Goal: Task Accomplishment & Management: Use online tool/utility

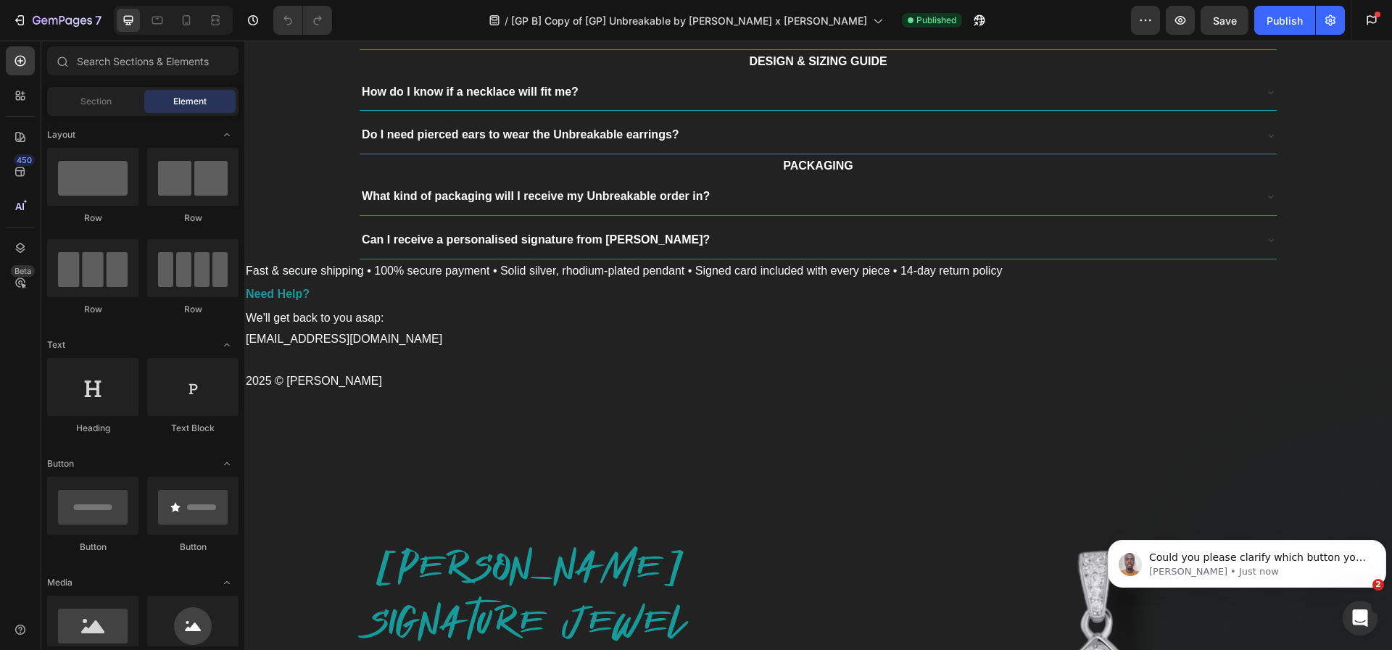
scroll to position [4333, 0]
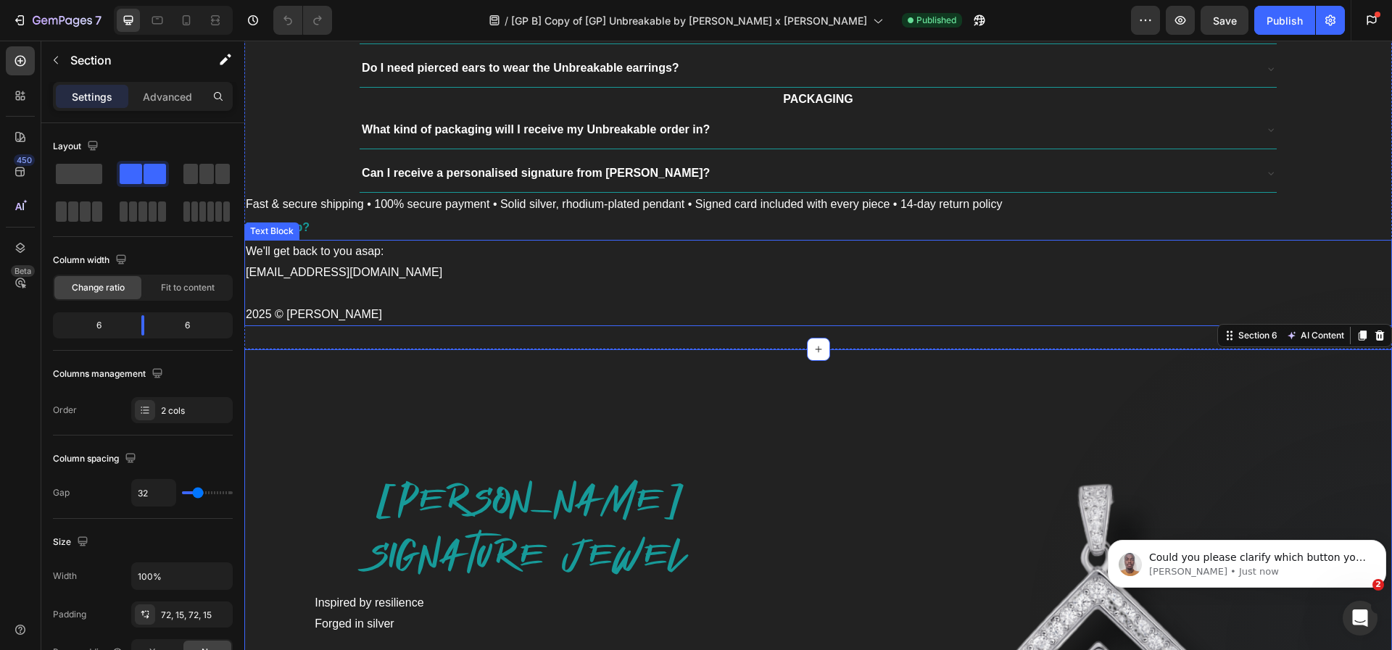
scroll to position [4388, 0]
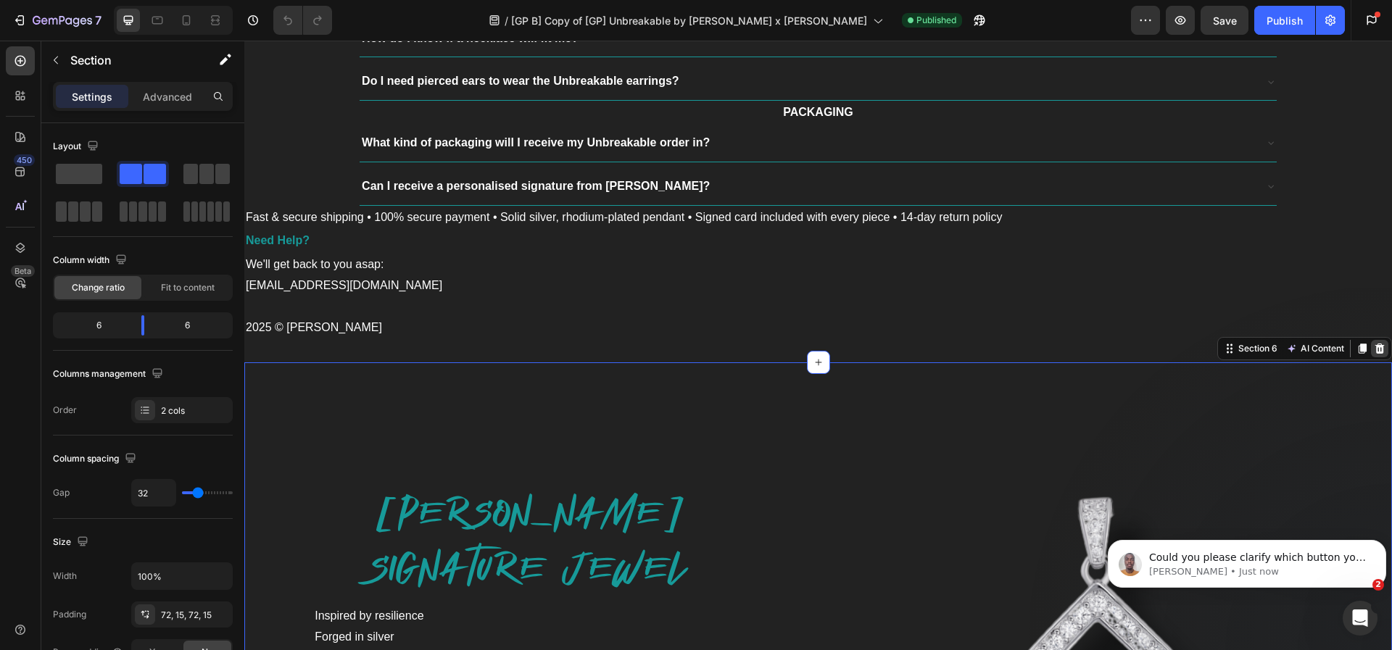
click at [1375, 349] on icon at bounding box center [1379, 349] width 9 height 10
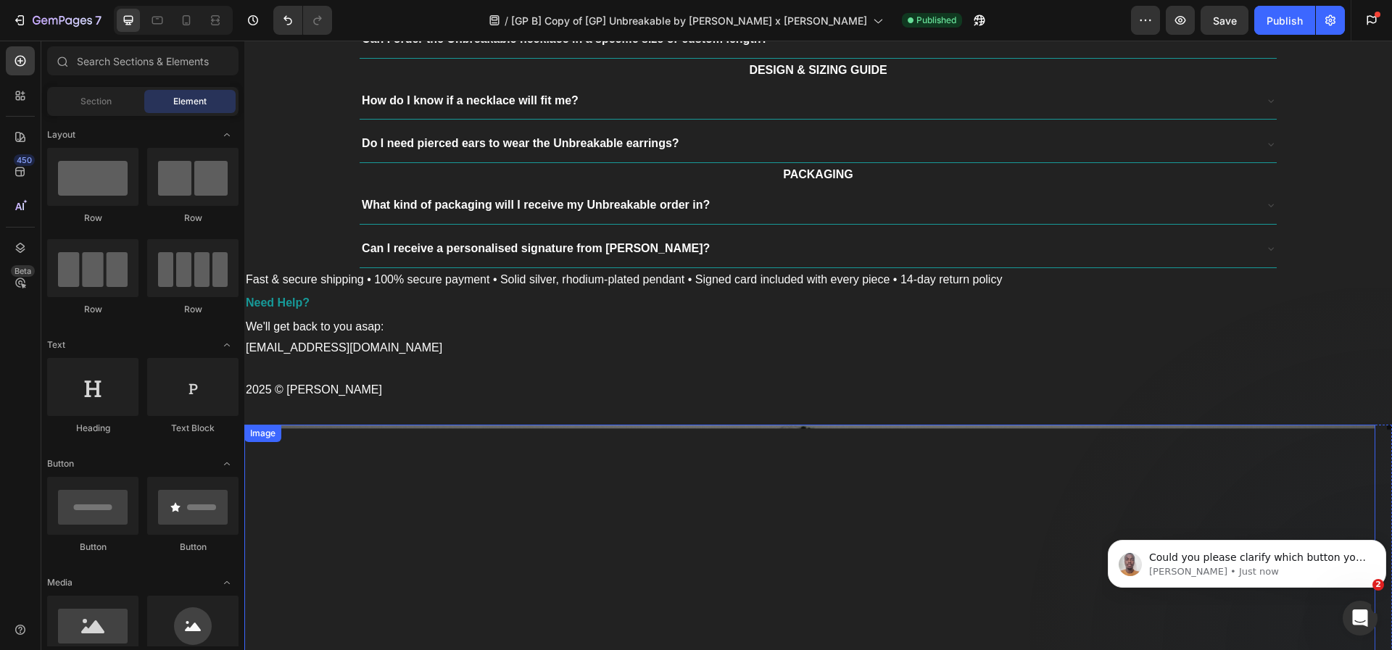
scroll to position [4325, 0]
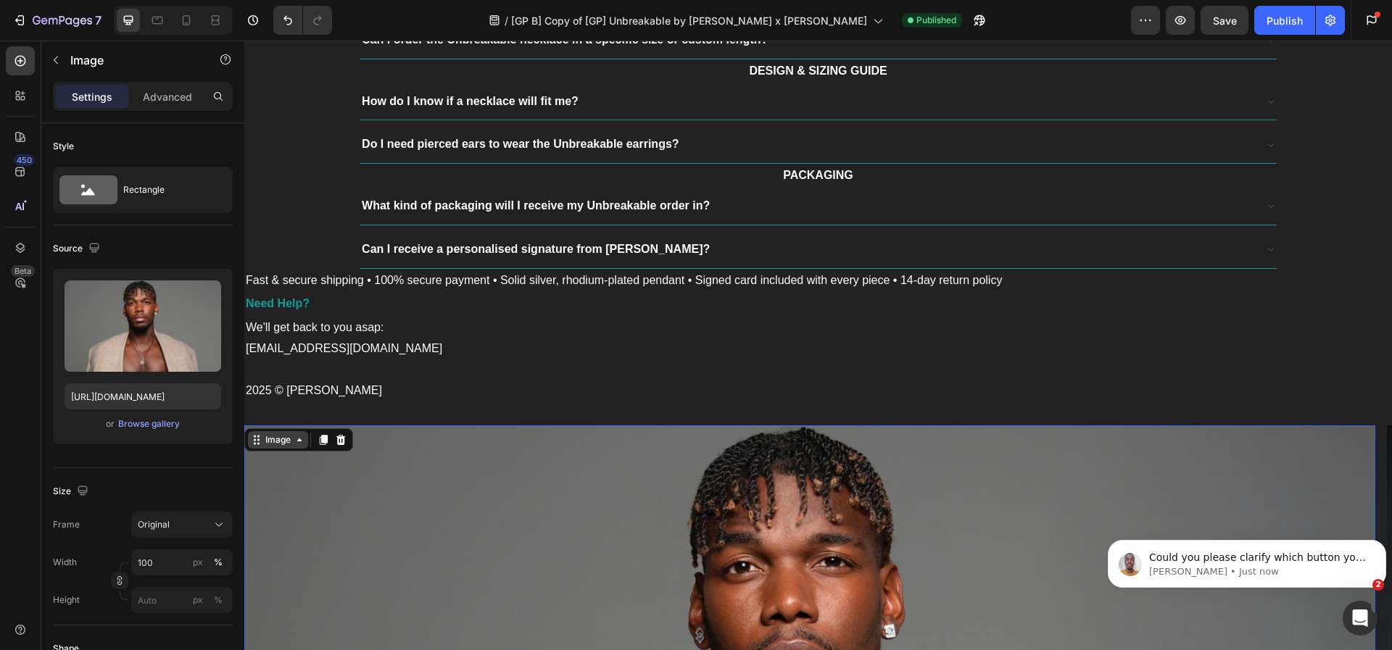
click at [286, 444] on div "Image" at bounding box center [277, 439] width 31 height 13
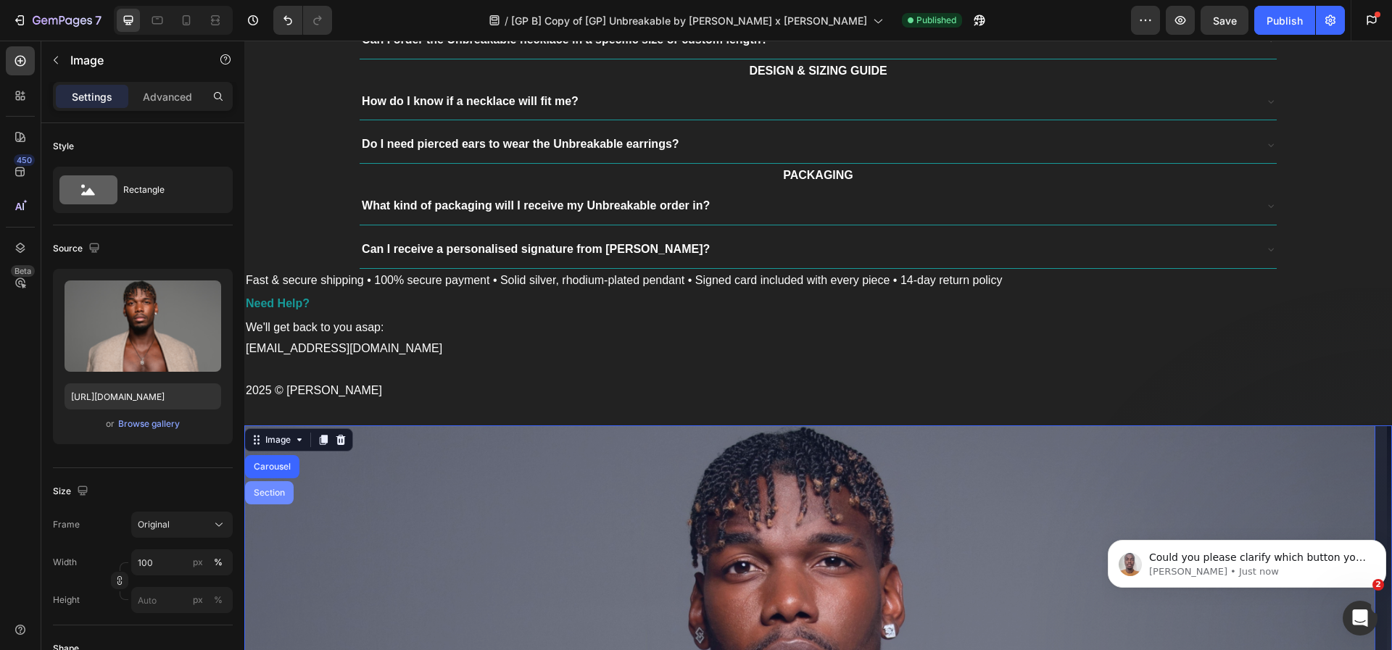
click at [281, 487] on div "Section" at bounding box center [269, 492] width 49 height 23
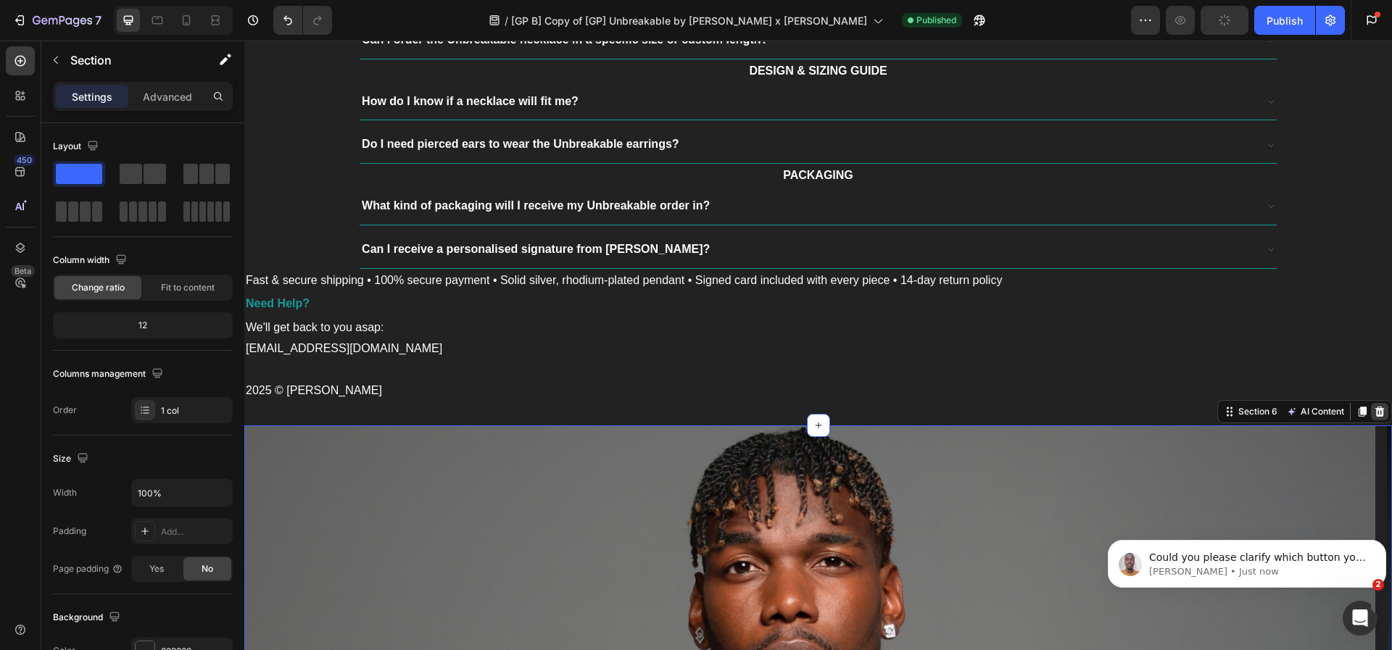
click at [1375, 411] on icon at bounding box center [1379, 412] width 9 height 10
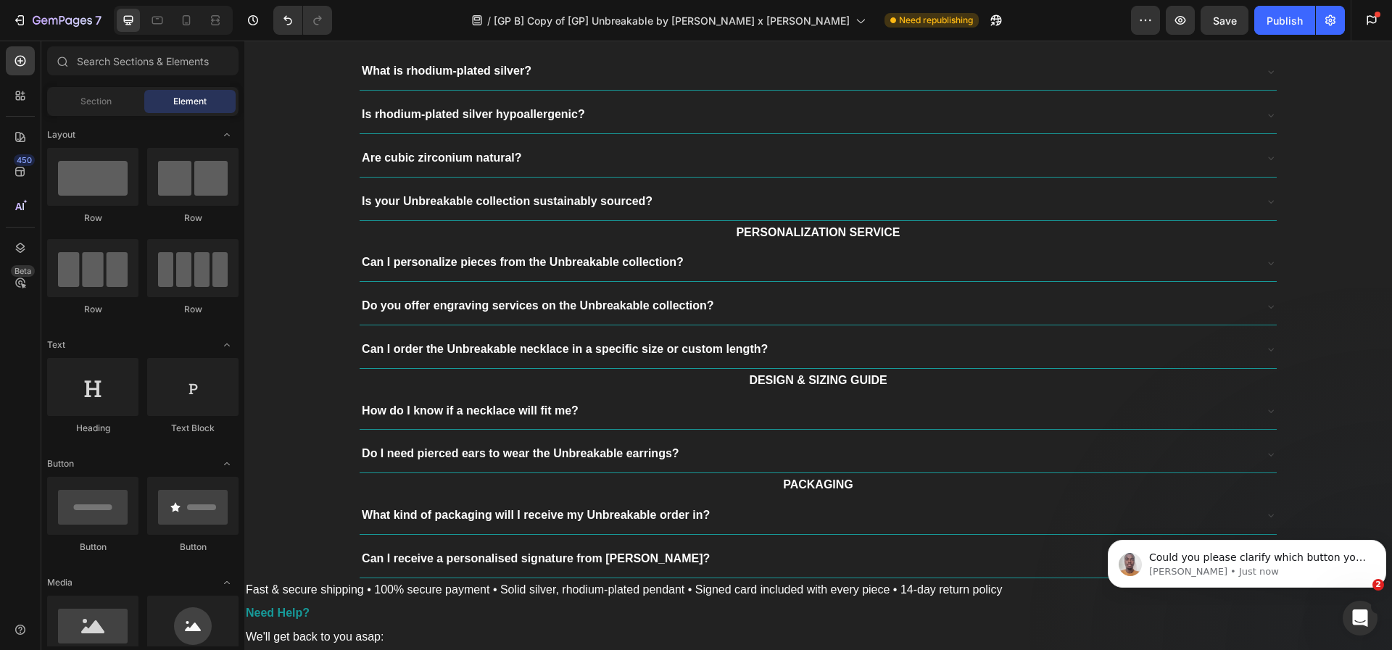
scroll to position [4309, 0]
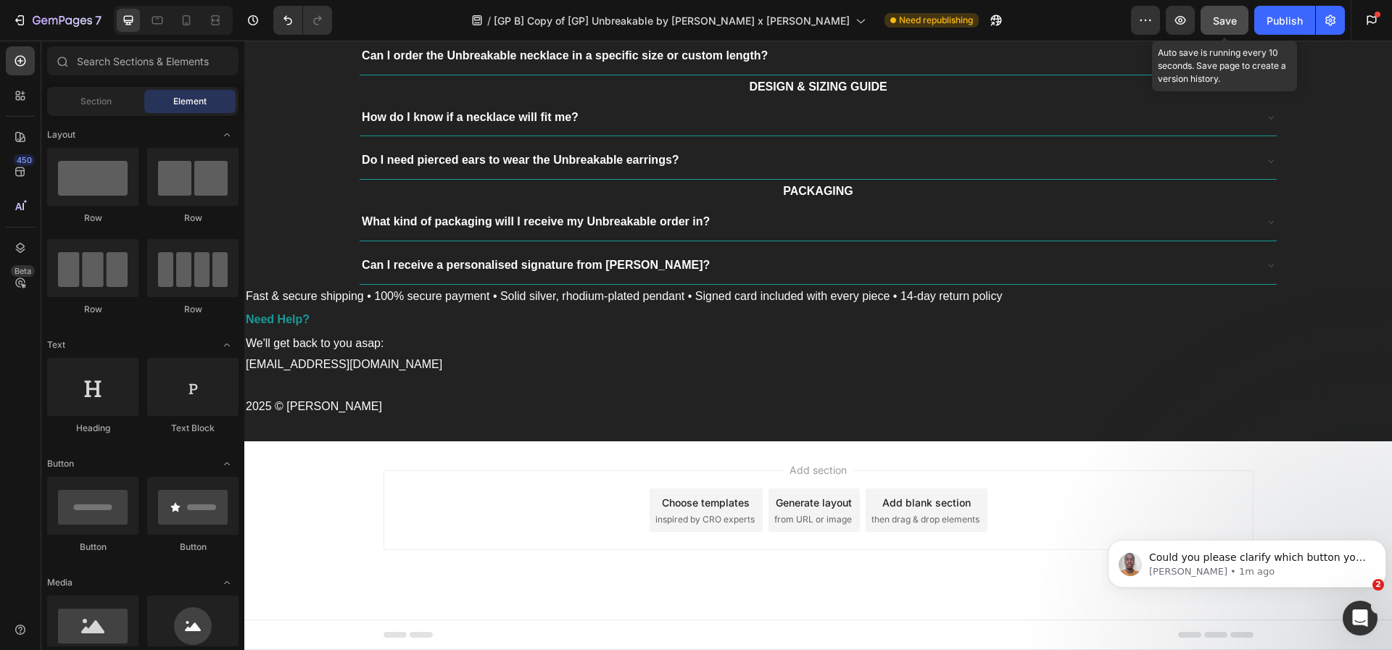
click at [1210, 21] on button "Save" at bounding box center [1224, 20] width 48 height 29
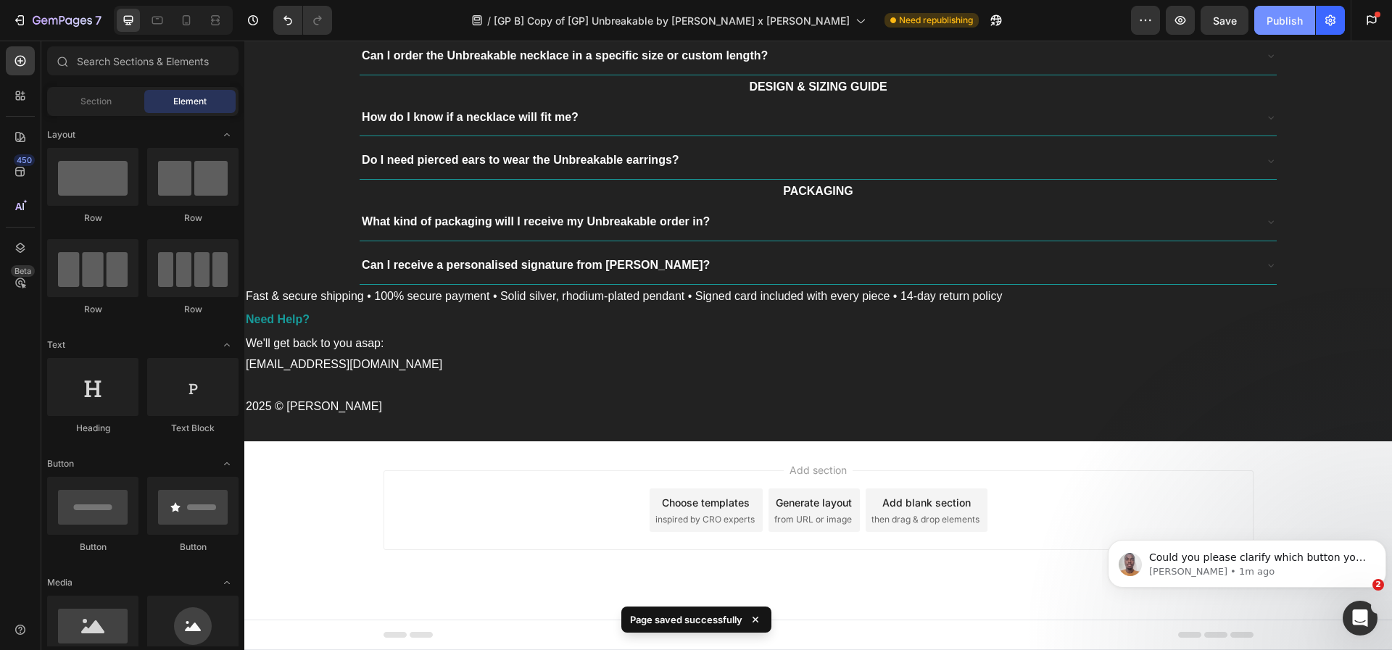
click at [1278, 21] on div "Publish" at bounding box center [1284, 20] width 36 height 15
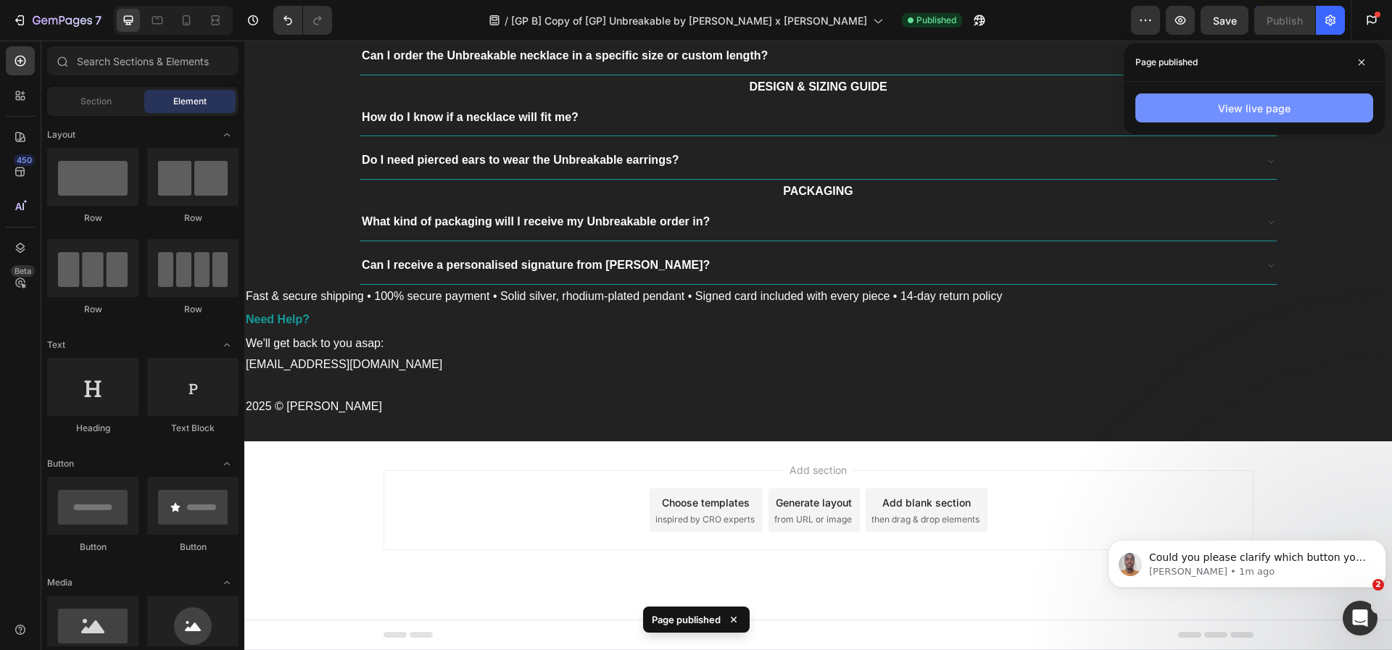
click at [1166, 105] on button "View live page" at bounding box center [1254, 108] width 238 height 29
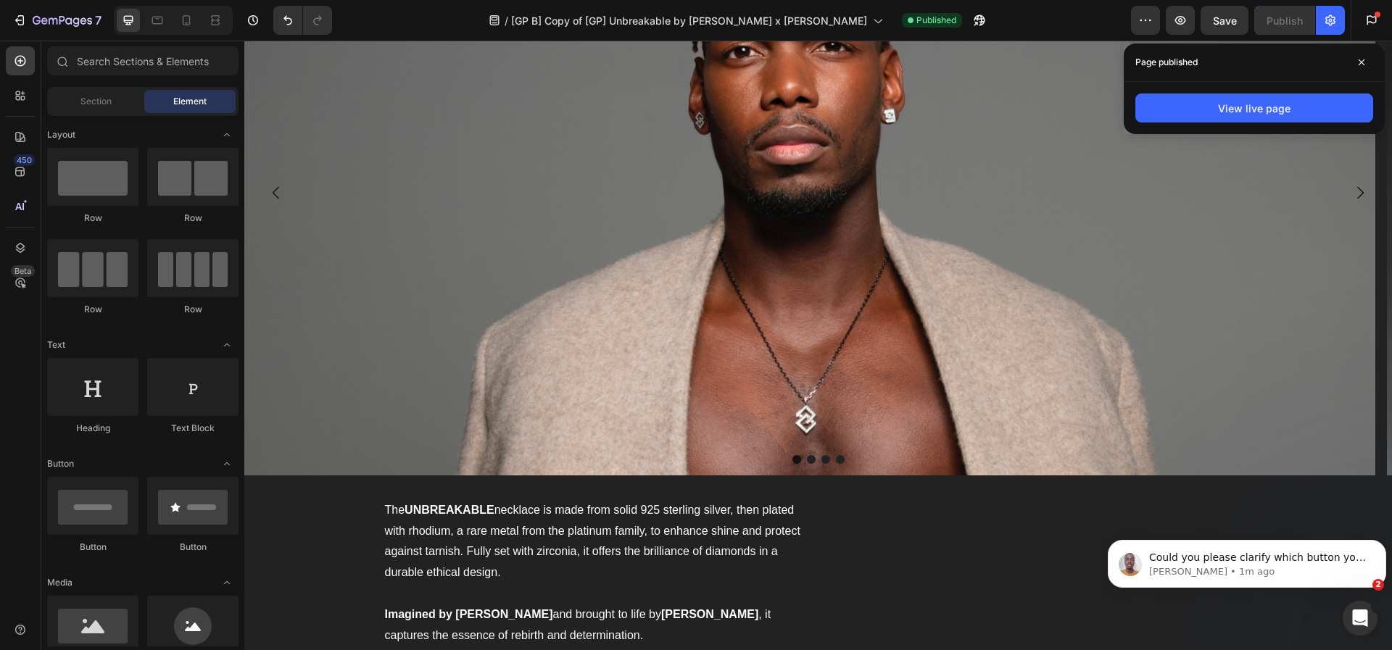
scroll to position [1705, 0]
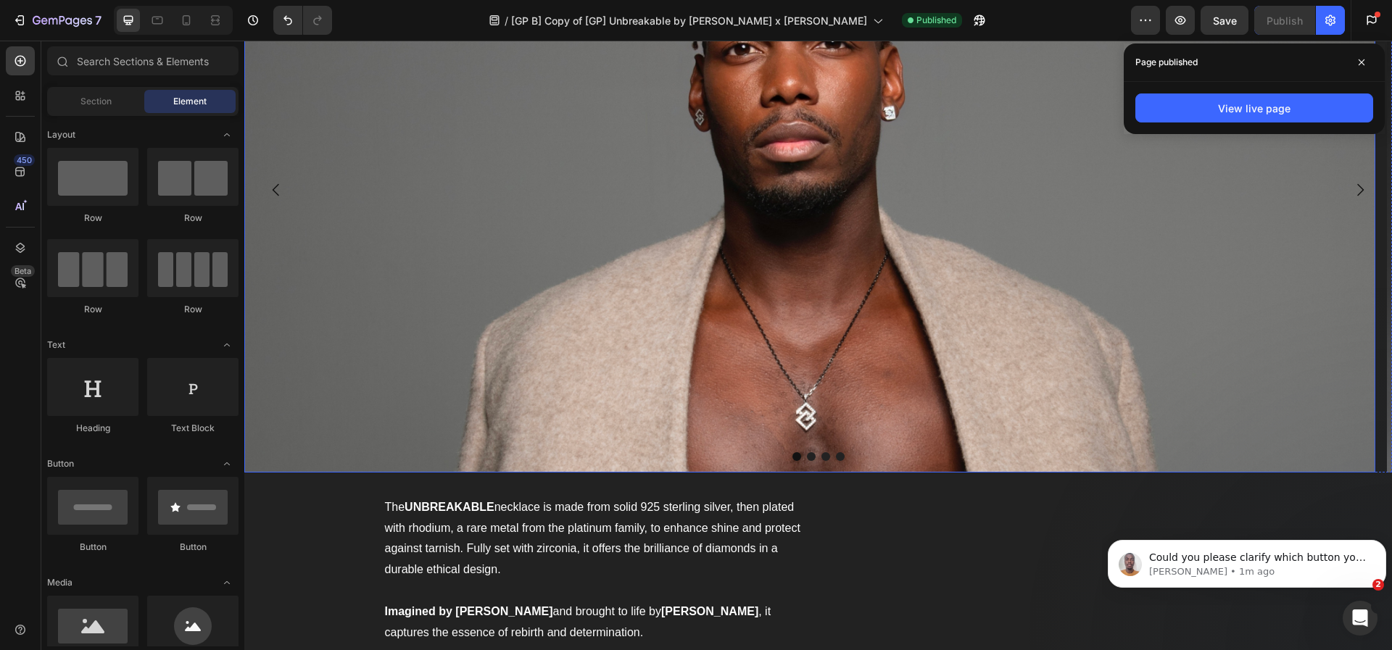
click at [454, 333] on img at bounding box center [809, 189] width 1131 height 565
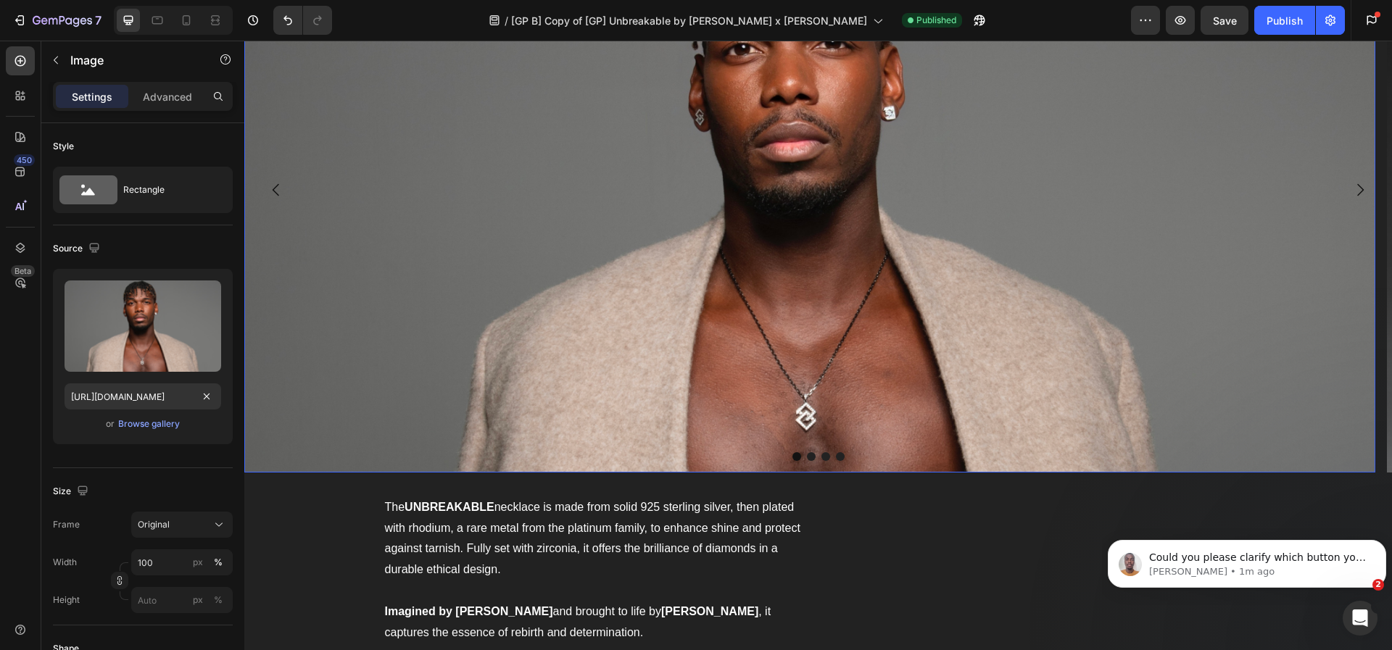
click at [453, 265] on img at bounding box center [809, 189] width 1131 height 565
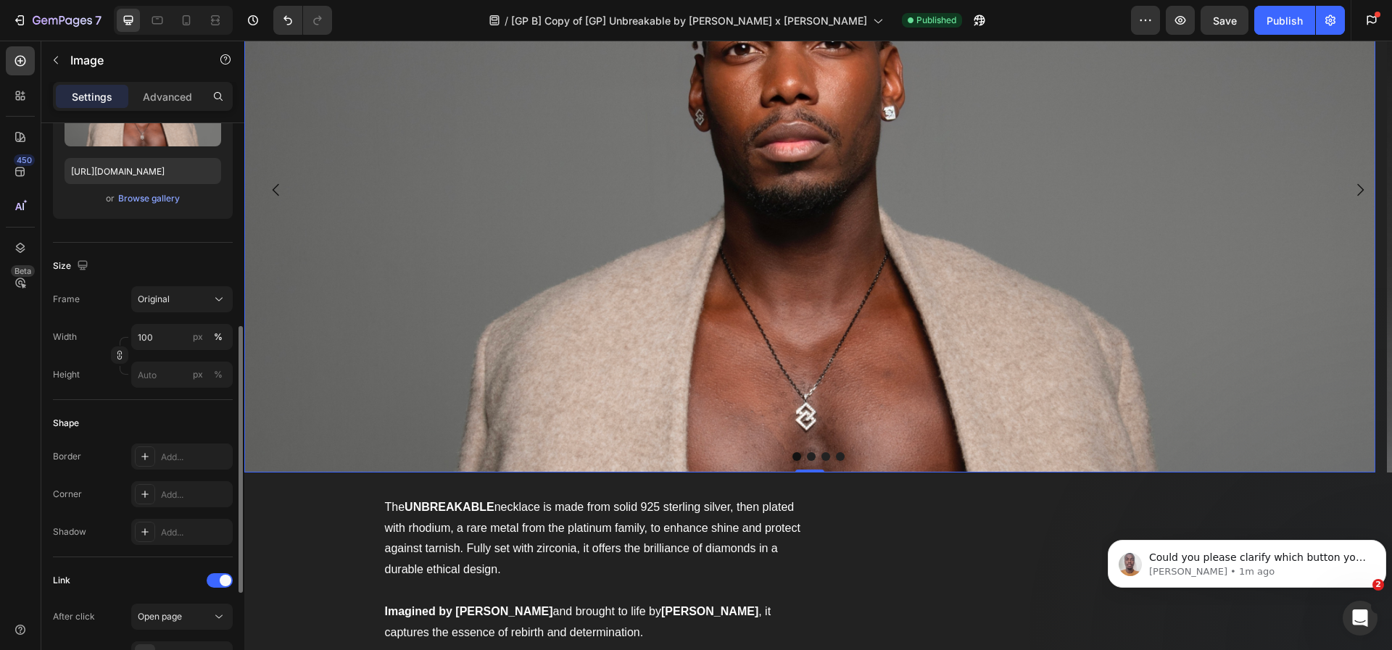
scroll to position [291, 0]
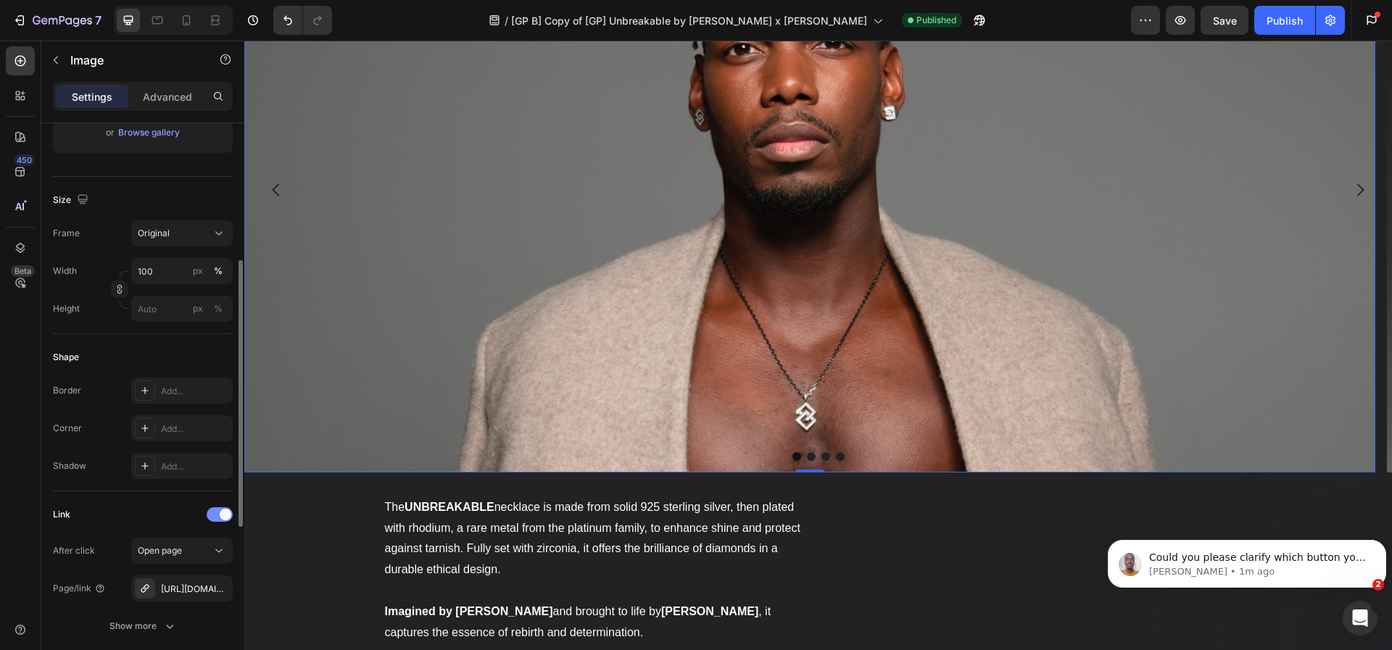
click at [222, 513] on span at bounding box center [226, 515] width 12 height 12
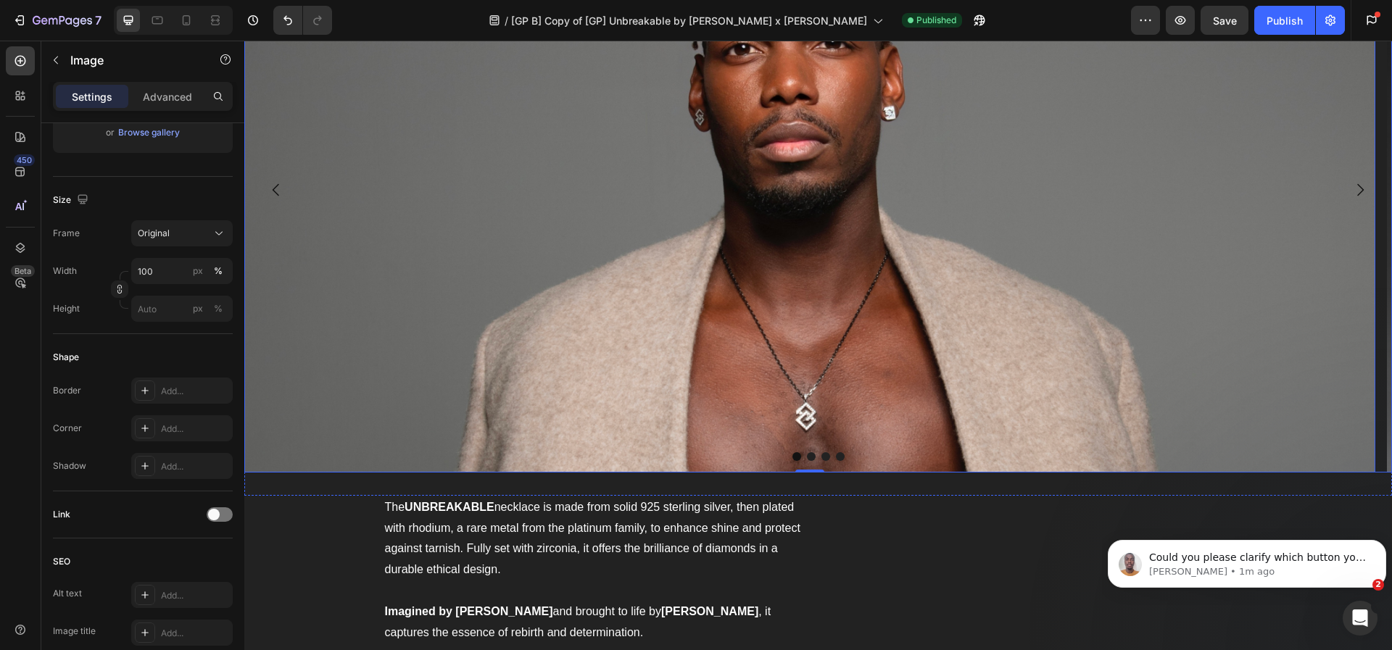
click at [1351, 184] on icon "Carousel Next Arrow" at bounding box center [1359, 189] width 17 height 17
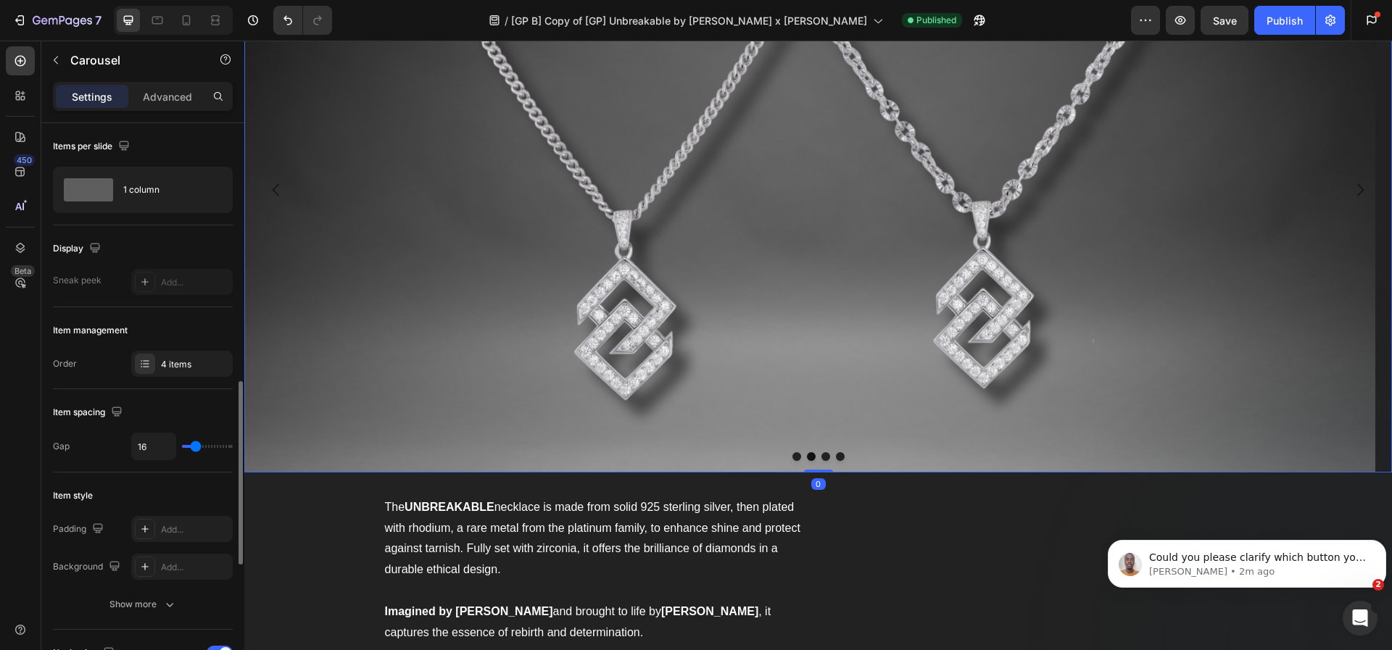
scroll to position [196, 0]
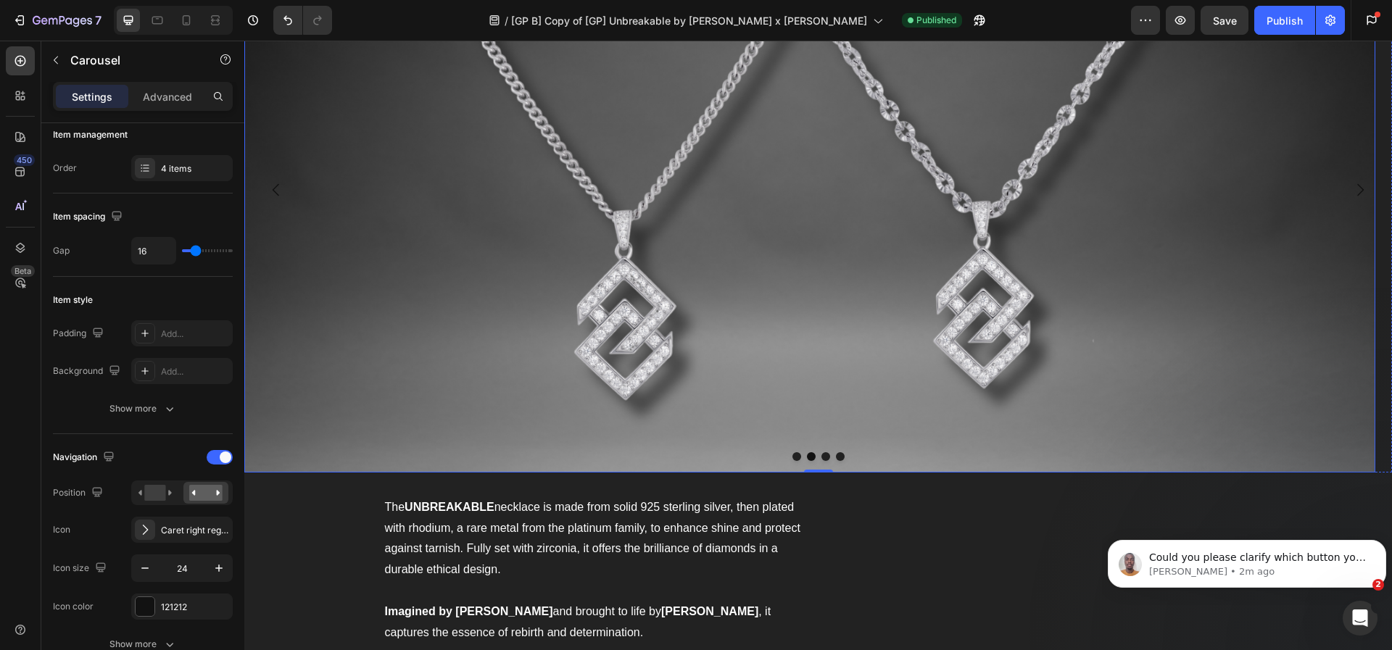
click at [405, 162] on img at bounding box center [809, 189] width 1131 height 565
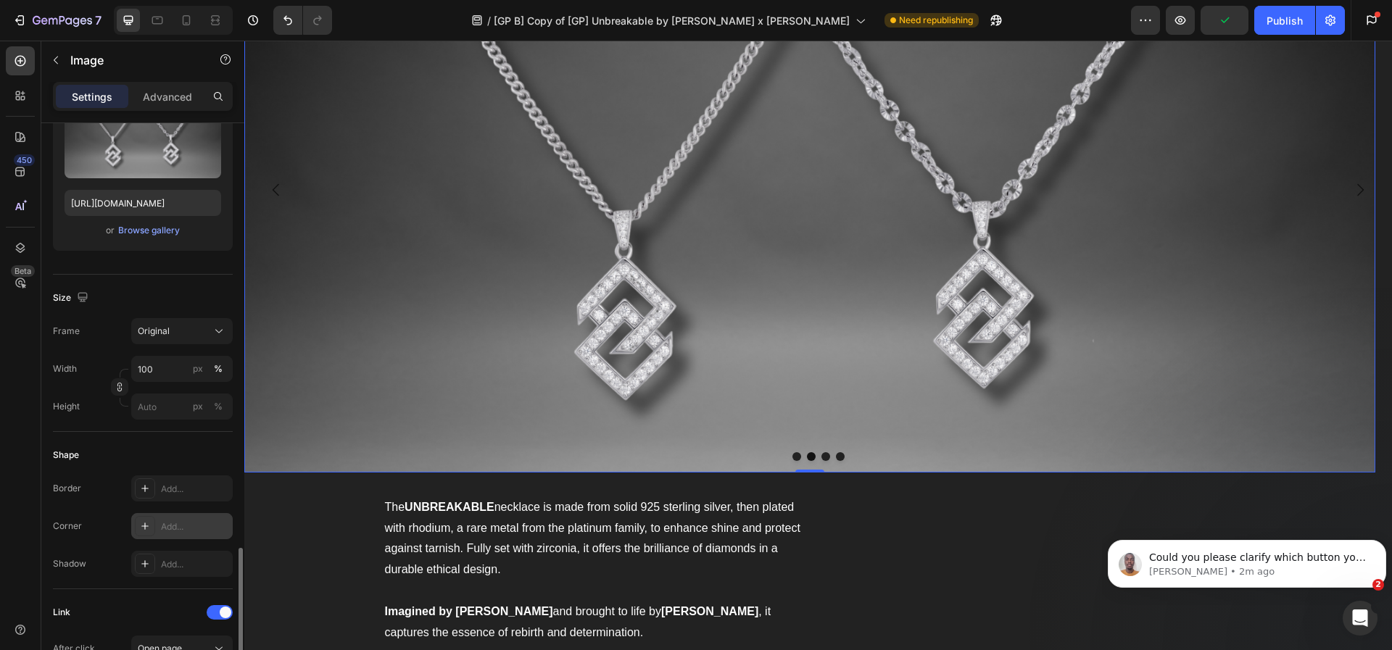
scroll to position [420, 0]
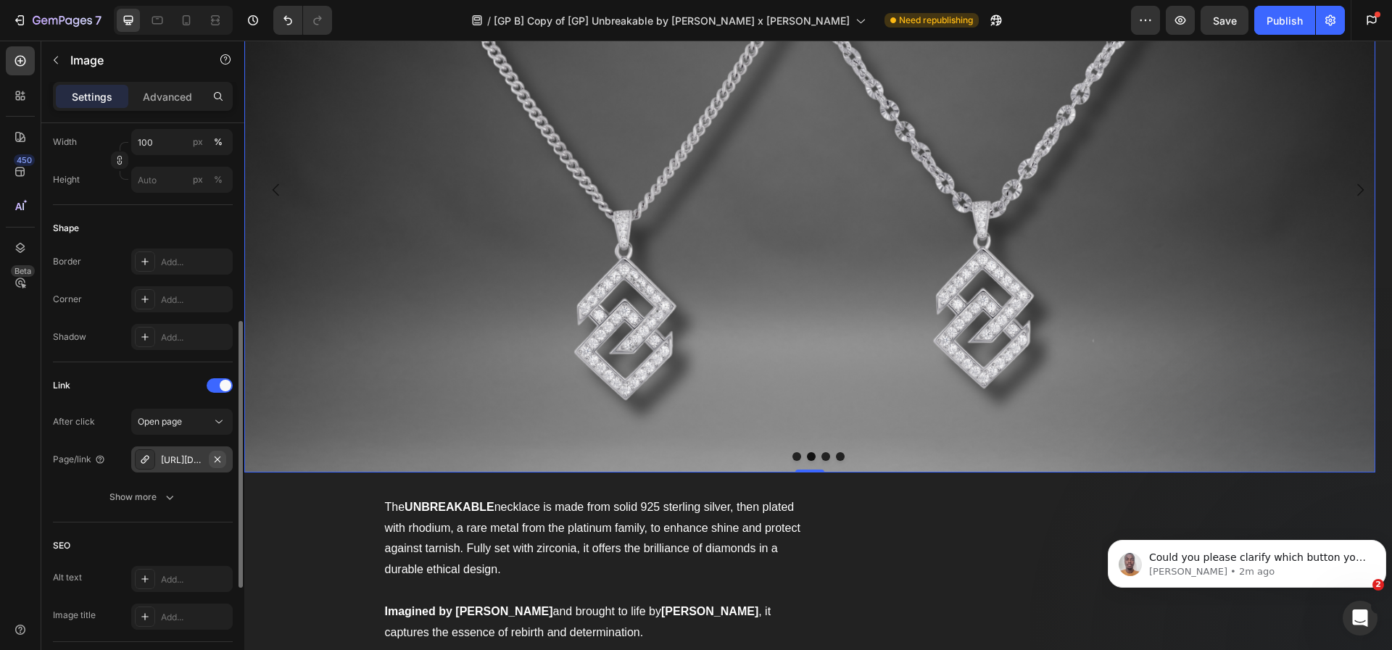
click at [217, 459] on icon "button" at bounding box center [218, 460] width 12 height 12
click at [218, 388] on div at bounding box center [220, 385] width 26 height 14
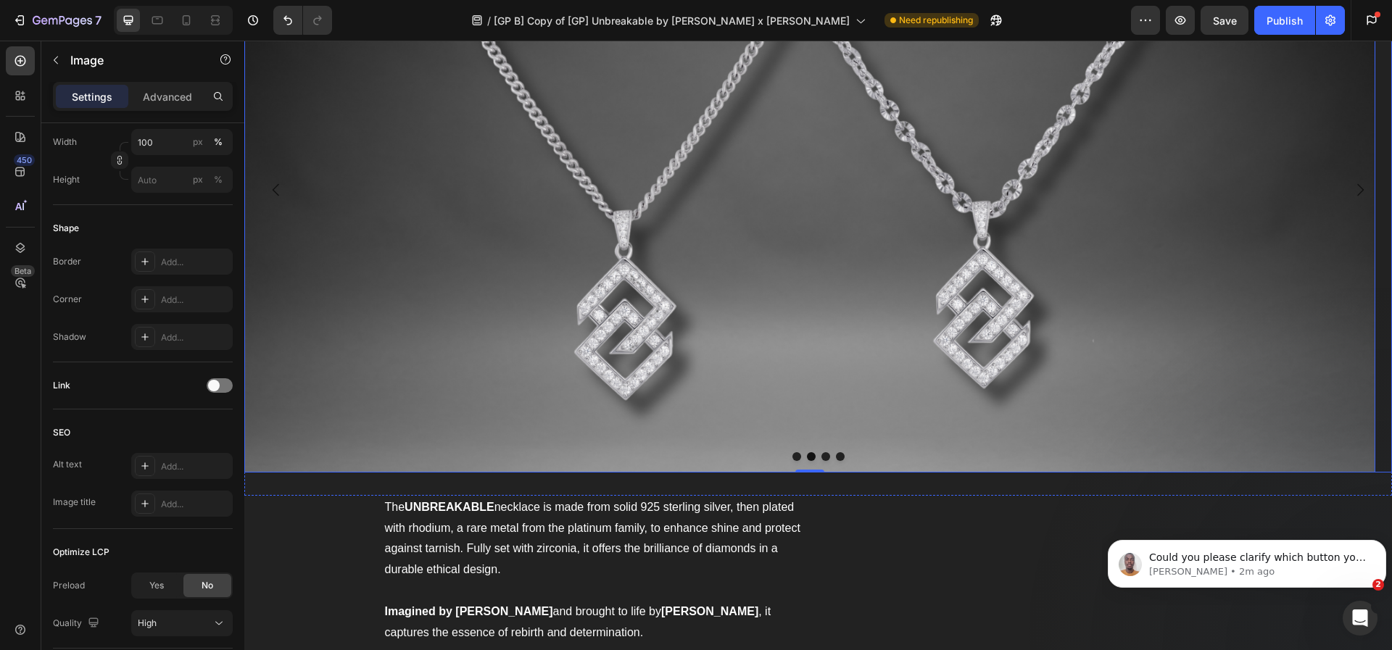
click at [1357, 187] on icon "Carousel Next Arrow" at bounding box center [1360, 190] width 7 height 12
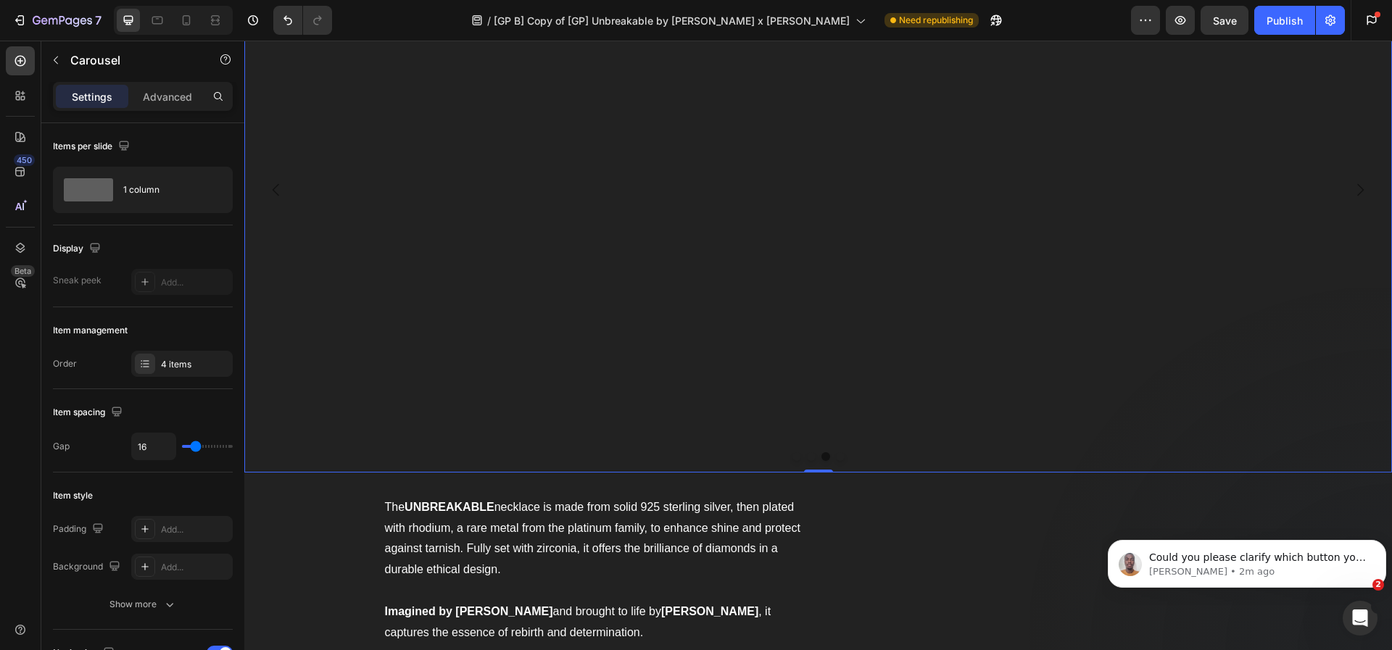
scroll to position [119, 0]
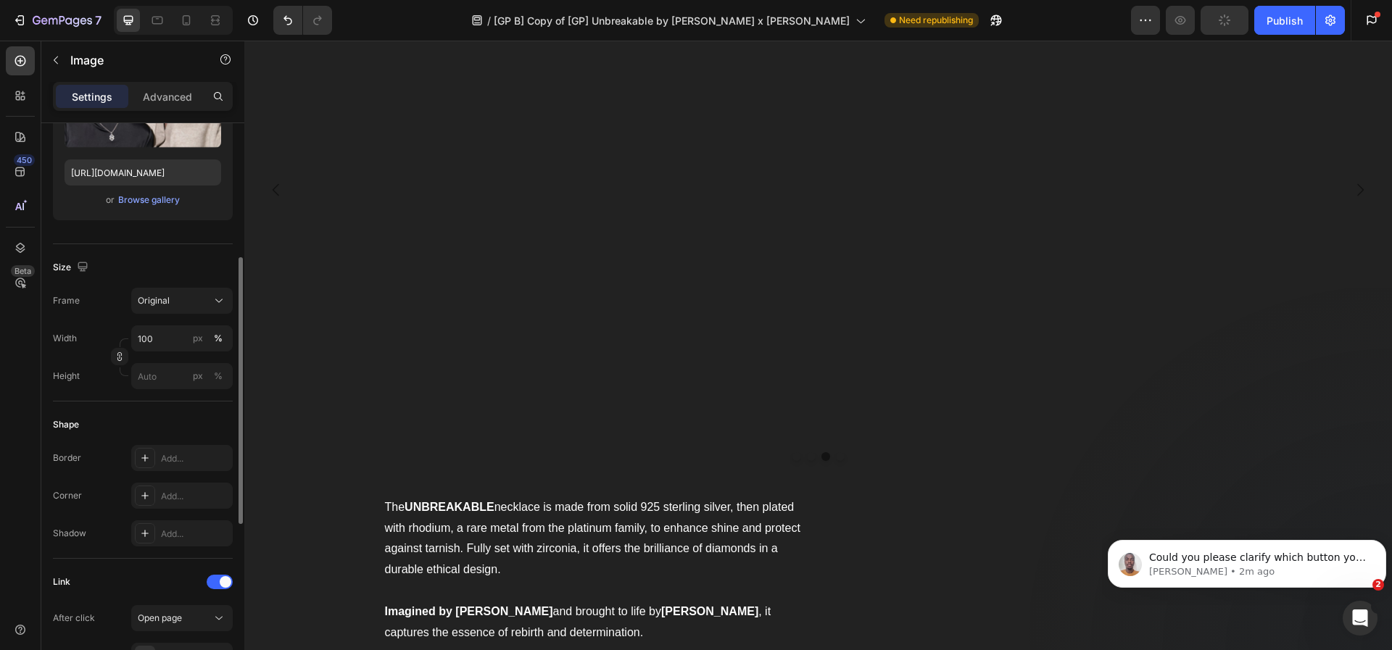
scroll to position [244, 0]
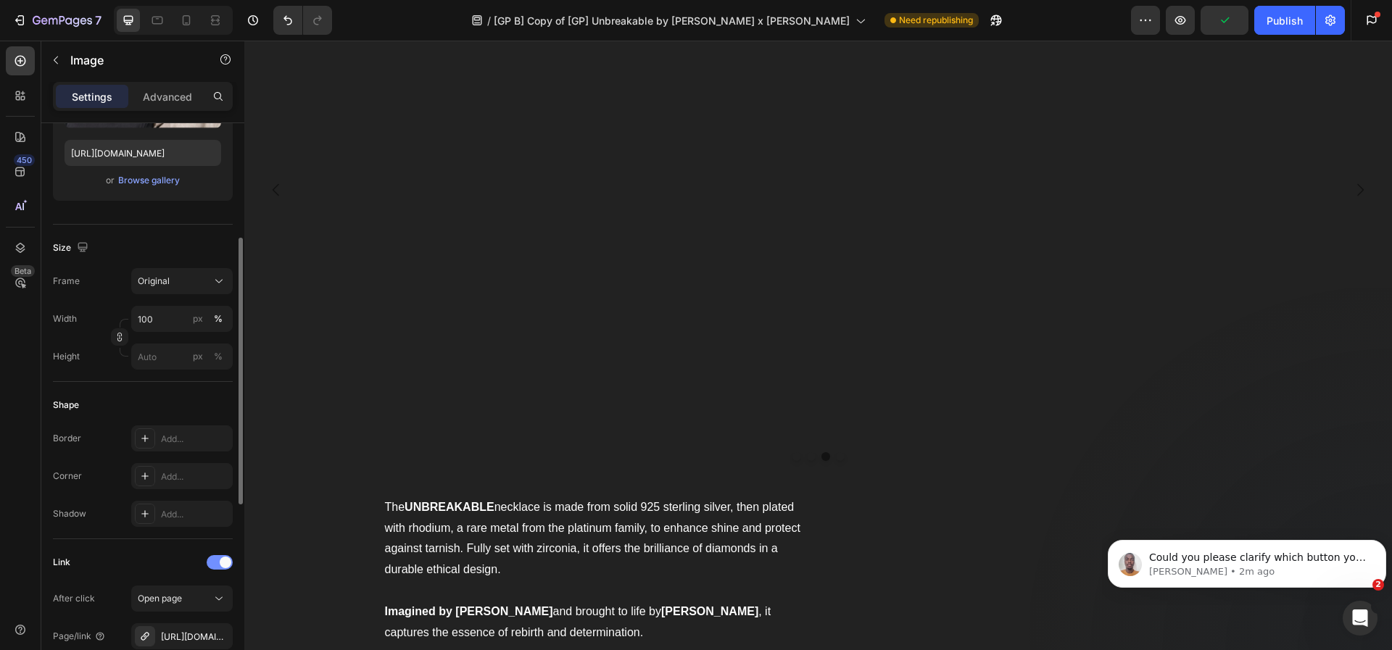
click at [222, 564] on span at bounding box center [226, 563] width 12 height 12
click at [222, 564] on div at bounding box center [220, 562] width 26 height 14
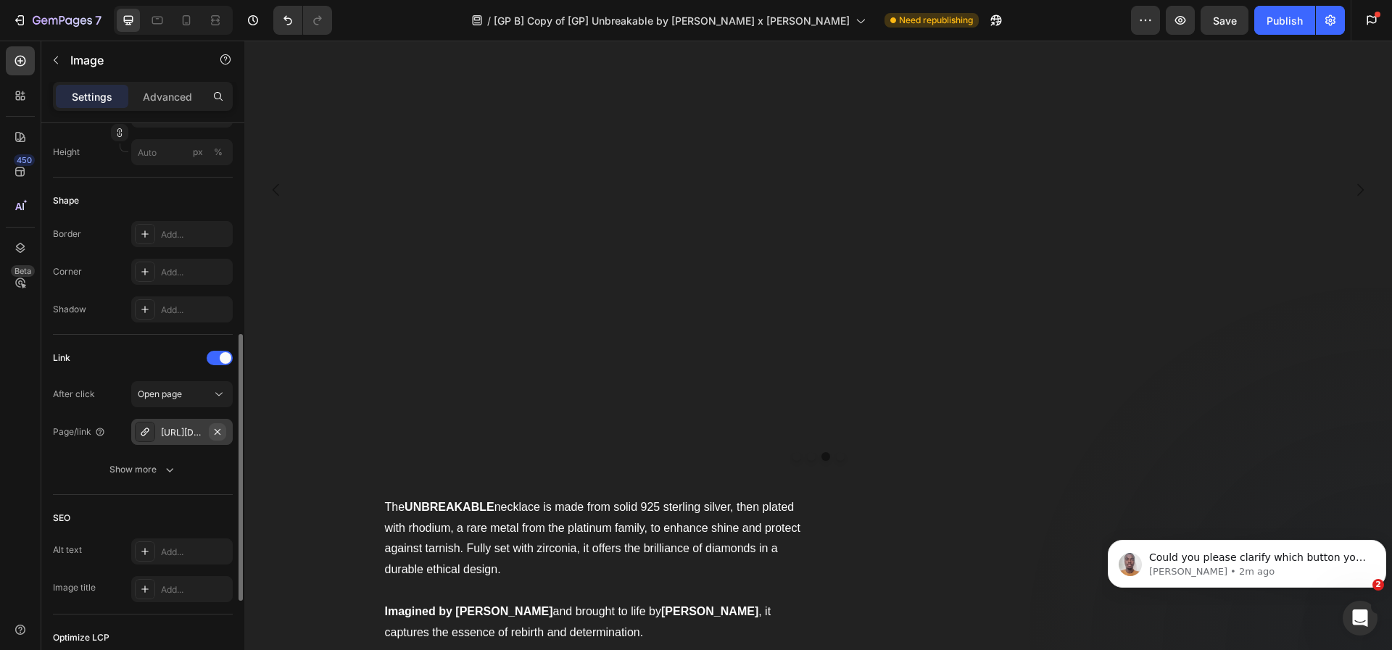
click at [219, 433] on icon "button" at bounding box center [218, 431] width 6 height 6
click at [219, 360] on div at bounding box center [220, 358] width 26 height 14
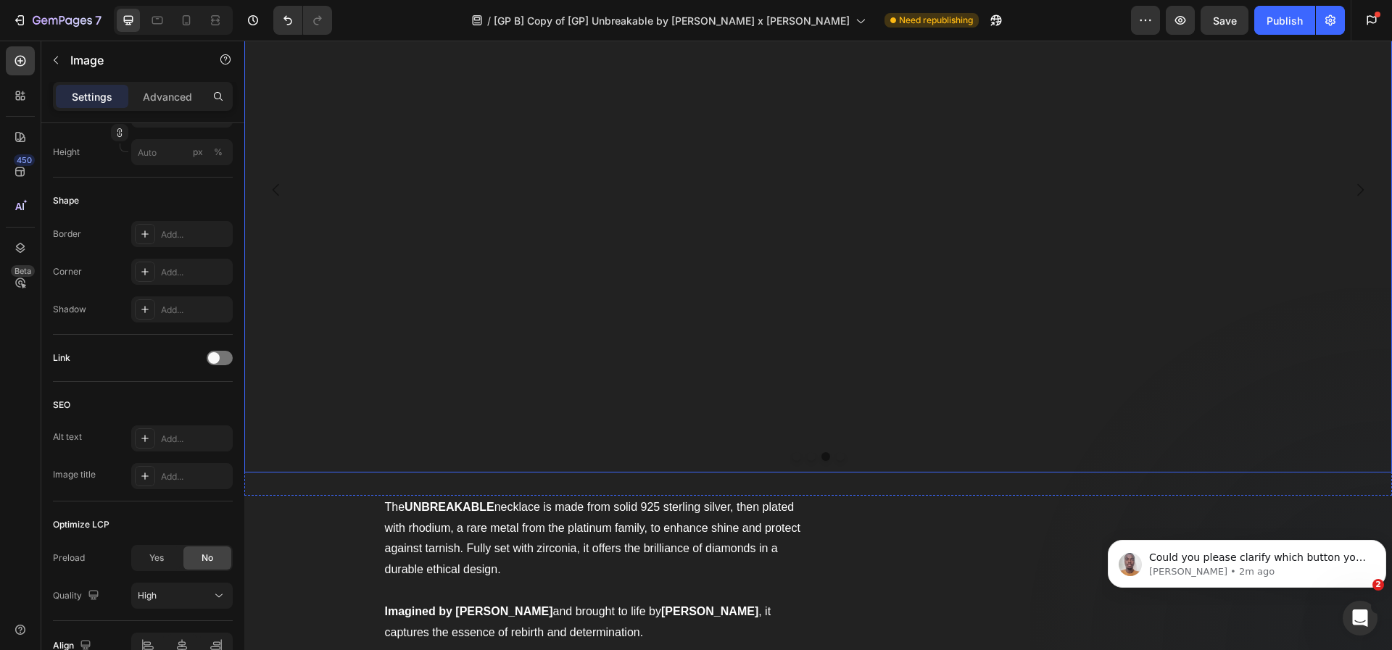
click at [1351, 190] on icon "Carousel Next Arrow" at bounding box center [1359, 189] width 17 height 17
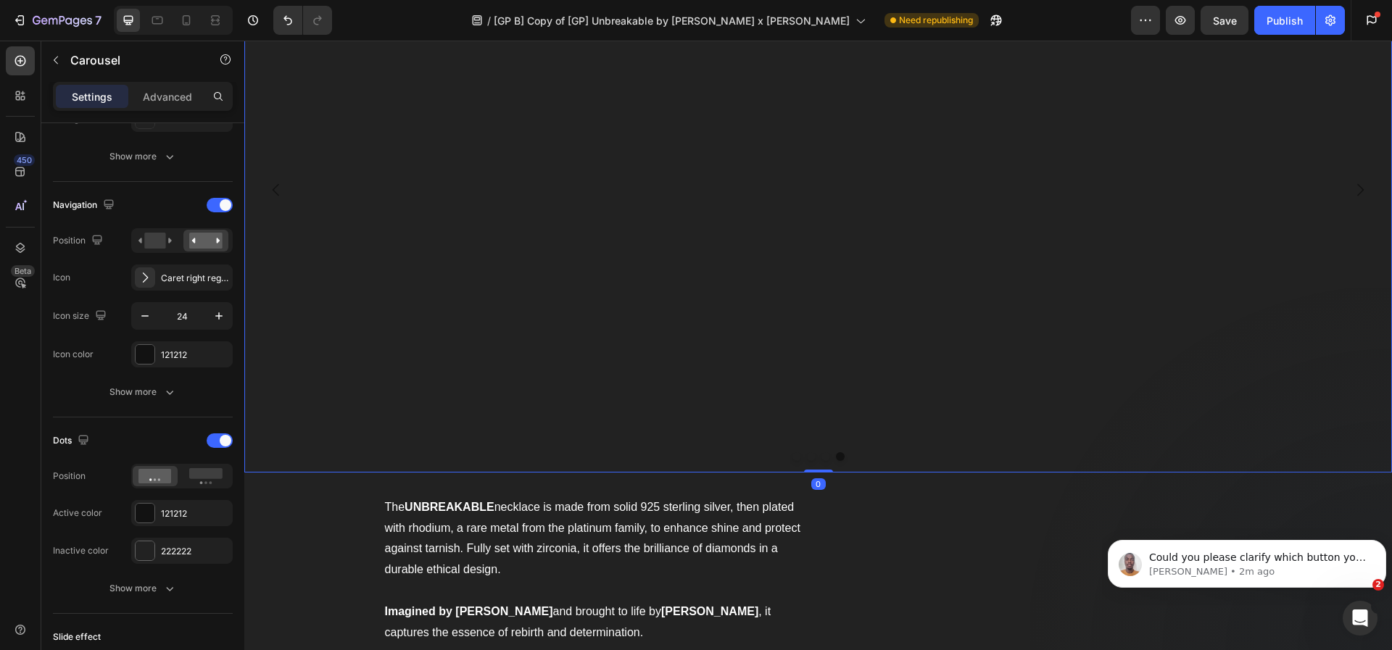
scroll to position [0, 0]
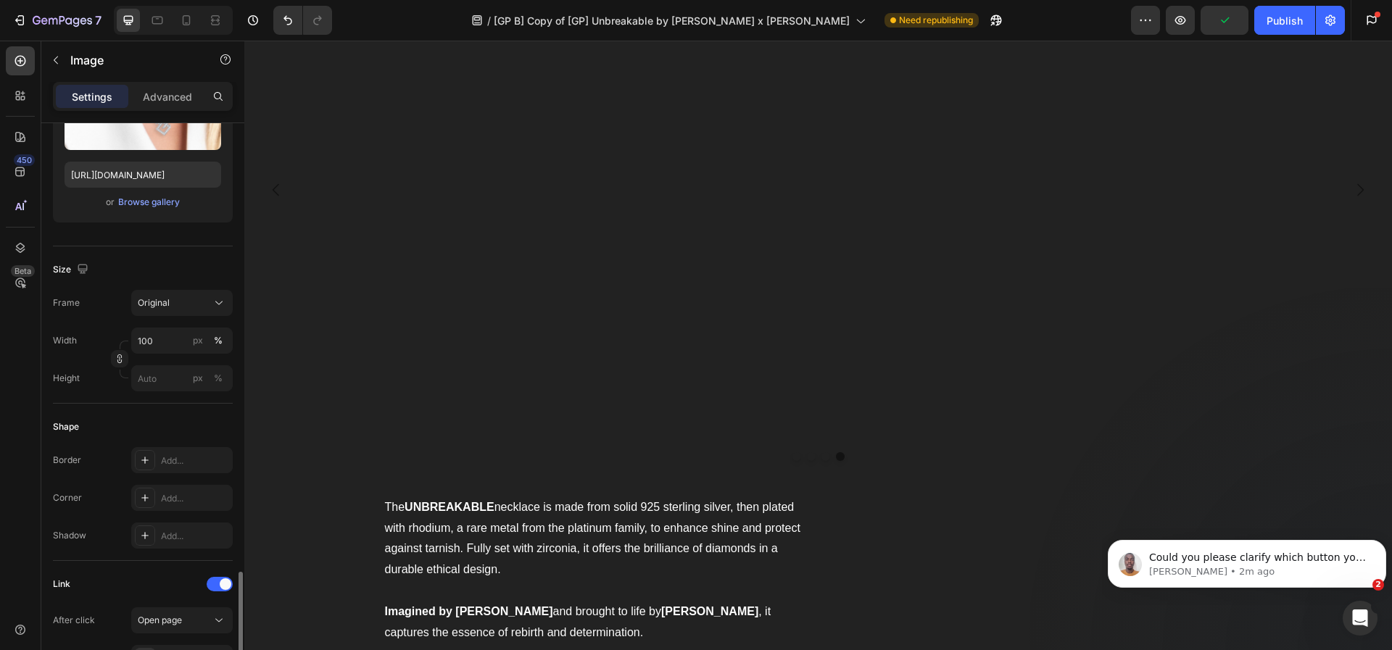
scroll to position [456, 0]
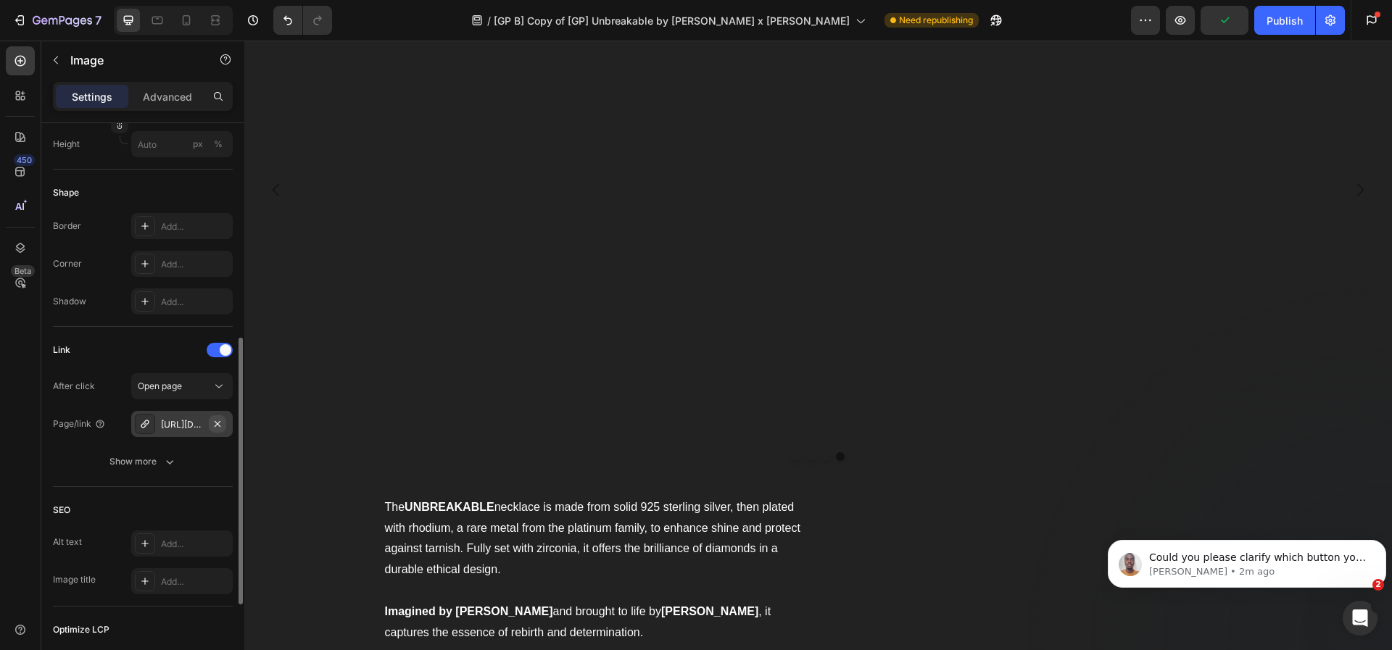
click at [209, 428] on button "button" at bounding box center [217, 423] width 17 height 17
click at [223, 356] on div at bounding box center [220, 350] width 26 height 14
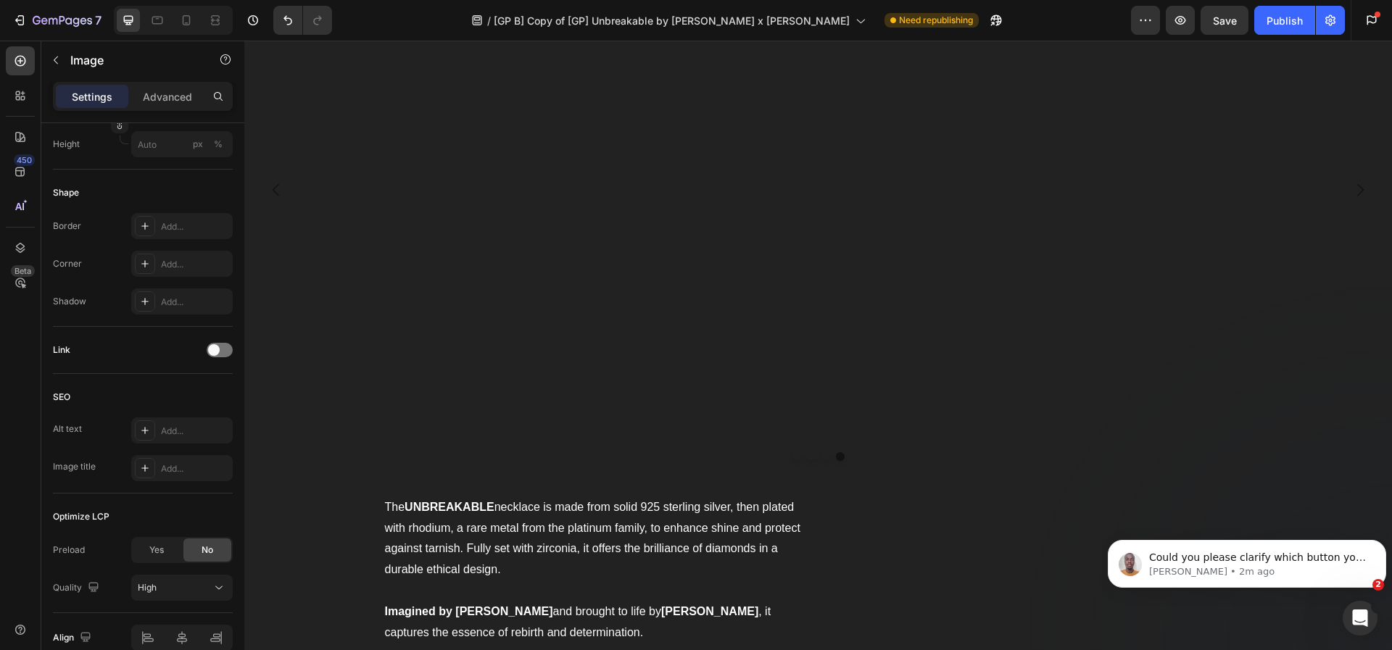
click at [1226, 35] on div "7 Version history / [GP B] Copy of [GP] Unbreakable by Paul Pogba x Elke Berr N…" at bounding box center [696, 20] width 1392 height 41
click at [1228, 14] on span "Save" at bounding box center [1225, 20] width 24 height 12
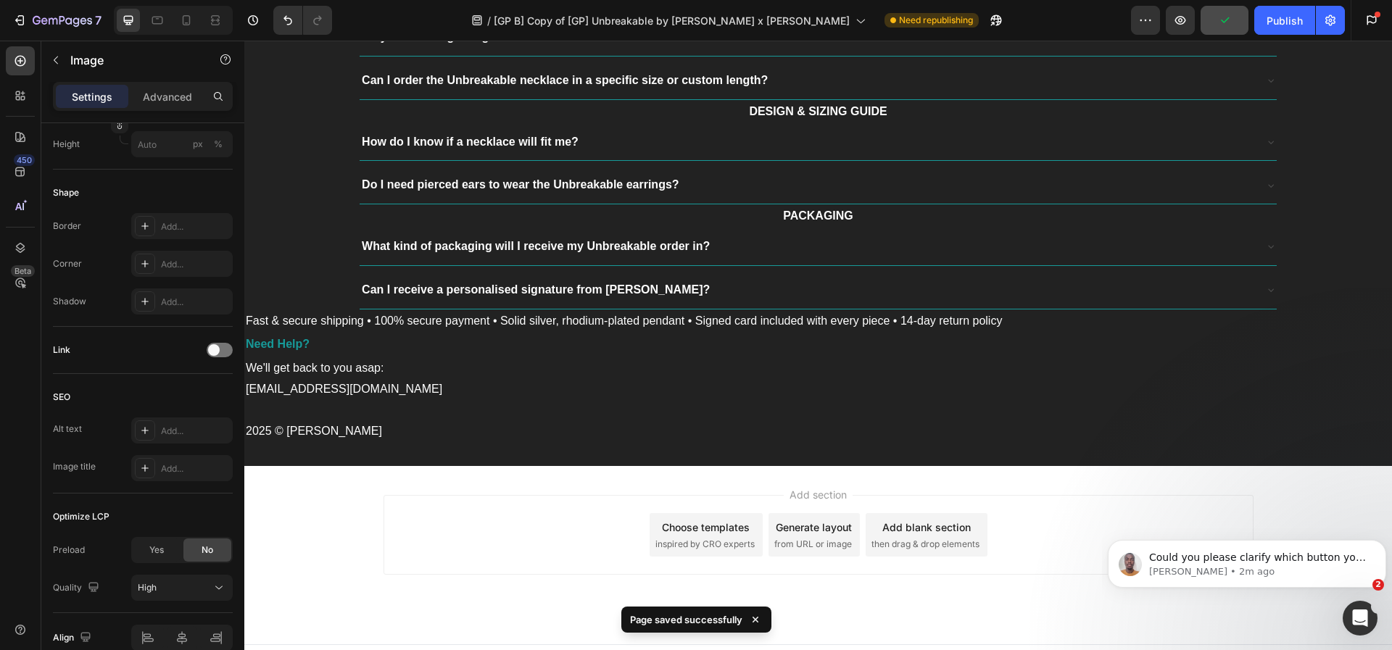
scroll to position [4874, 0]
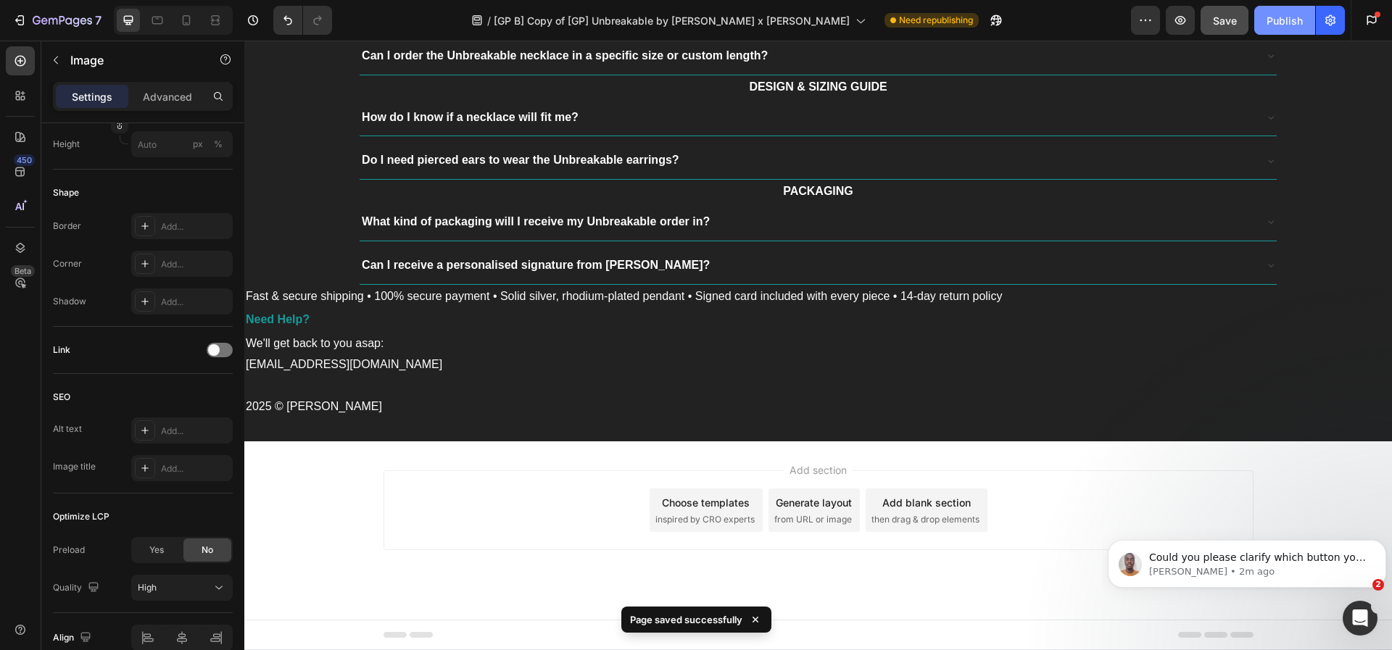
click at [1287, 18] on div "Publish" at bounding box center [1284, 20] width 36 height 15
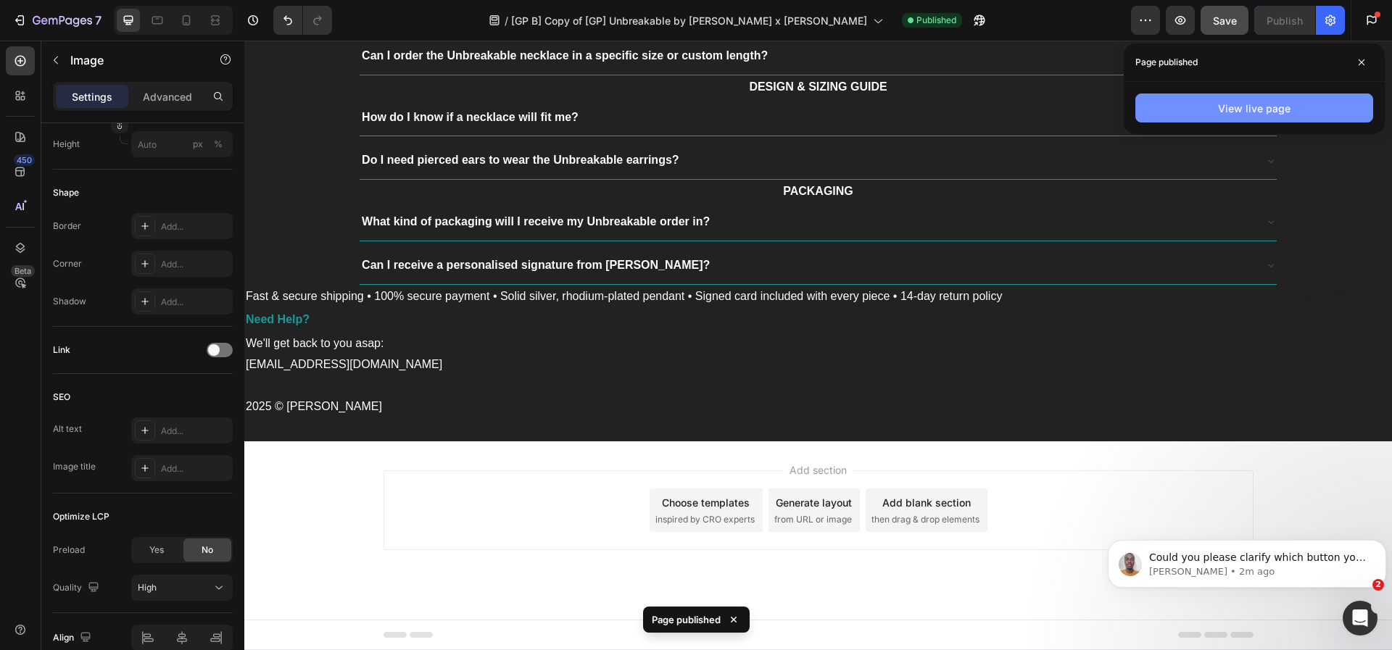
click at [1161, 103] on button "View live page" at bounding box center [1254, 108] width 238 height 29
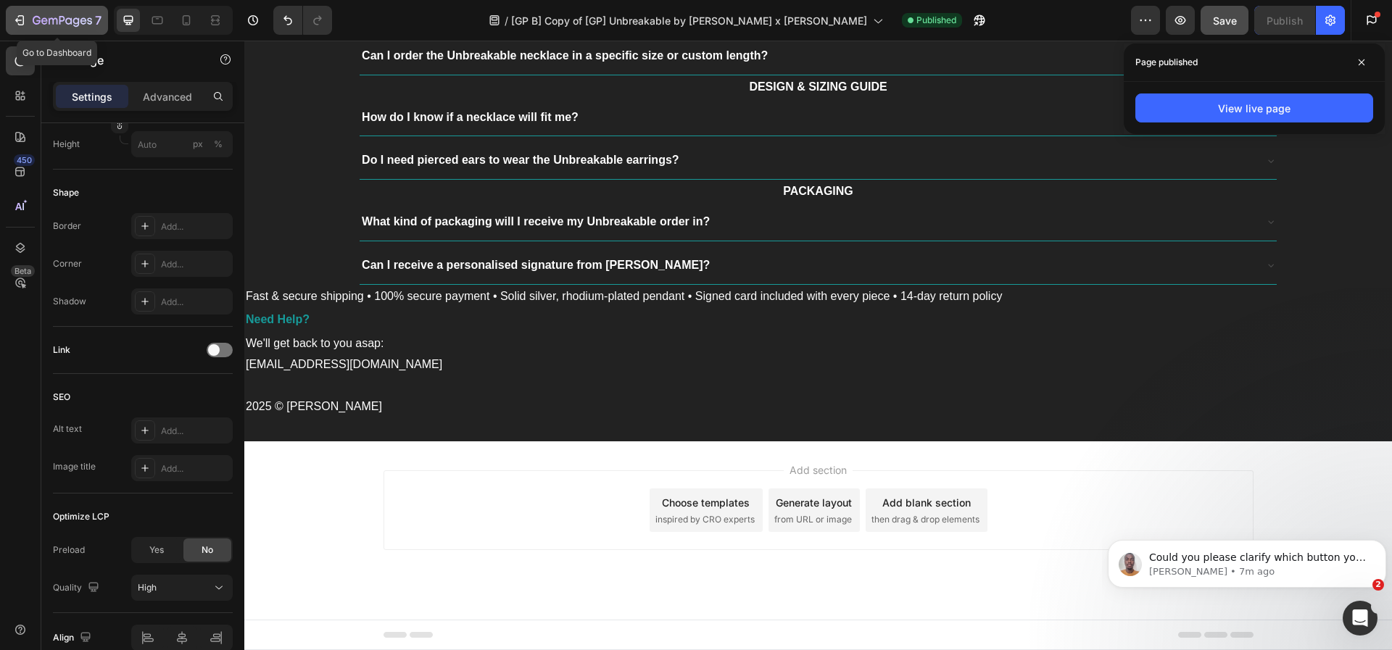
click at [13, 17] on icon "button" at bounding box center [19, 20] width 14 height 14
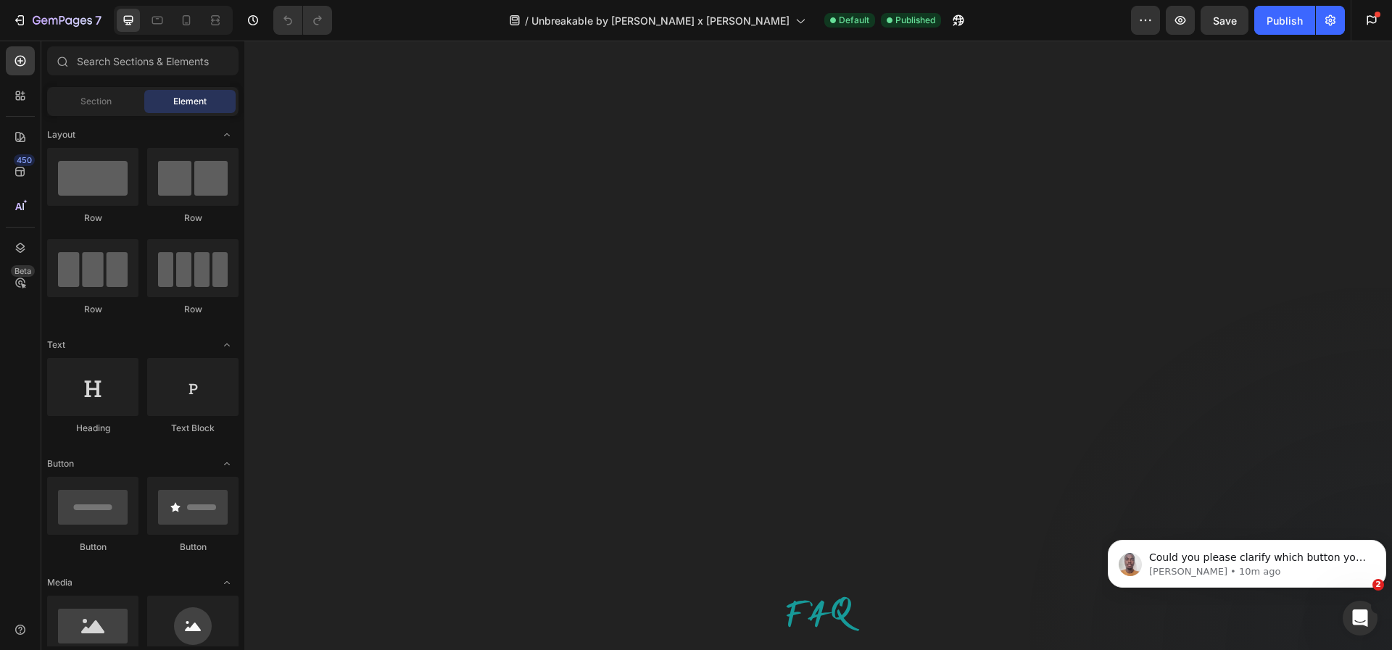
scroll to position [4589, 0]
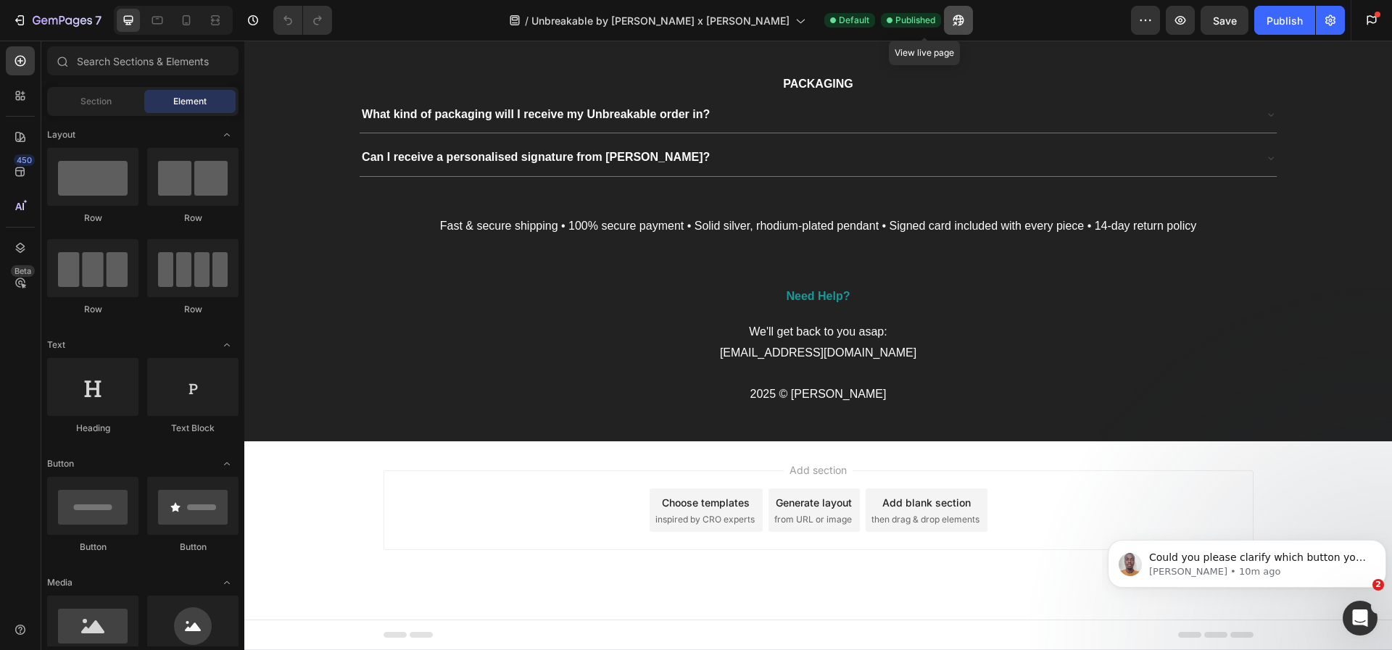
click at [951, 20] on icon "button" at bounding box center [958, 20] width 14 height 14
click at [32, 21] on div "7" at bounding box center [56, 20] width 89 height 17
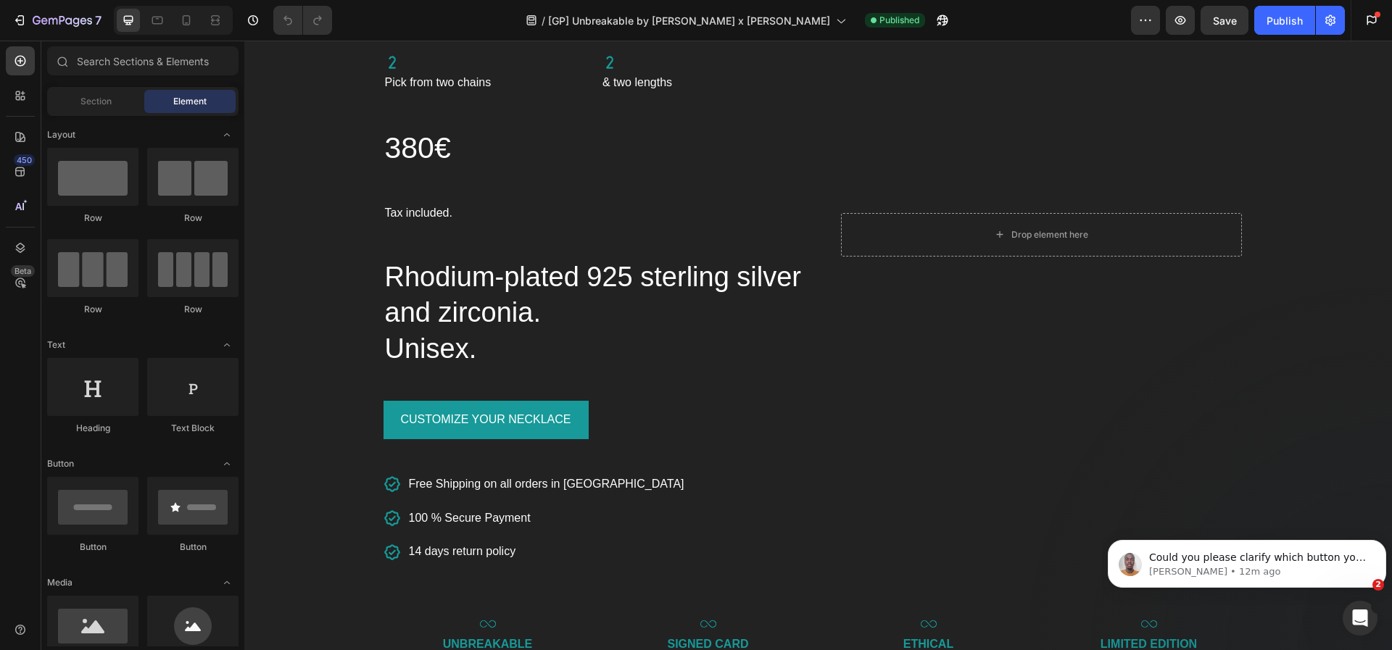
scroll to position [6760, 0]
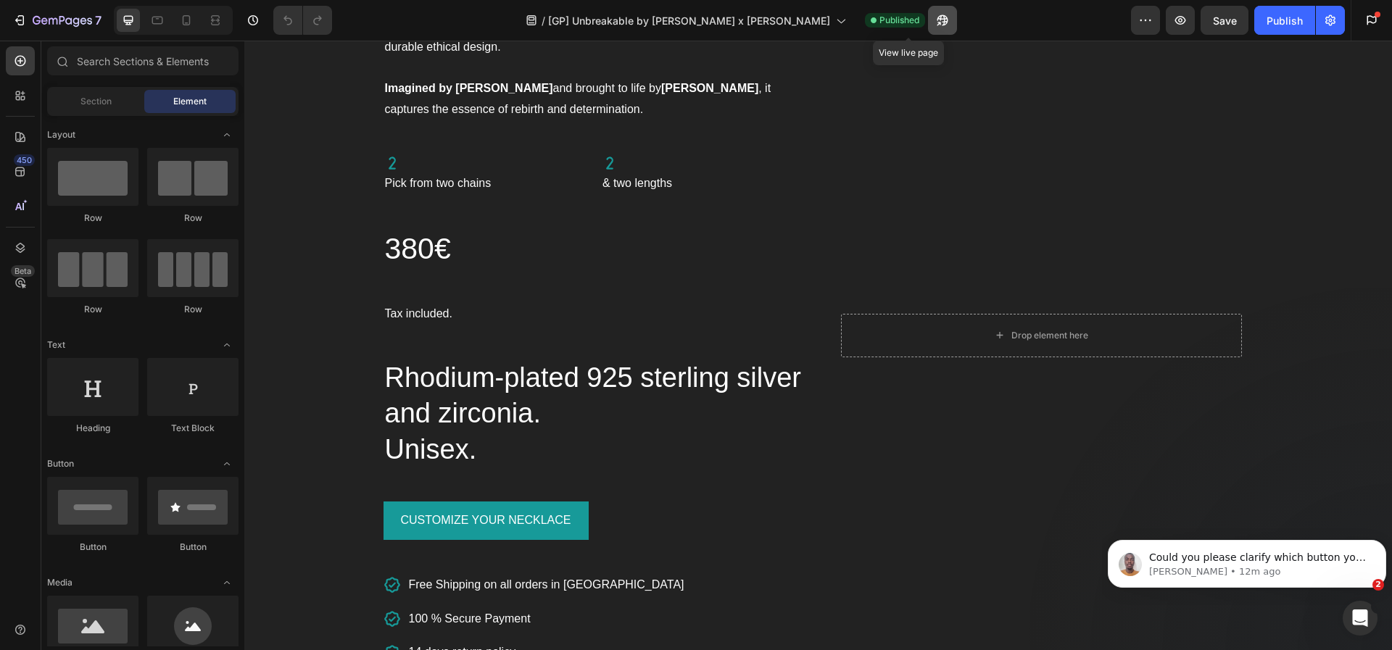
click at [928, 30] on button "button" at bounding box center [942, 20] width 29 height 29
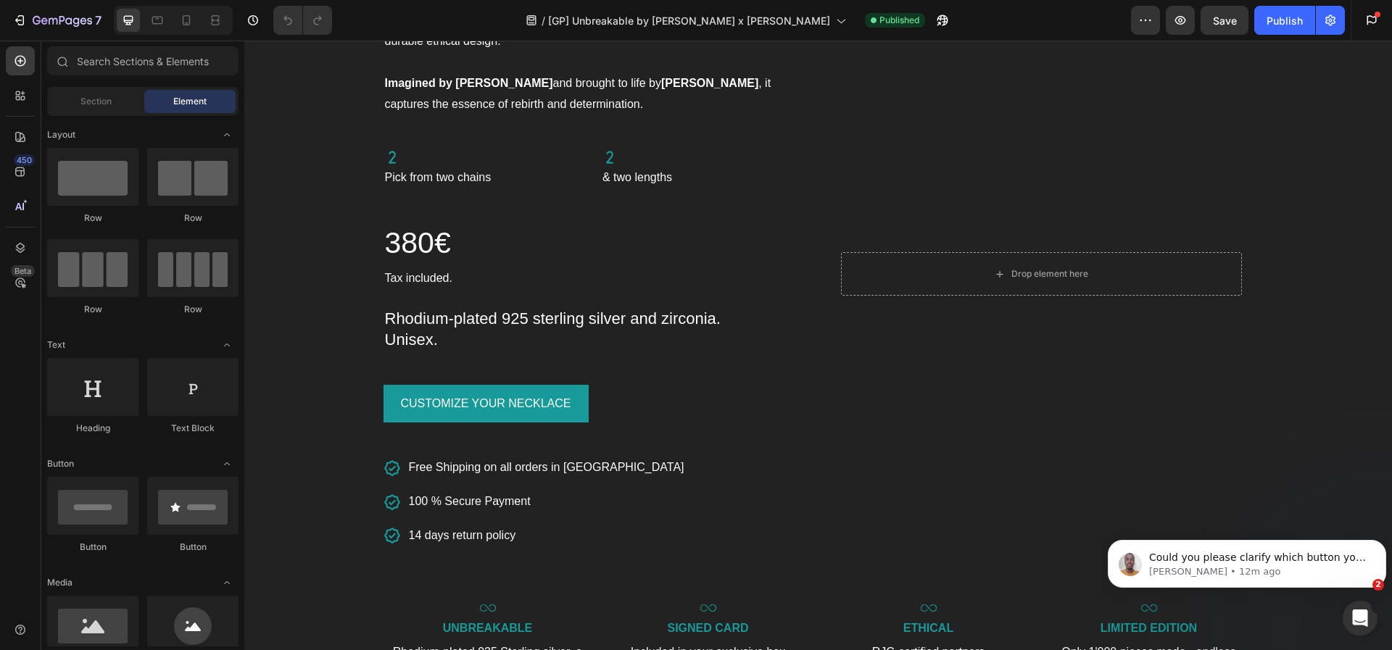
scroll to position [1619, 0]
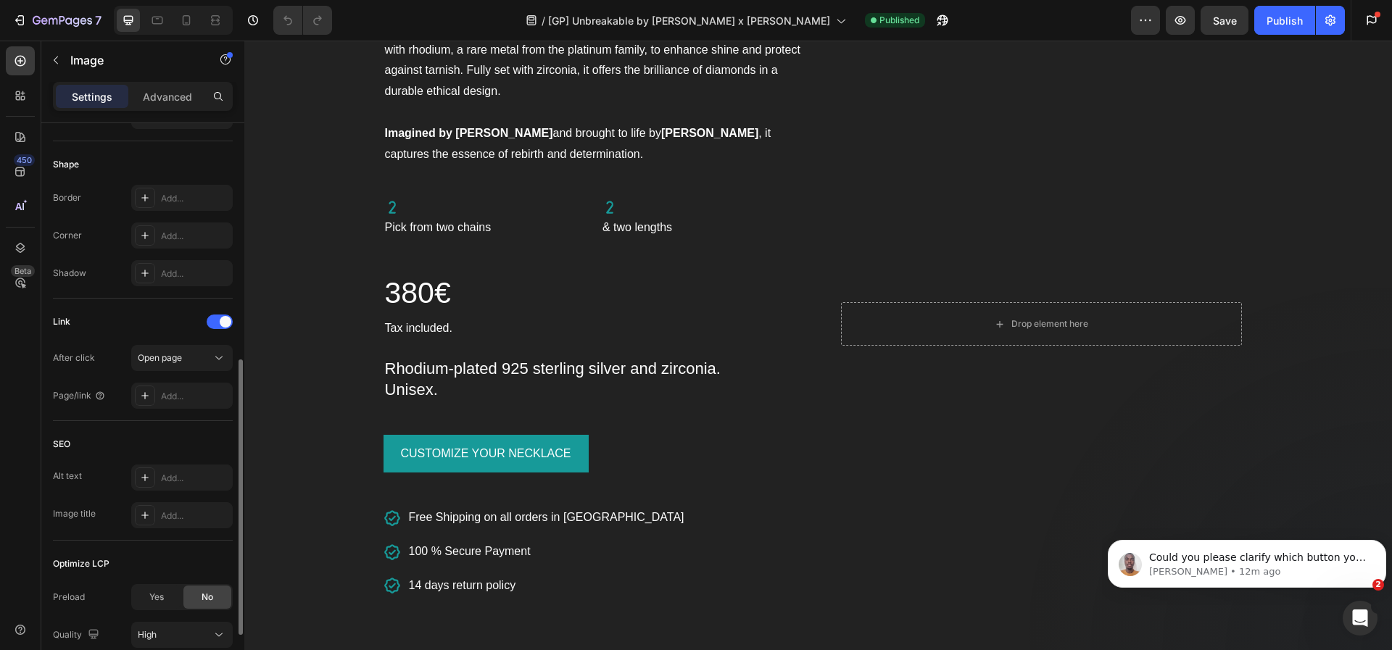
scroll to position [485, 0]
click at [210, 351] on div "Open page" at bounding box center [175, 357] width 74 height 13
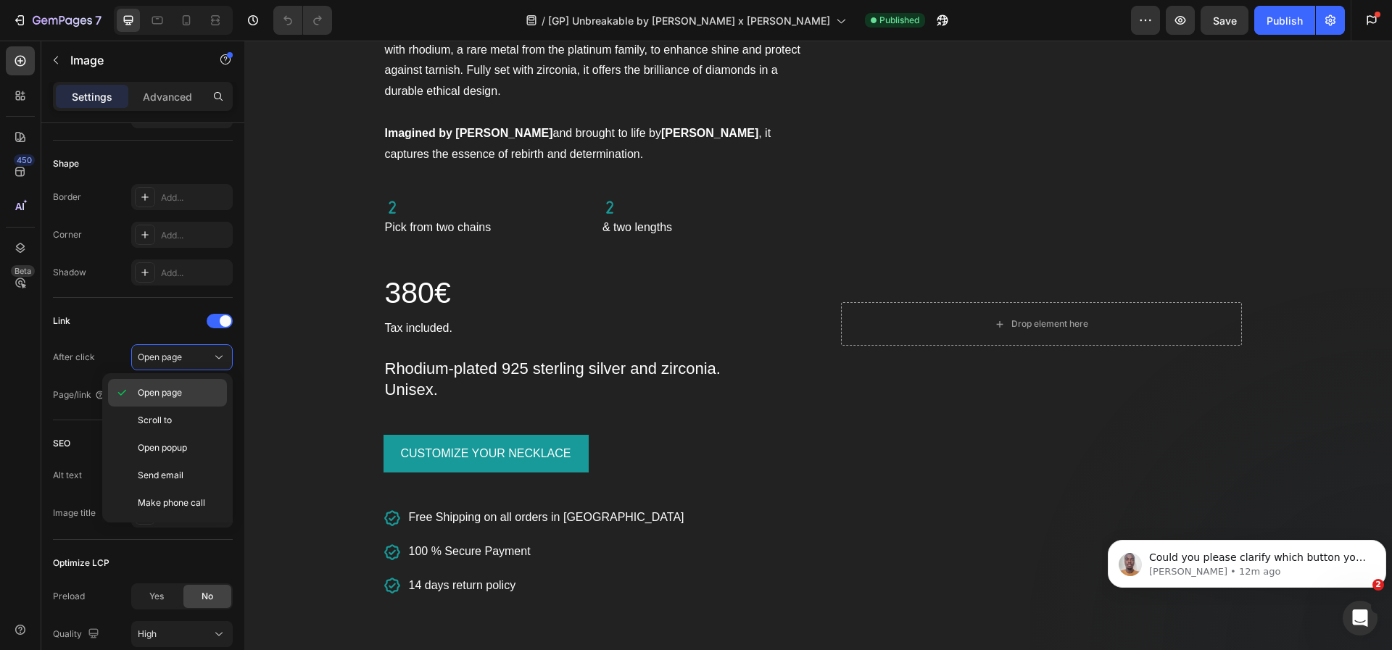
click at [204, 407] on div "Open page" at bounding box center [167, 421] width 119 height 28
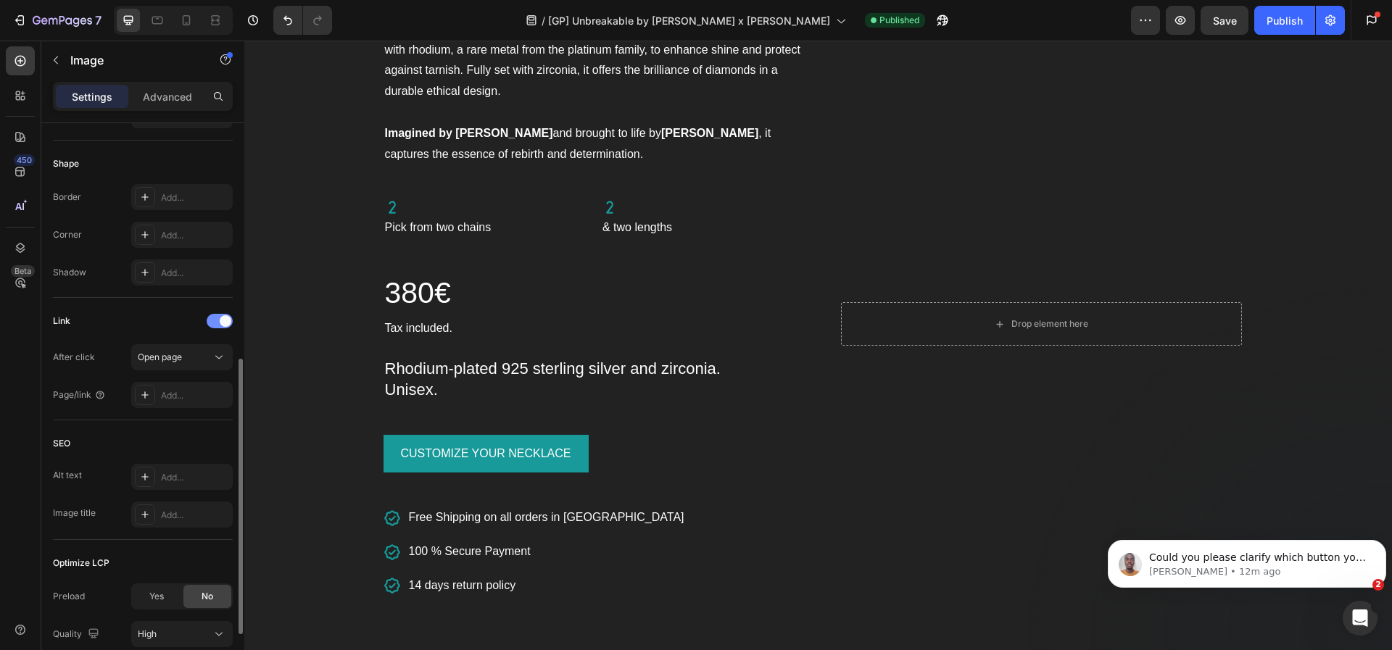
click at [222, 319] on span at bounding box center [226, 321] width 12 height 12
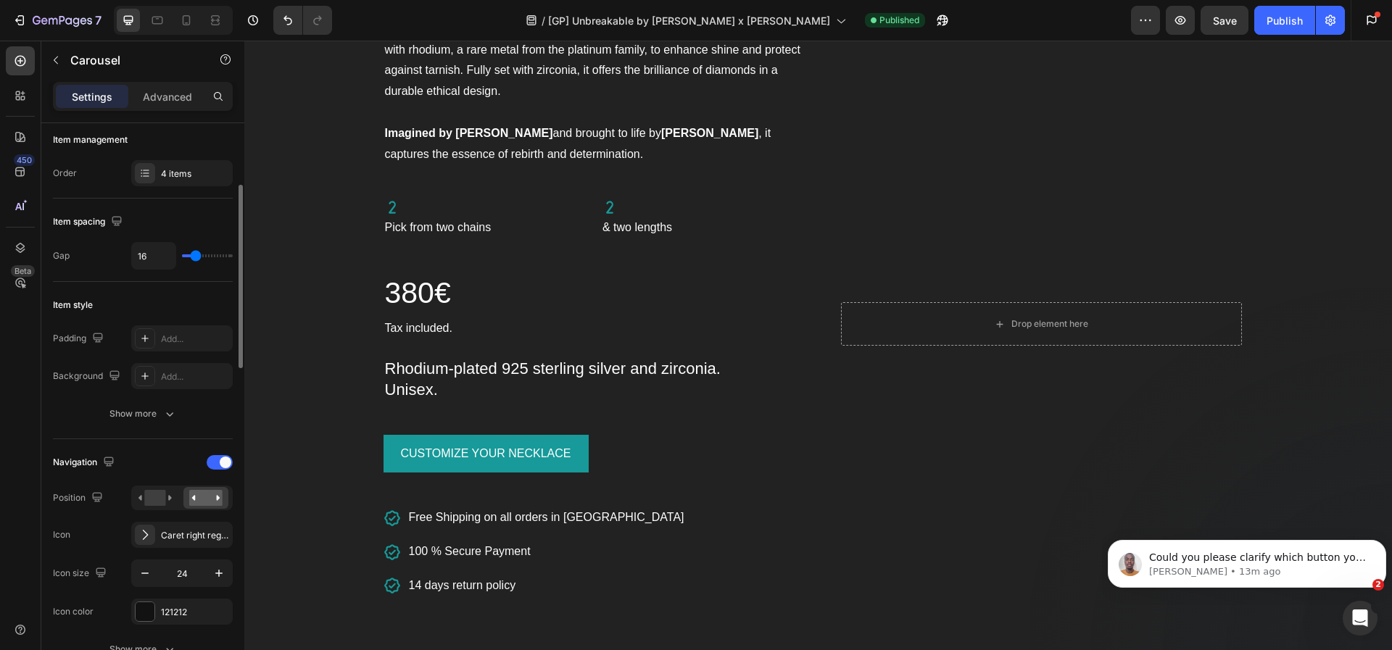
scroll to position [202, 0]
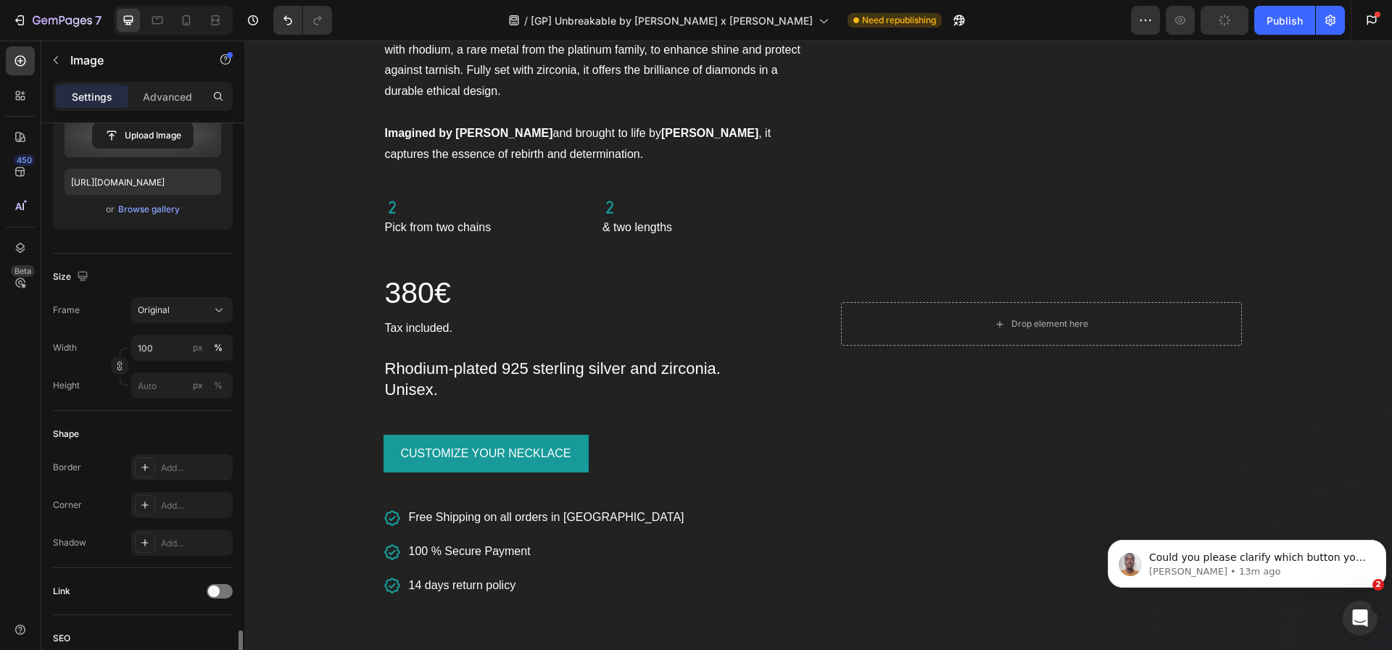
scroll to position [479, 0]
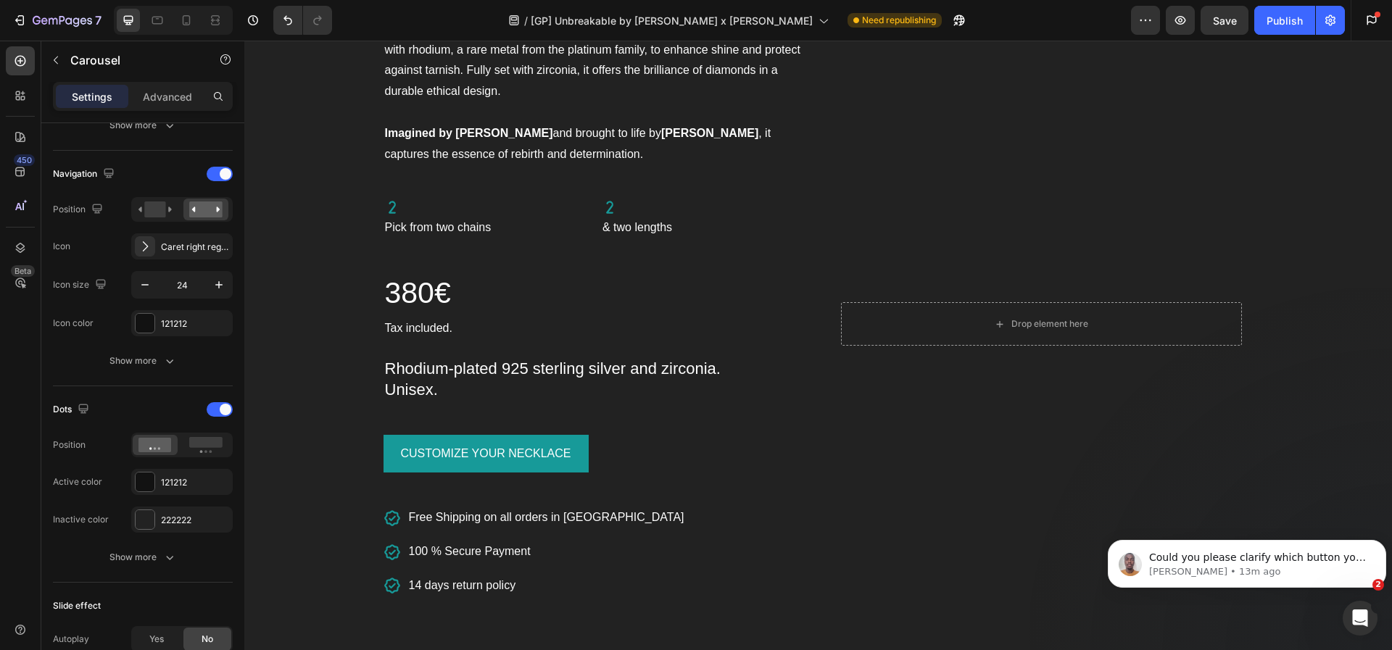
scroll to position [0, 0]
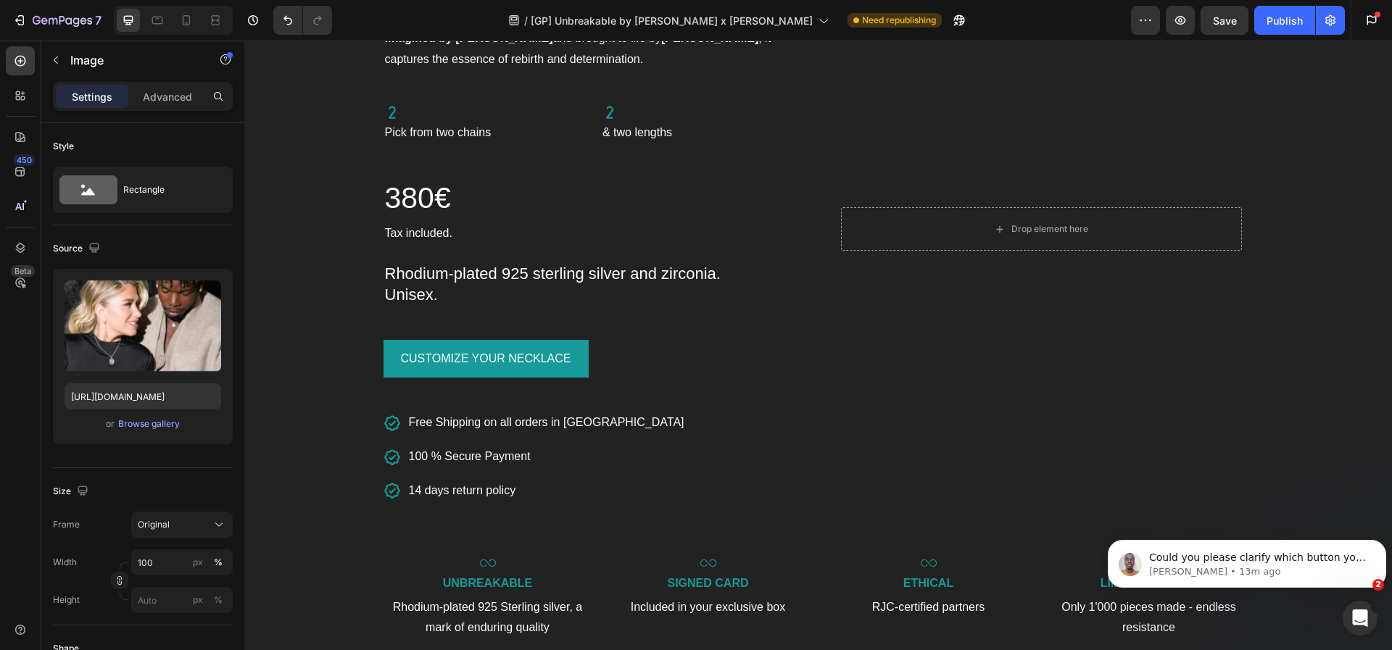
scroll to position [1780, 0]
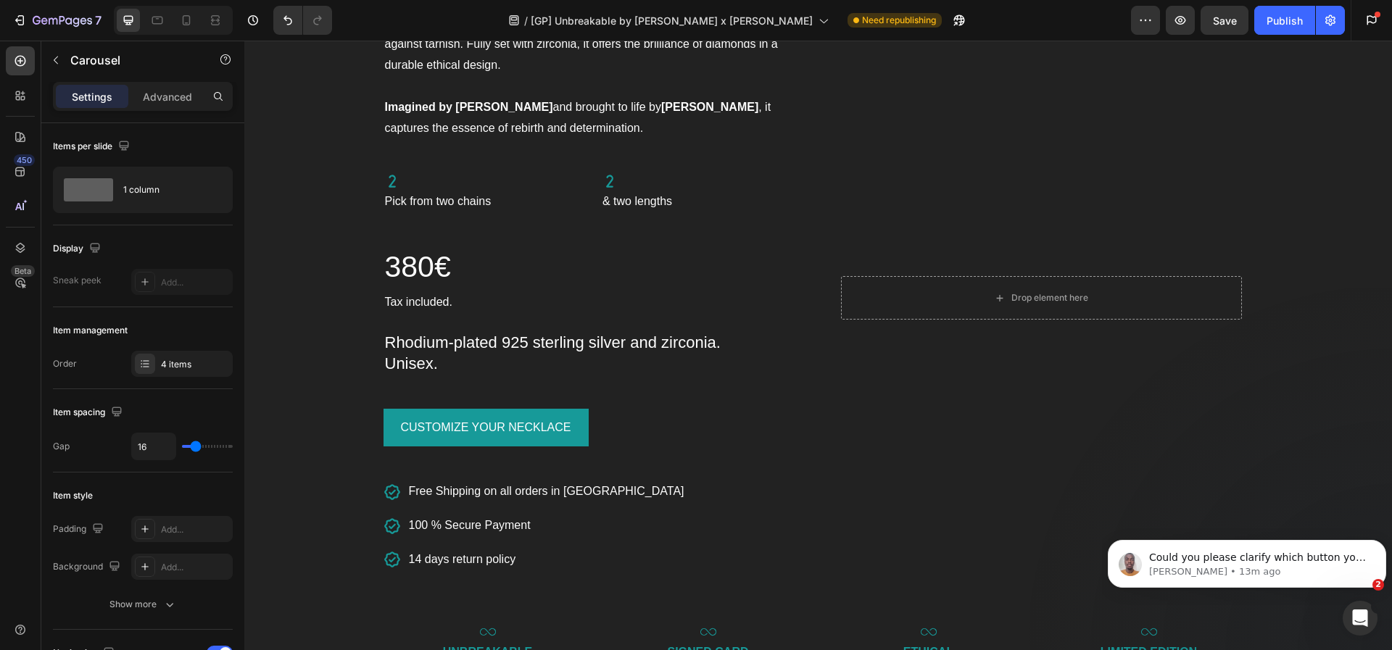
scroll to position [1637, 0]
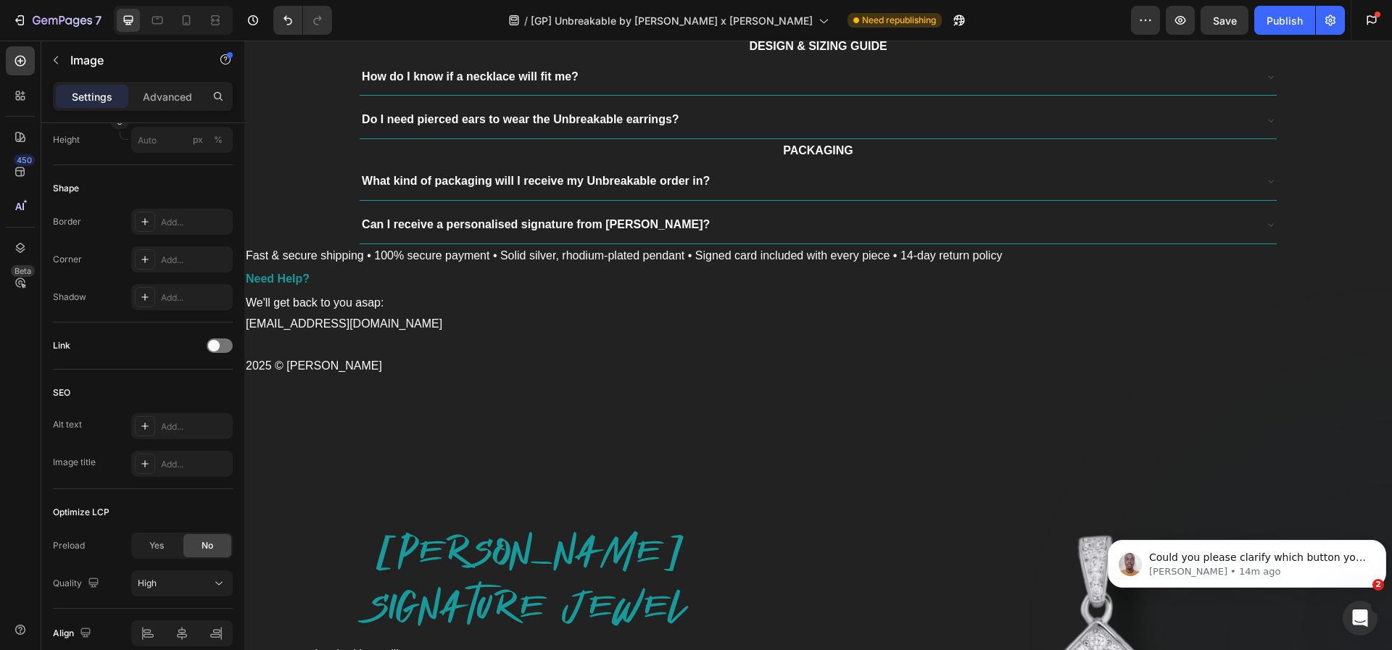
scroll to position [4916, 0]
click at [944, 26] on button "button" at bounding box center [958, 20] width 29 height 29
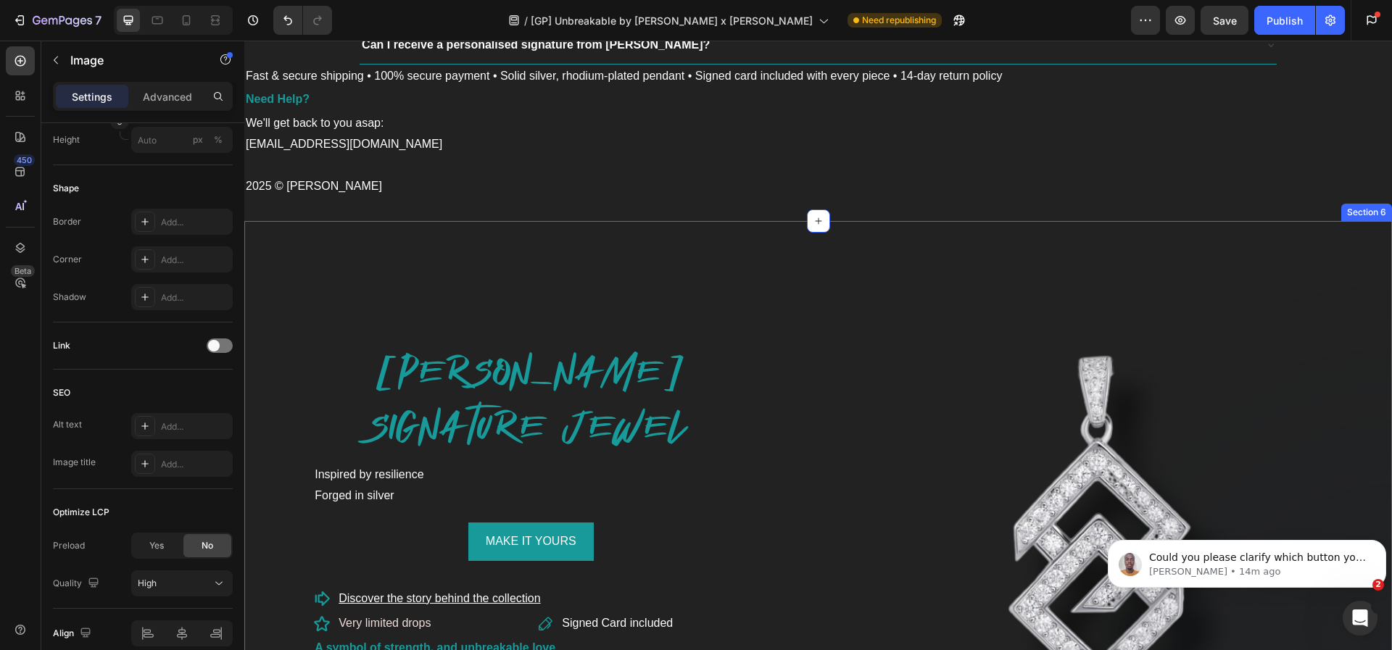
scroll to position [5094, 0]
click at [463, 242] on div "PAUL POGBA'S SIGNATURE JEWEL Heading Inspired by resilience Forged in silver Te…" at bounding box center [817, 644] width 1147 height 844
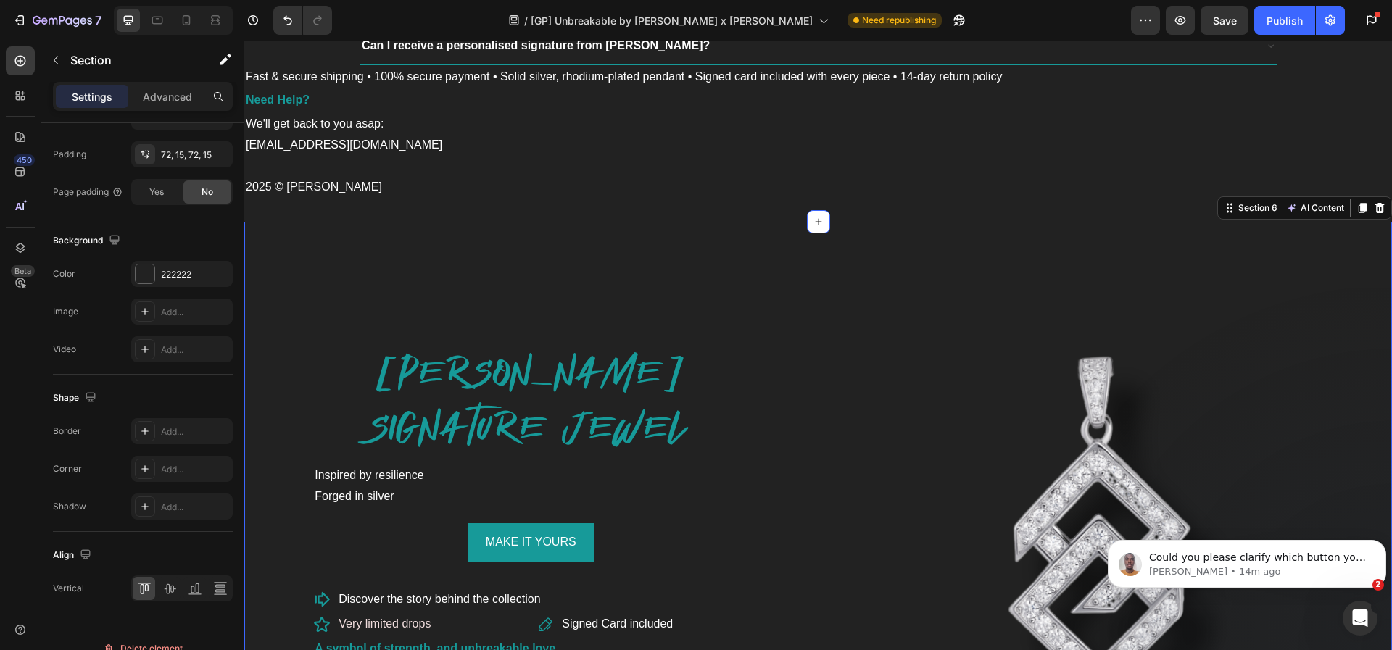
scroll to position [0, 0]
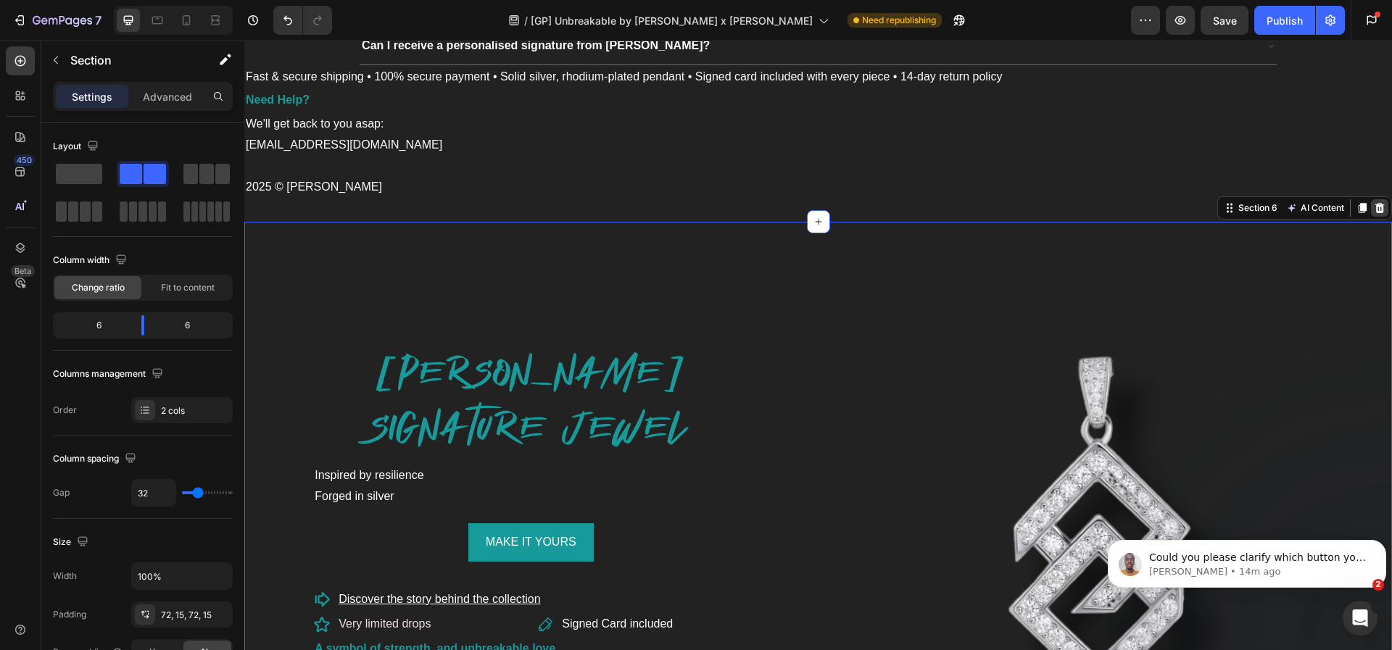
click at [1374, 212] on icon at bounding box center [1380, 208] width 12 height 12
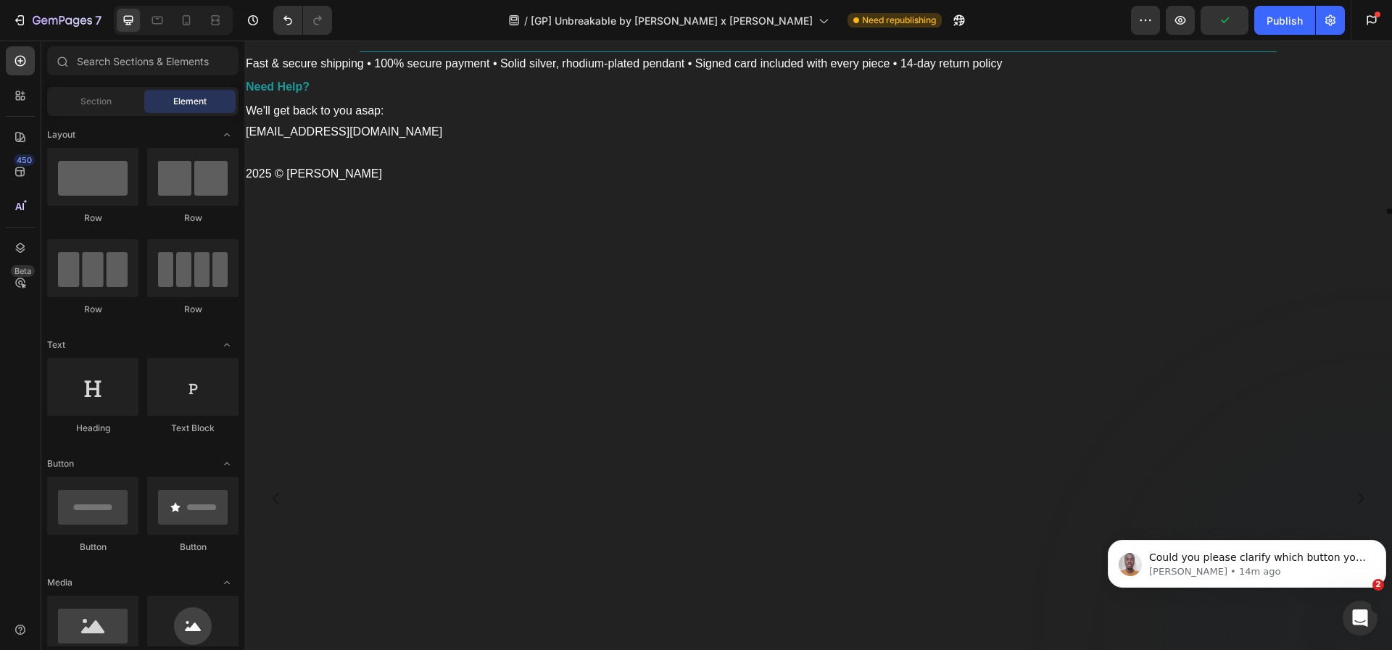
scroll to position [5110, 0]
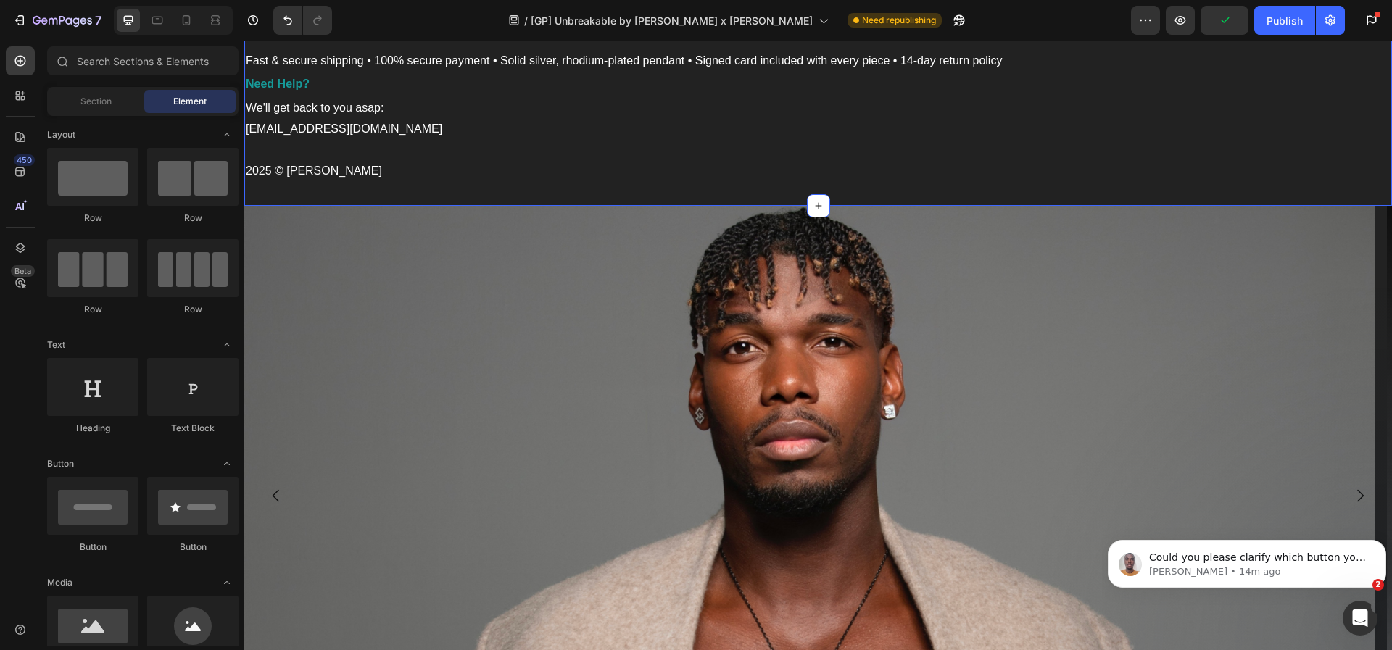
click at [371, 225] on img at bounding box center [809, 488] width 1131 height 565
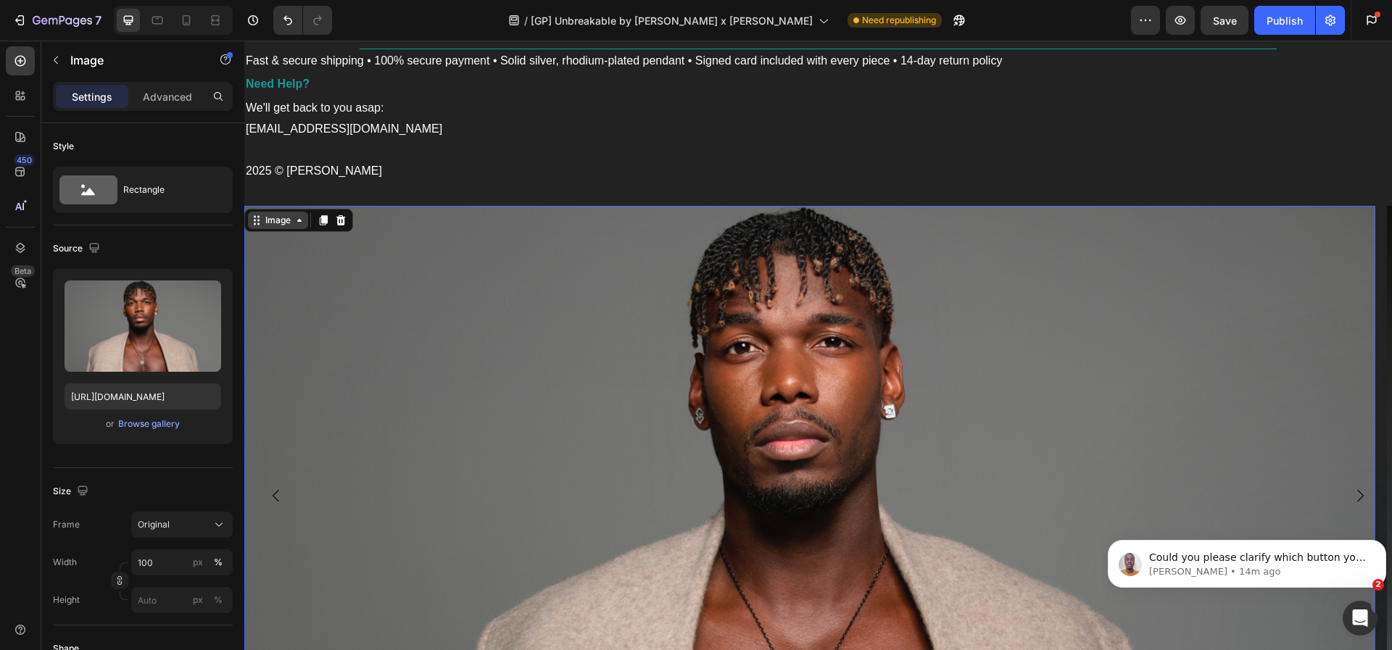
click at [266, 220] on div "Image" at bounding box center [277, 220] width 31 height 13
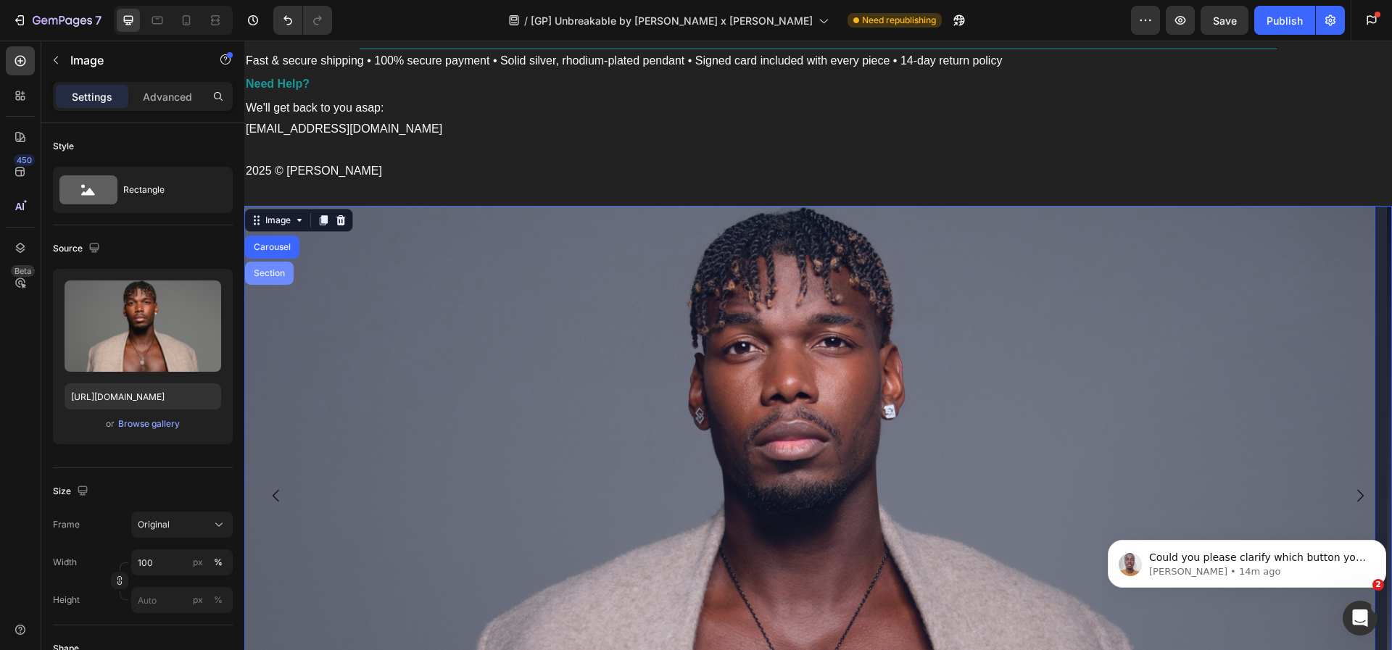
click at [267, 265] on div "Section" at bounding box center [269, 273] width 49 height 23
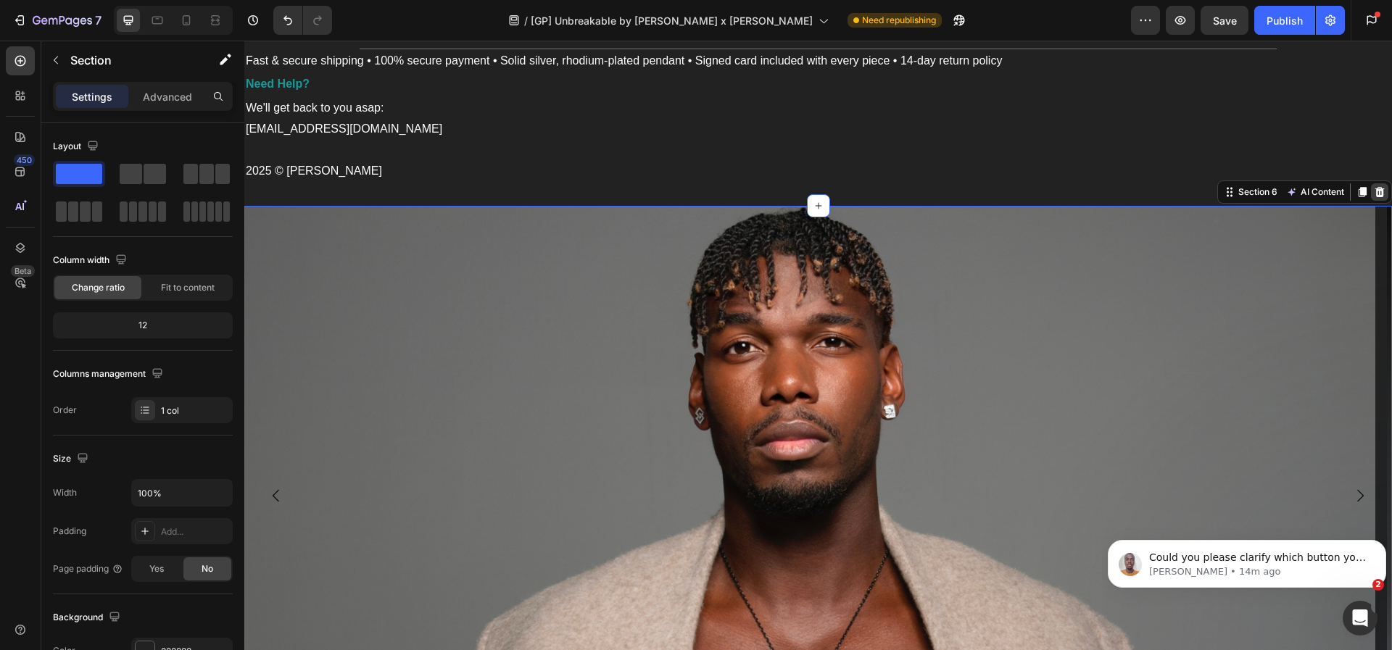
click at [1375, 195] on icon at bounding box center [1379, 192] width 9 height 10
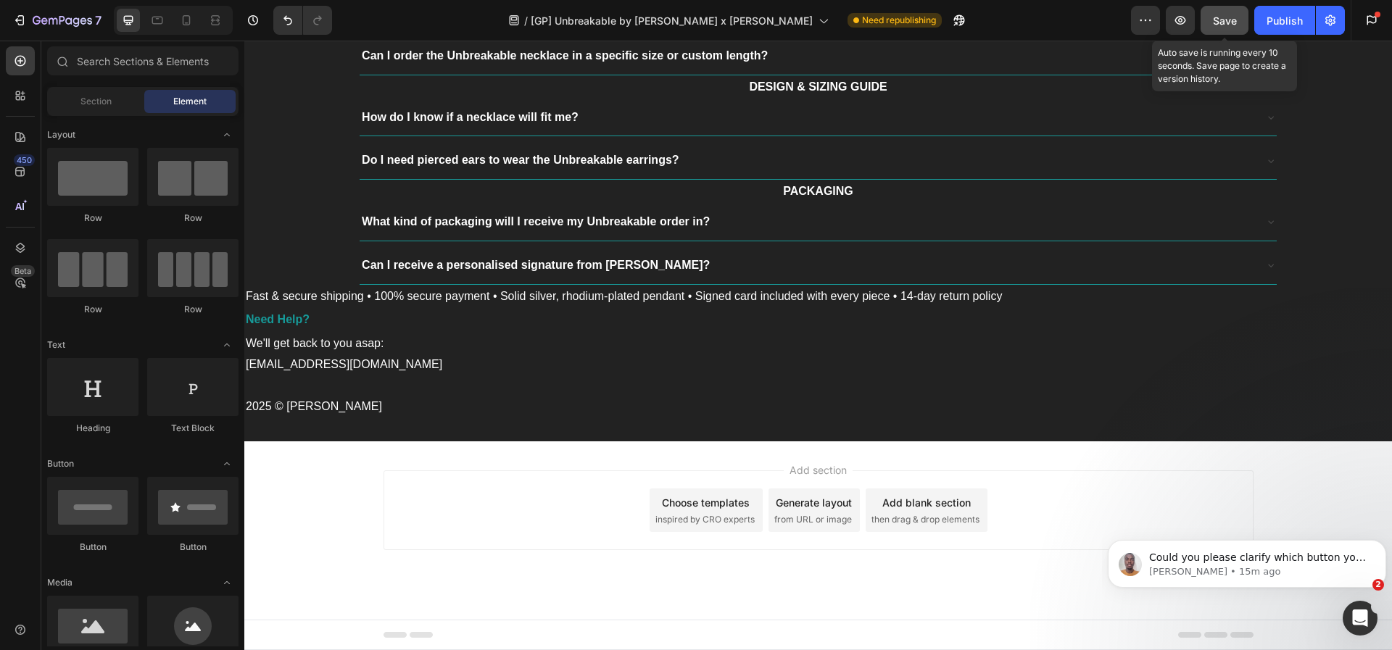
click at [1216, 27] on div "Save" at bounding box center [1225, 20] width 24 height 15
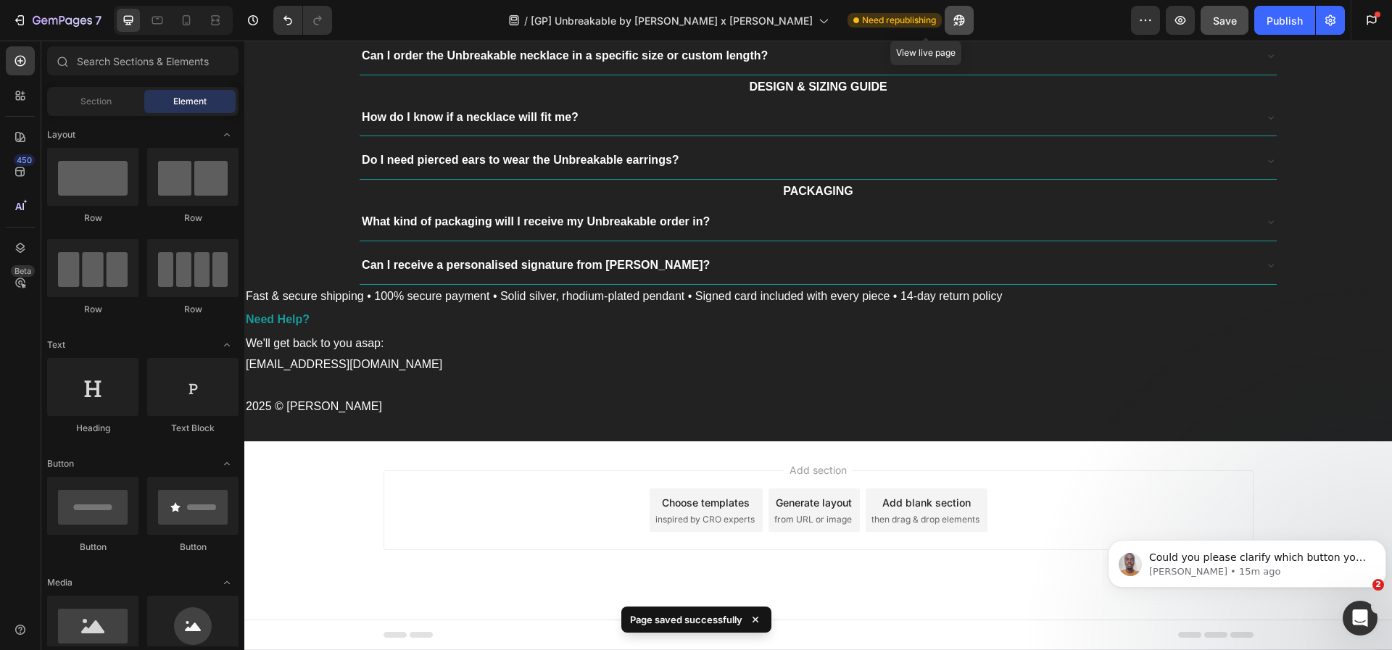
click at [944, 12] on button "button" at bounding box center [958, 20] width 29 height 29
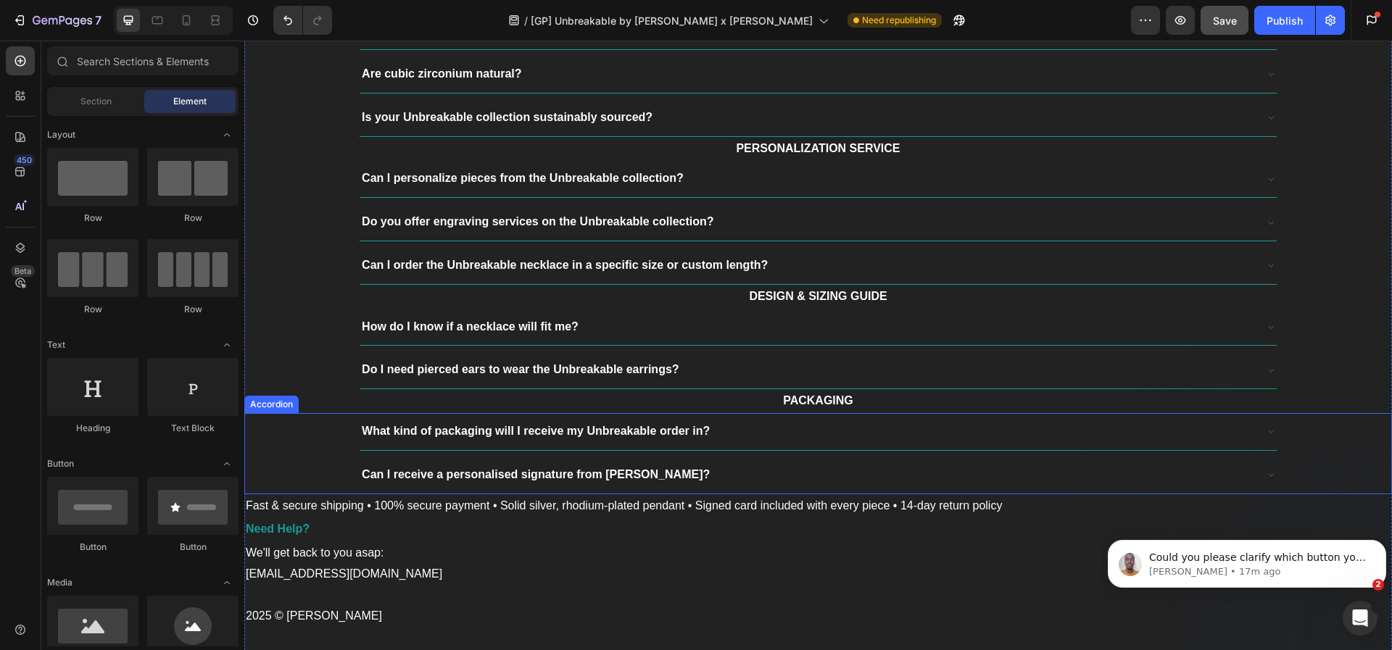
scroll to position [3878, 0]
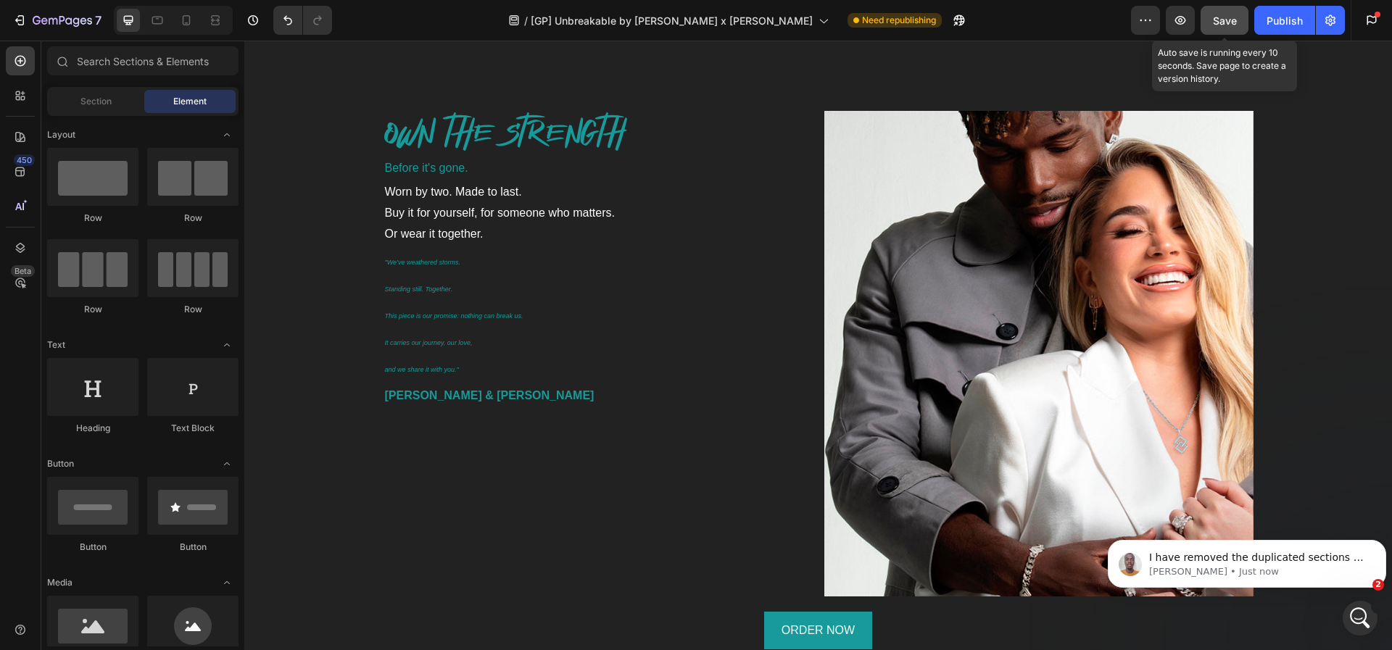
click at [1231, 14] on span "Save" at bounding box center [1225, 20] width 24 height 12
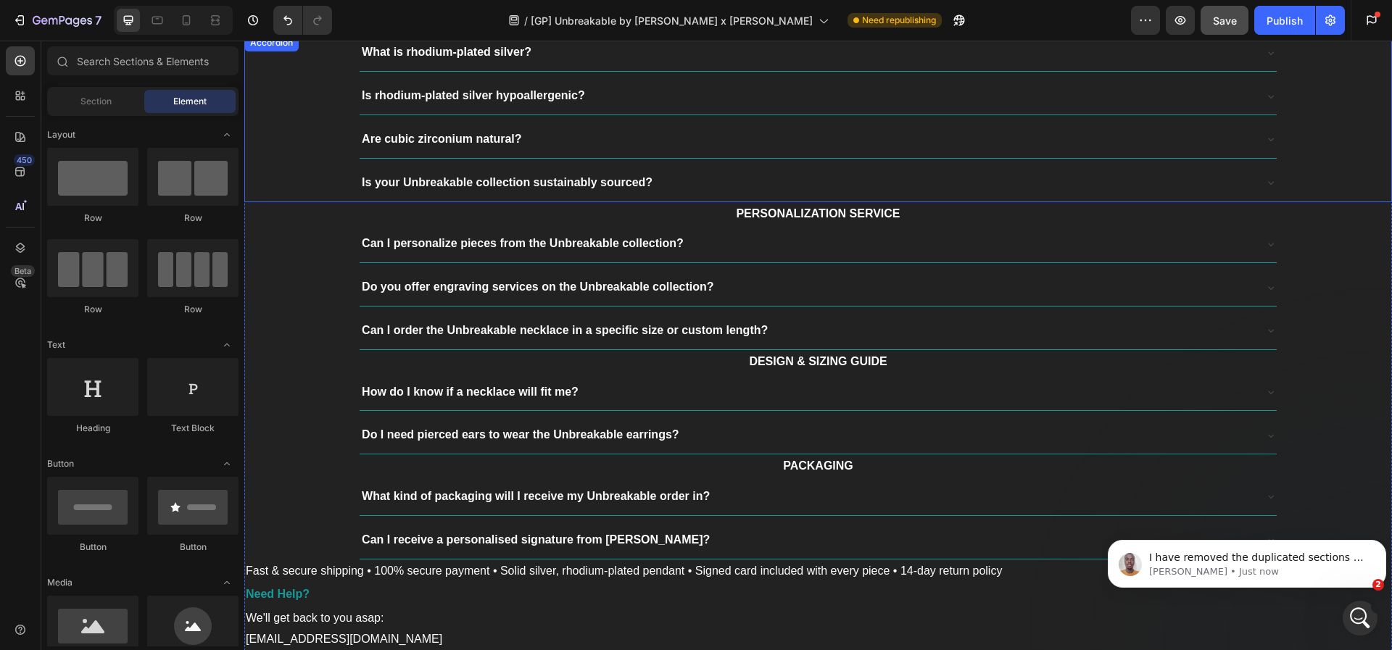
scroll to position [4607, 0]
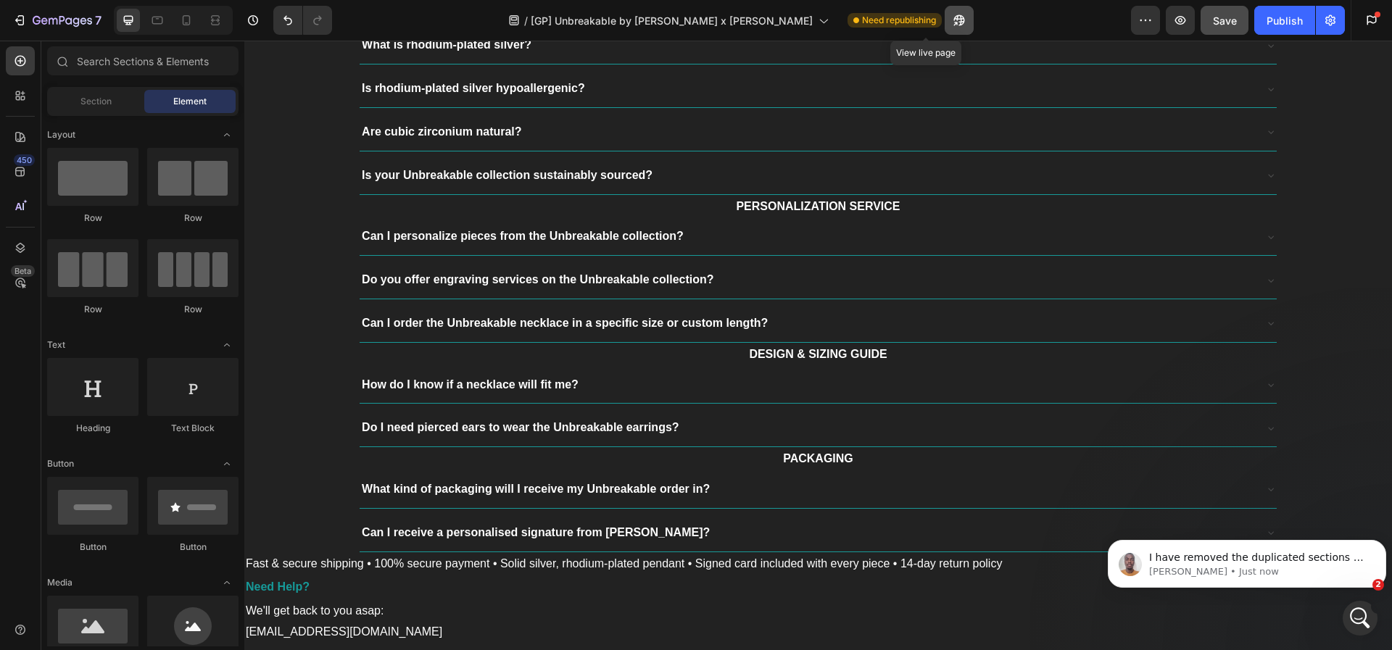
click at [954, 24] on icon "button" at bounding box center [956, 24] width 4 height 4
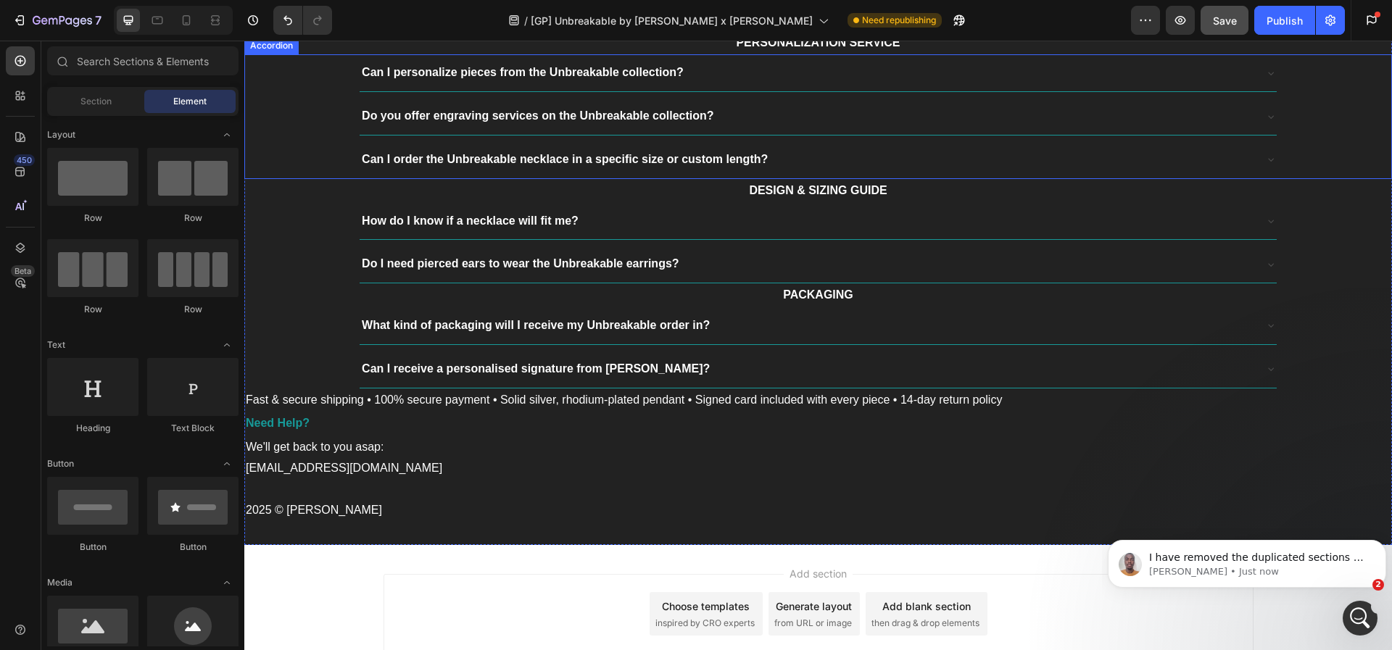
scroll to position [4874, 0]
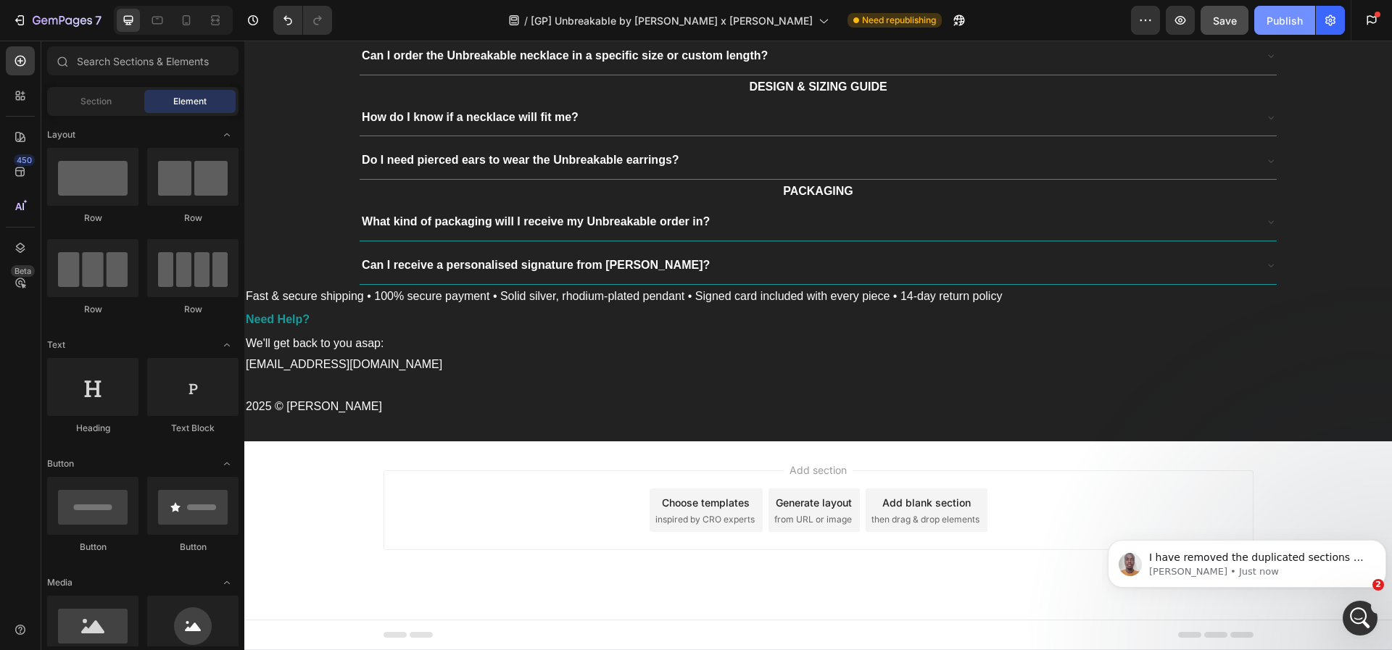
click at [1262, 28] on button "Publish" at bounding box center [1284, 20] width 61 height 29
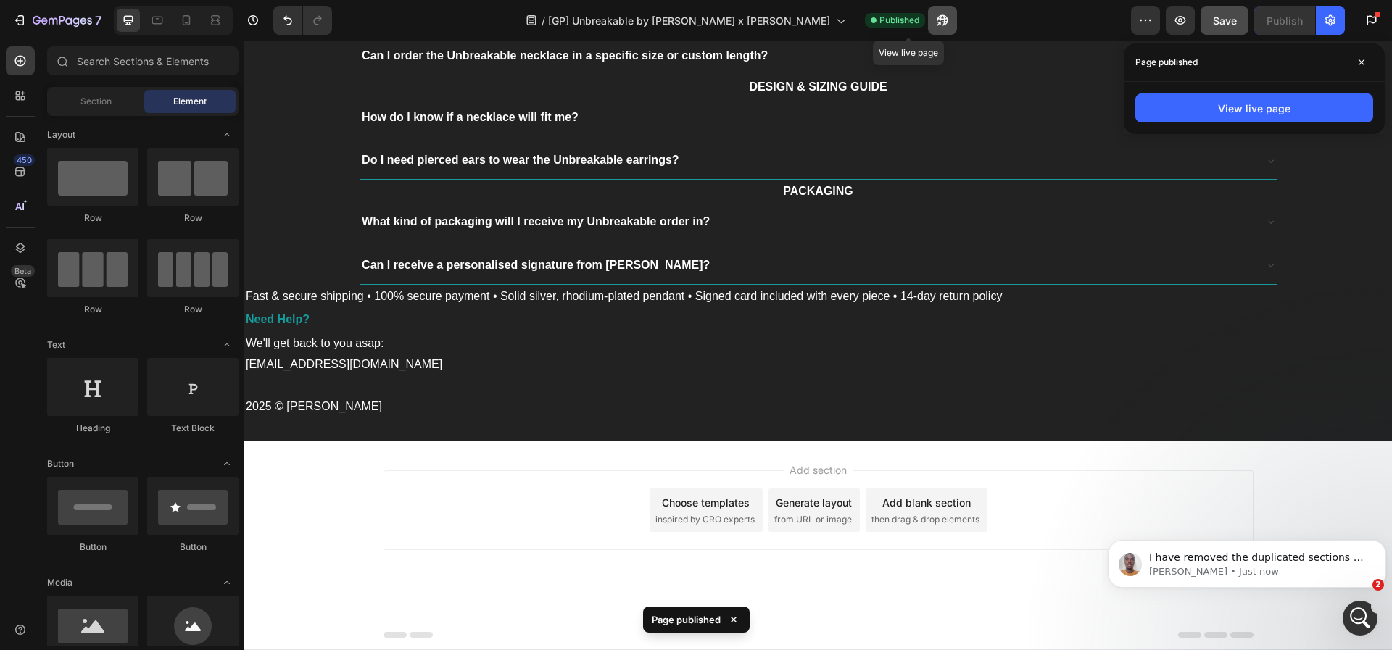
click at [935, 23] on icon "button" at bounding box center [942, 20] width 14 height 14
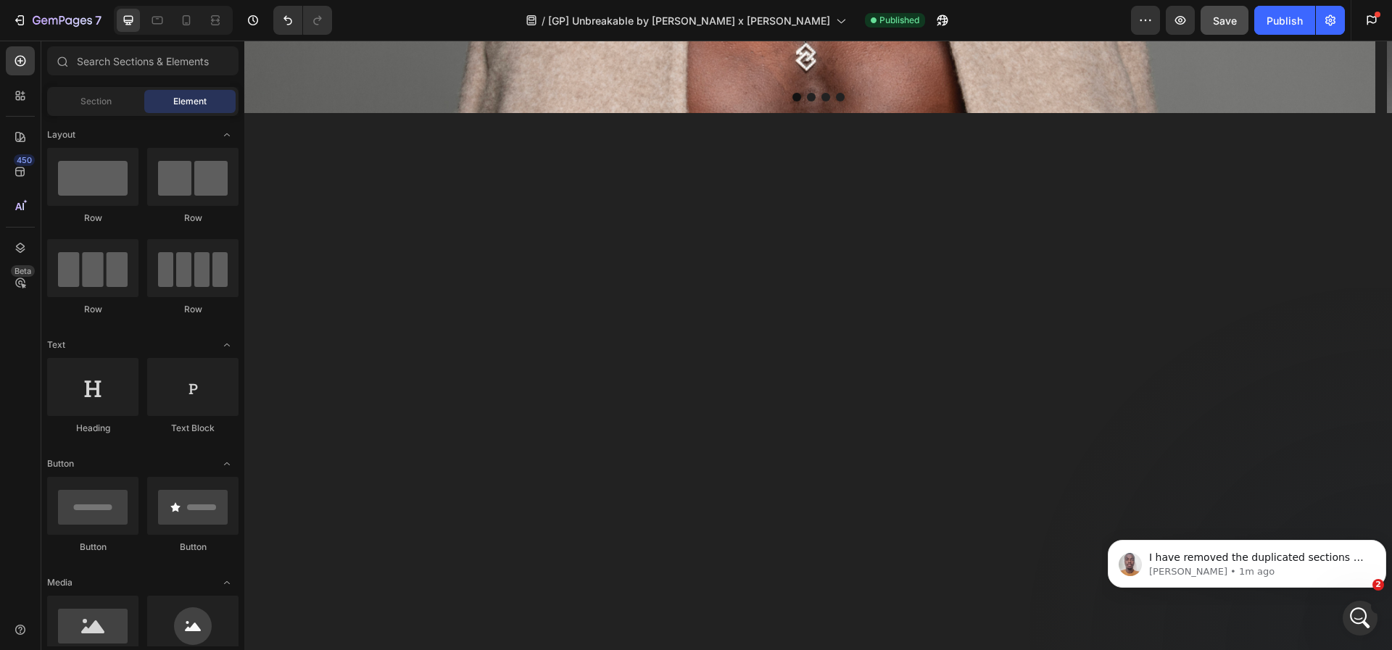
scroll to position [1380, 0]
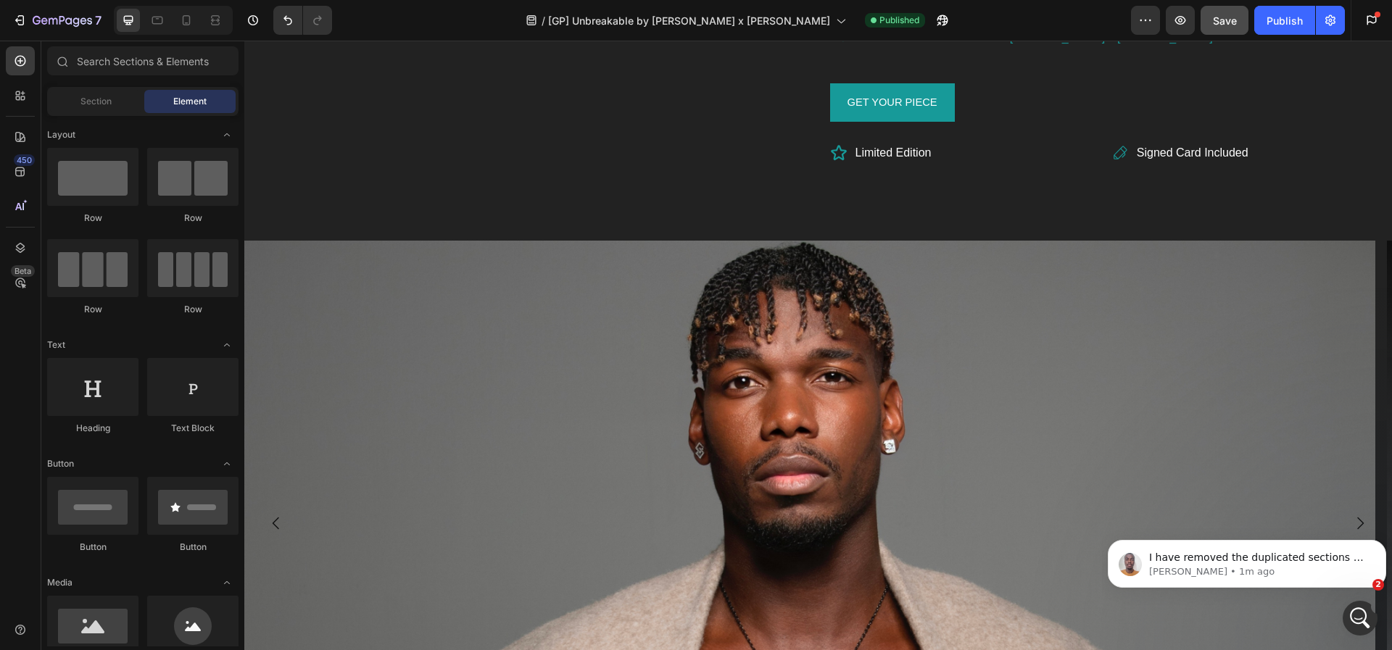
click at [507, 310] on img at bounding box center [809, 523] width 1131 height 565
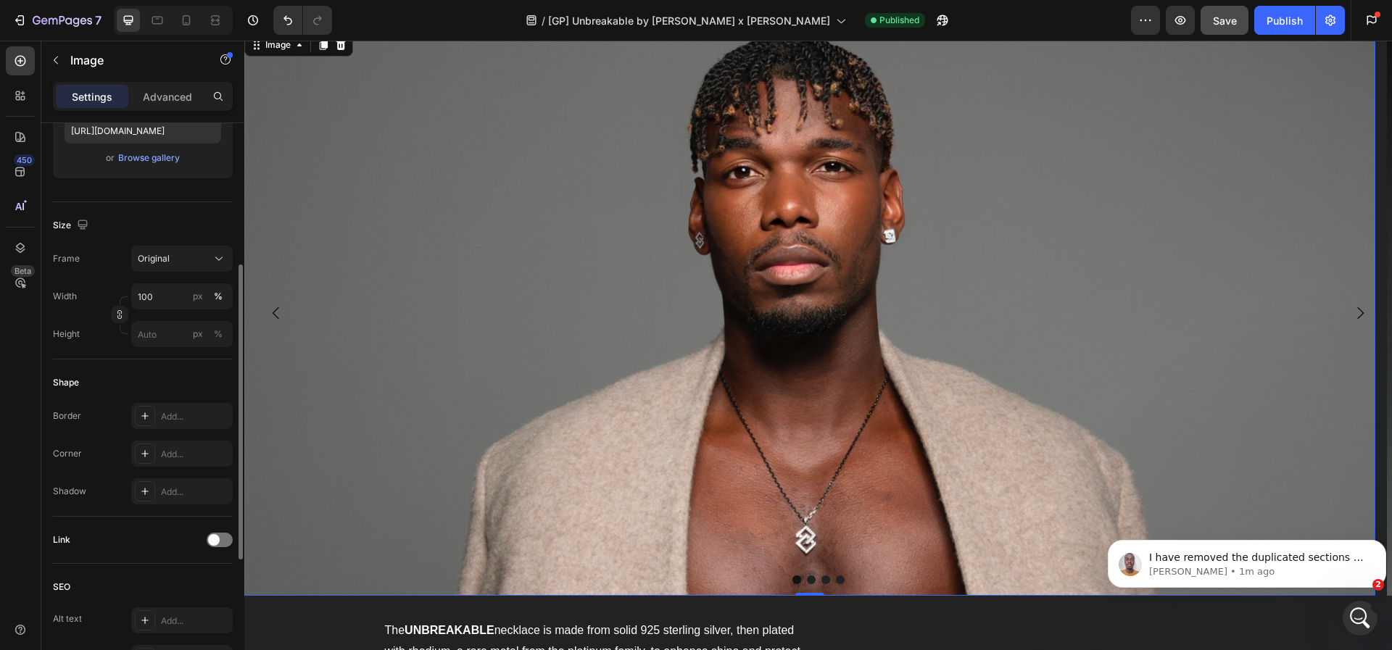
scroll to position [268, 0]
click at [272, 309] on icon "Carousel Back Arrow" at bounding box center [275, 312] width 17 height 17
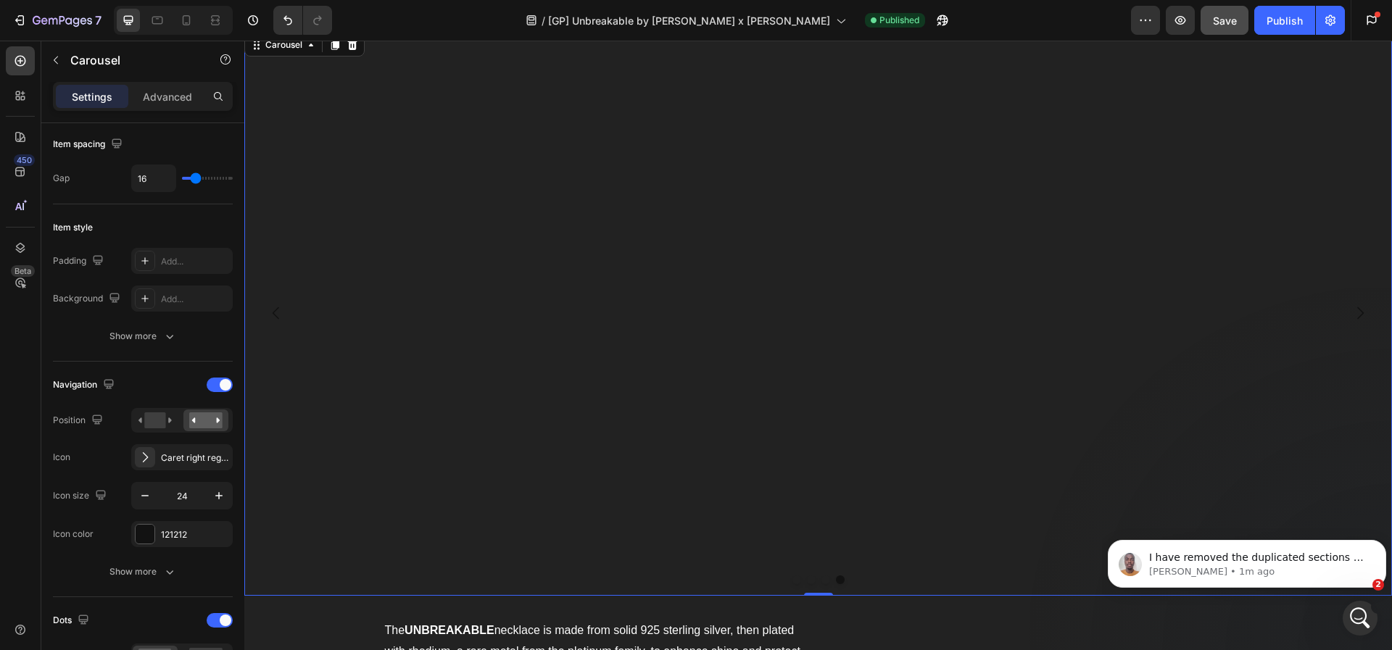
scroll to position [0, 0]
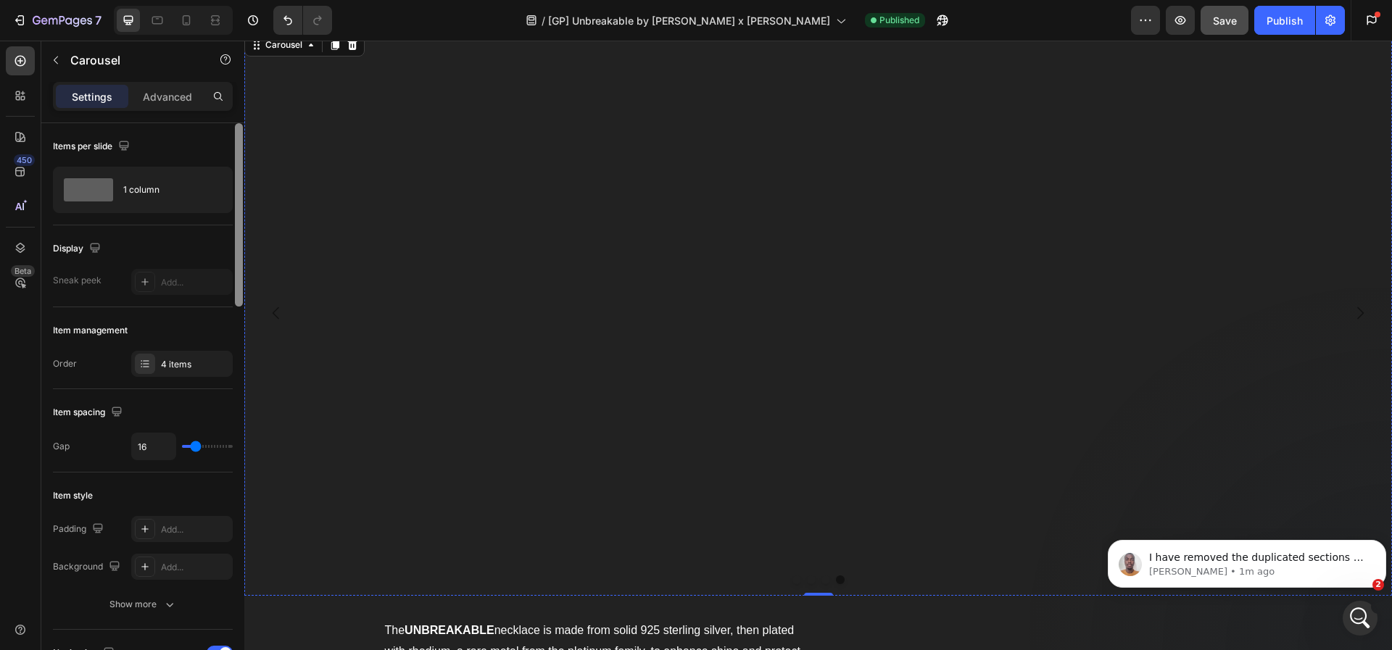
click at [378, 30] on img at bounding box center [809, 30] width 1131 height 0
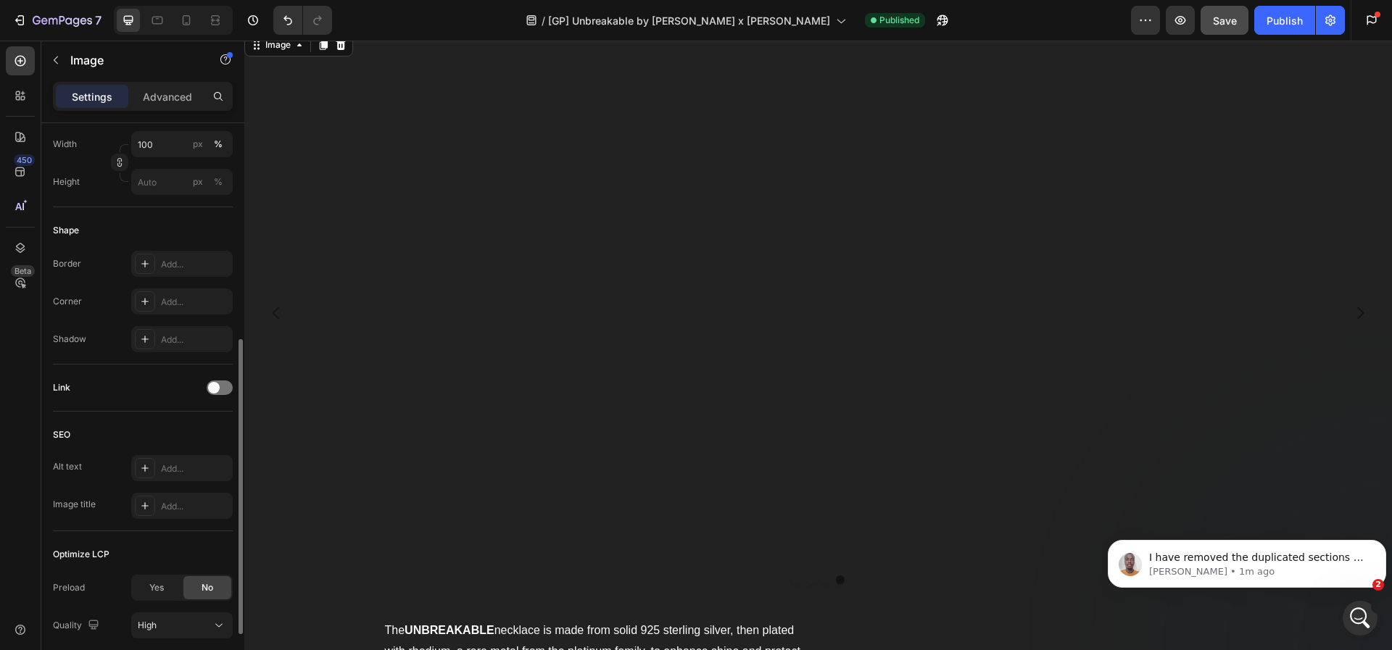
scroll to position [419, 0]
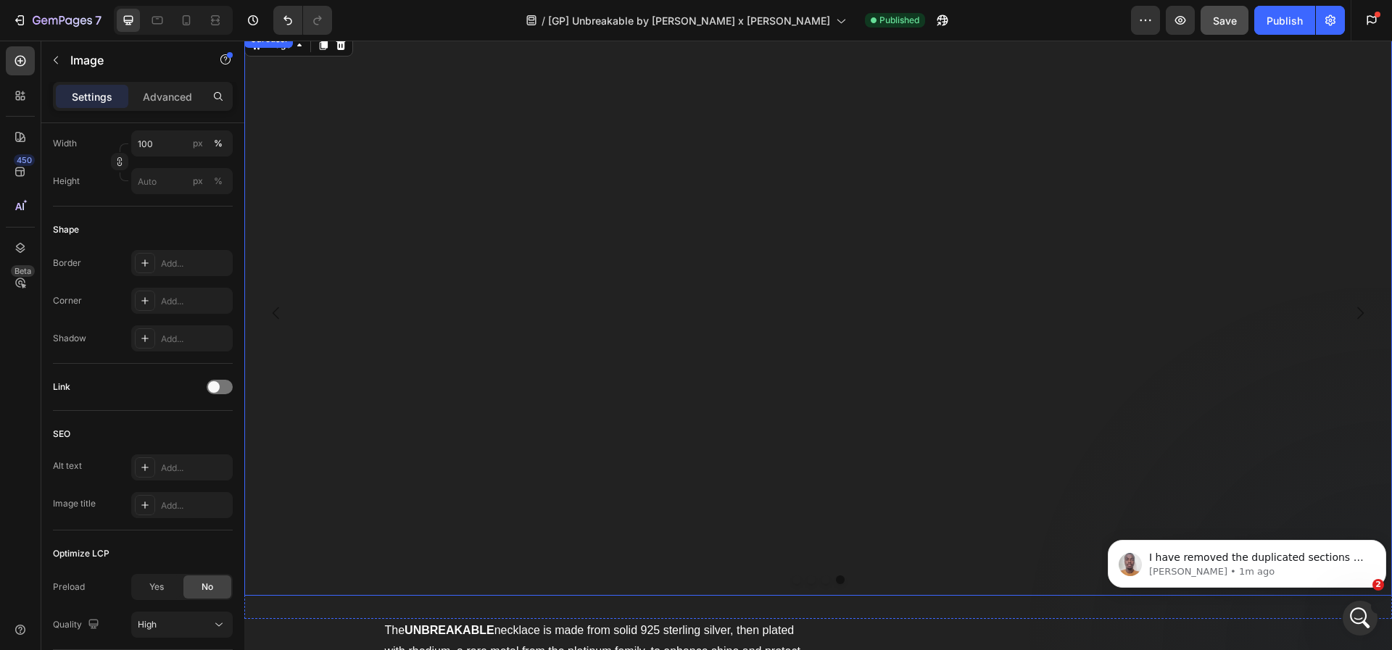
click at [275, 316] on icon "Carousel Back Arrow" at bounding box center [276, 313] width 7 height 12
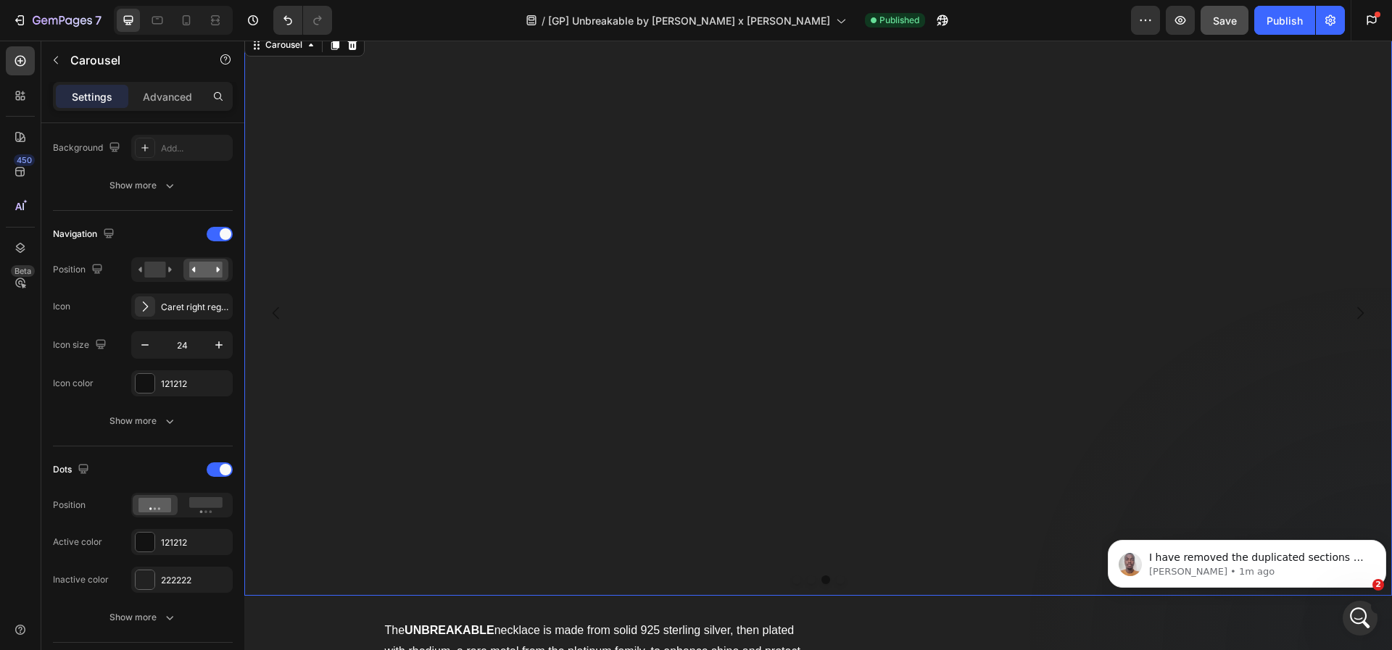
scroll to position [0, 0]
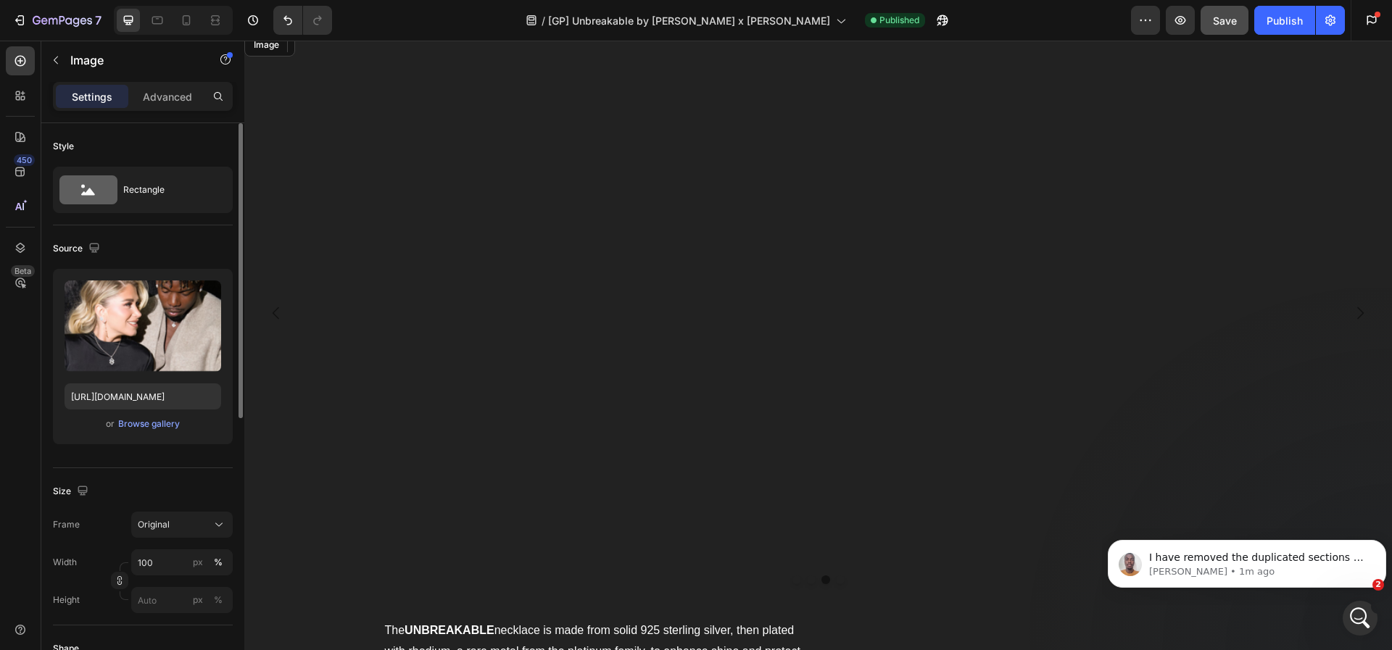
click at [383, 30] on img at bounding box center [809, 30] width 1131 height 0
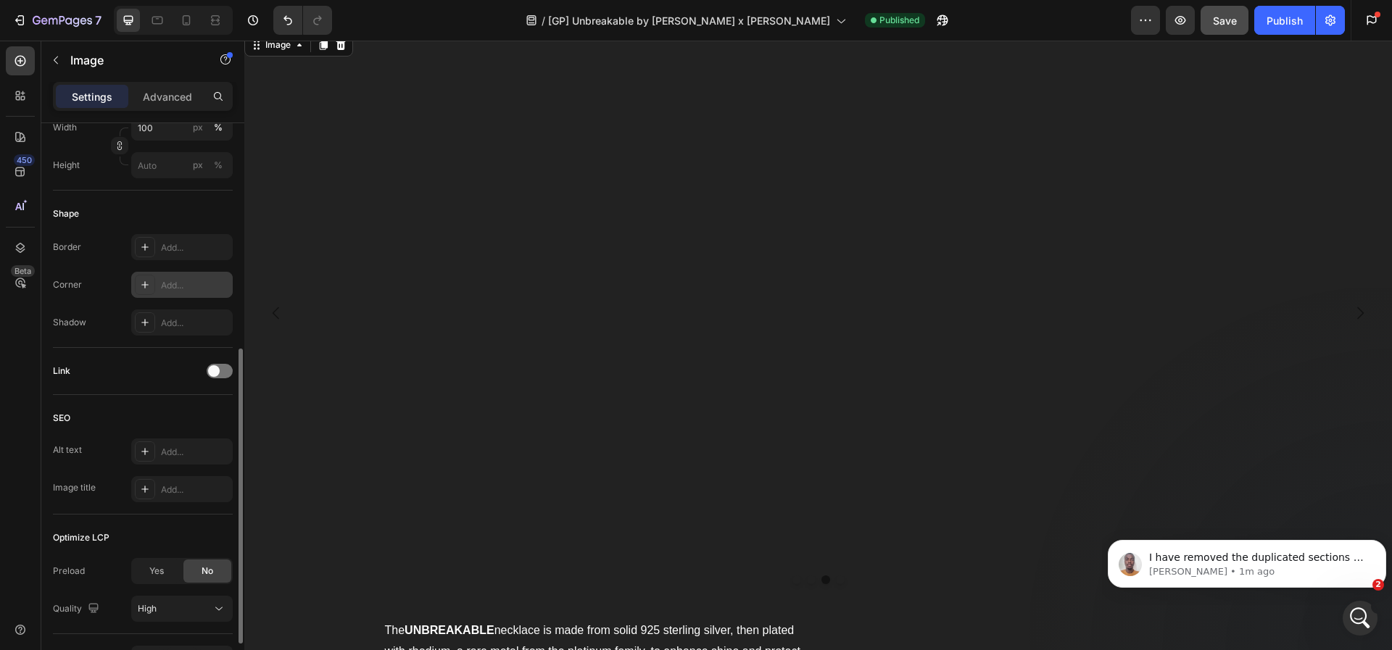
scroll to position [438, 0]
click at [371, 30] on img at bounding box center [809, 30] width 1131 height 0
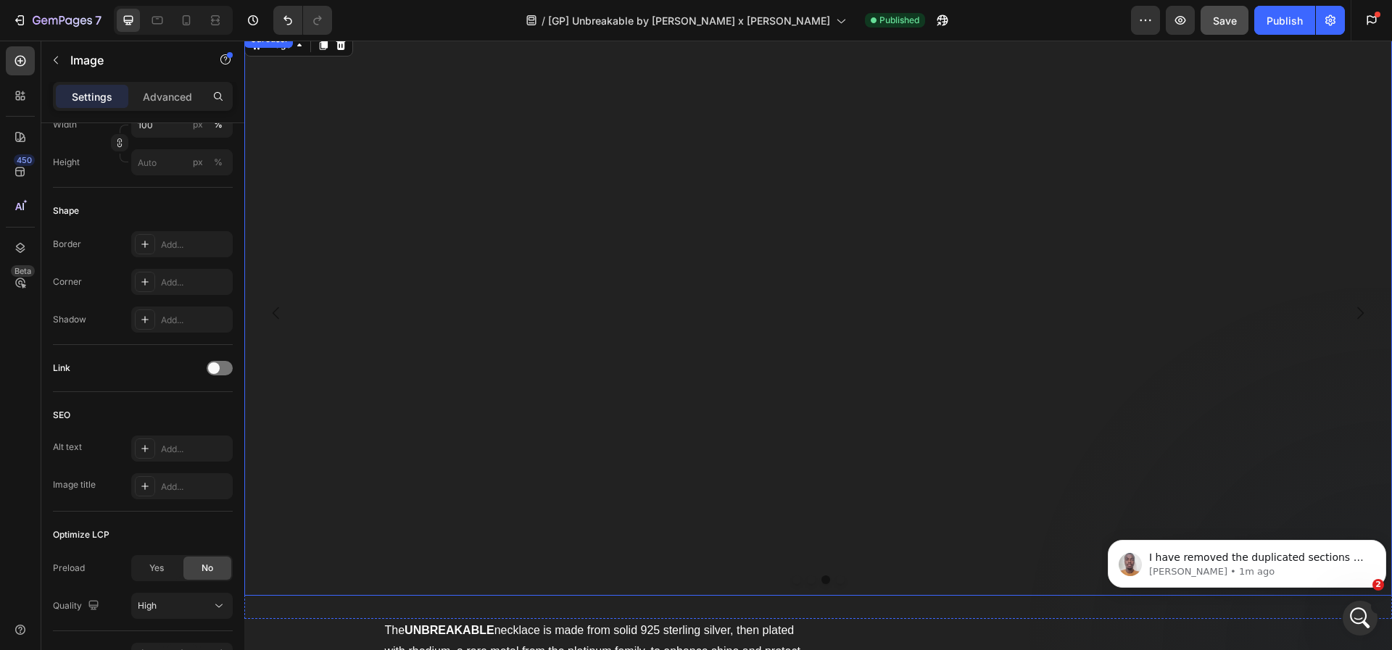
click at [1351, 305] on icon "Carousel Next Arrow" at bounding box center [1359, 312] width 17 height 17
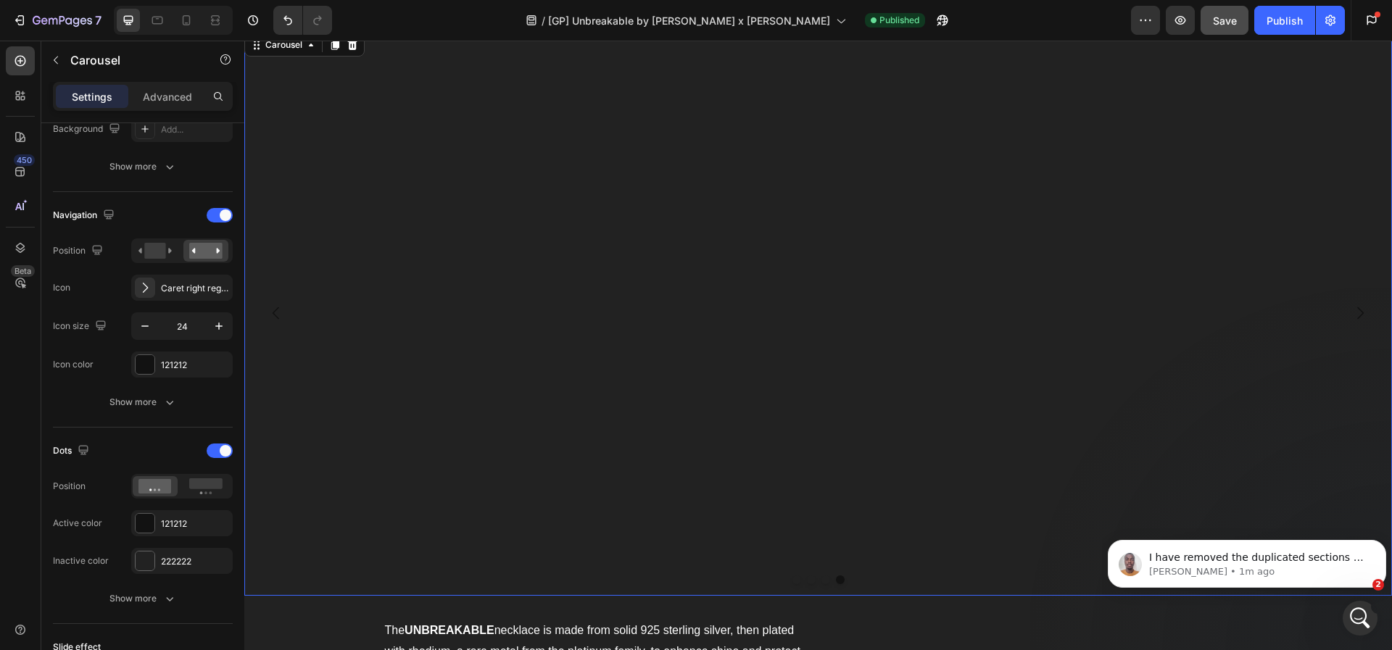
scroll to position [0, 0]
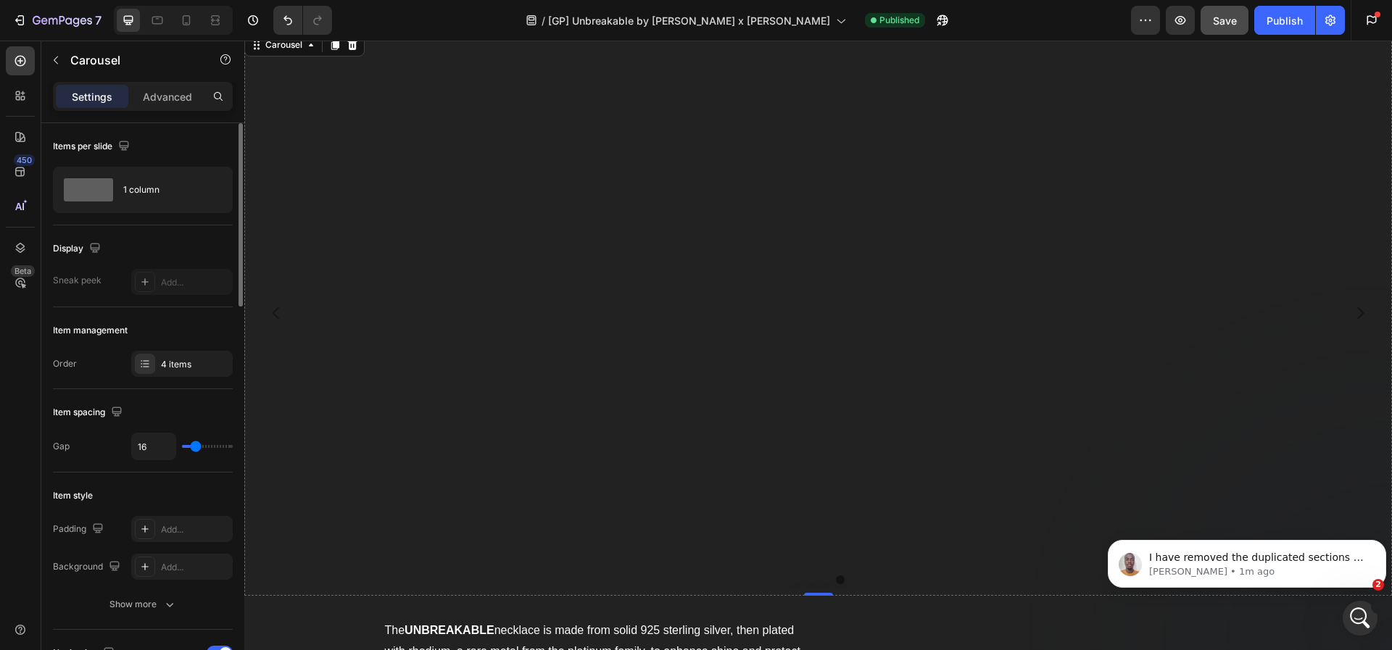
click at [828, 30] on img at bounding box center [809, 30] width 1131 height 0
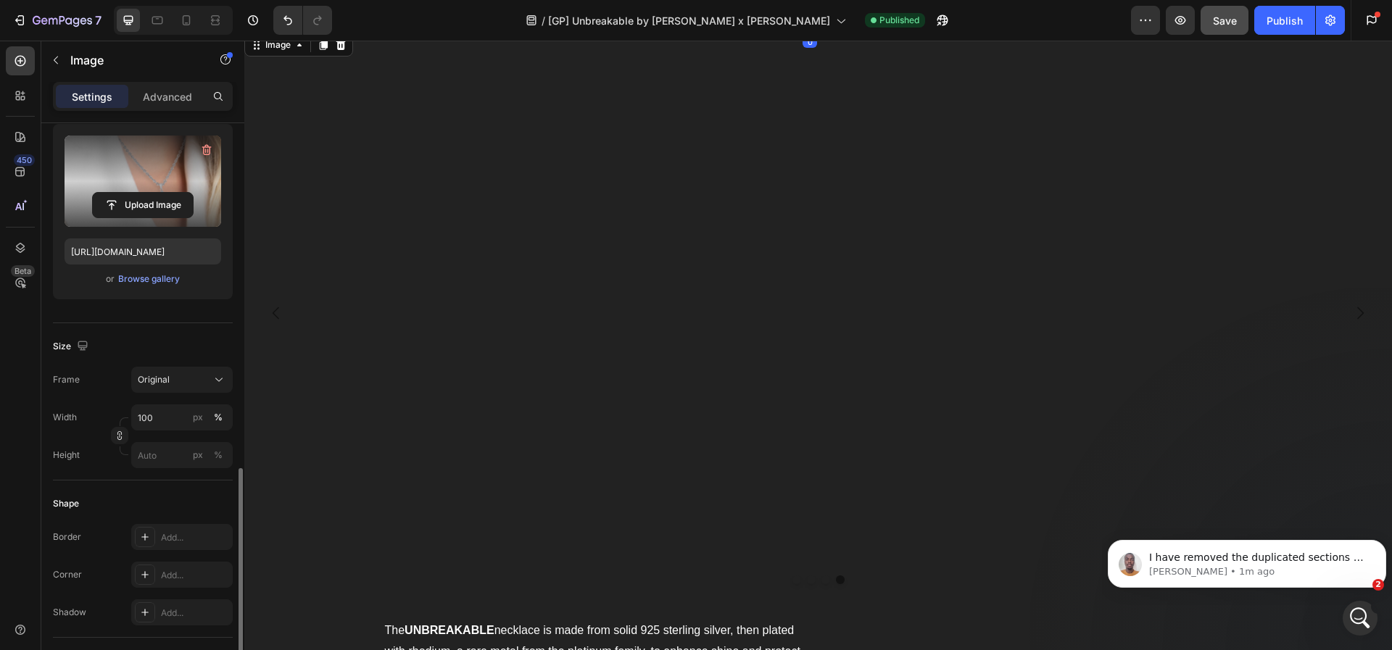
scroll to position [386, 0]
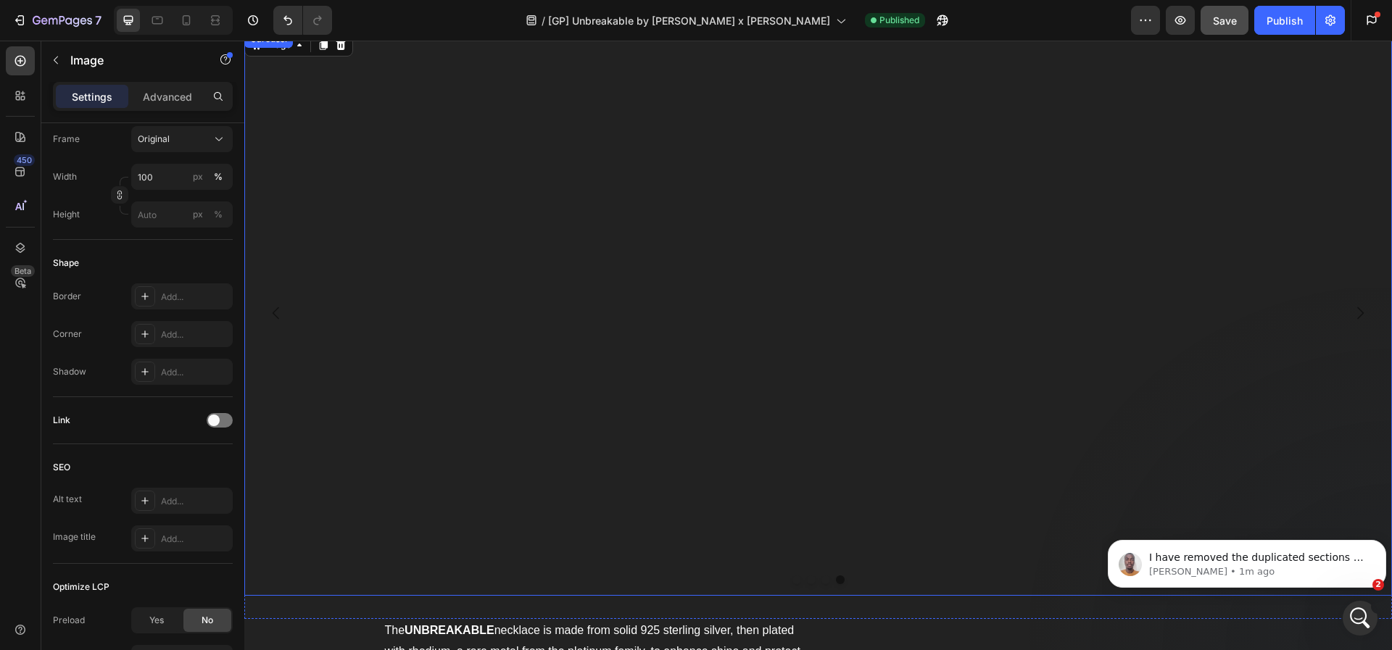
click at [1351, 311] on icon "Carousel Next Arrow" at bounding box center [1359, 312] width 17 height 17
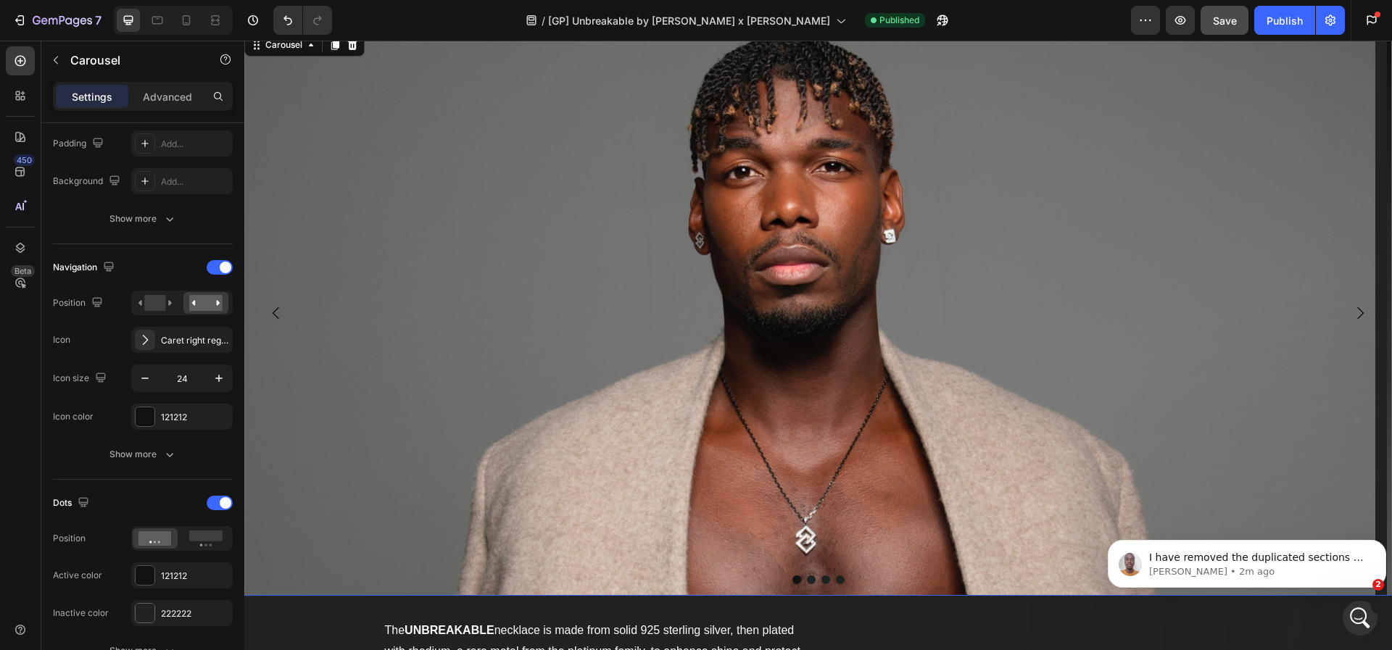
scroll to position [0, 0]
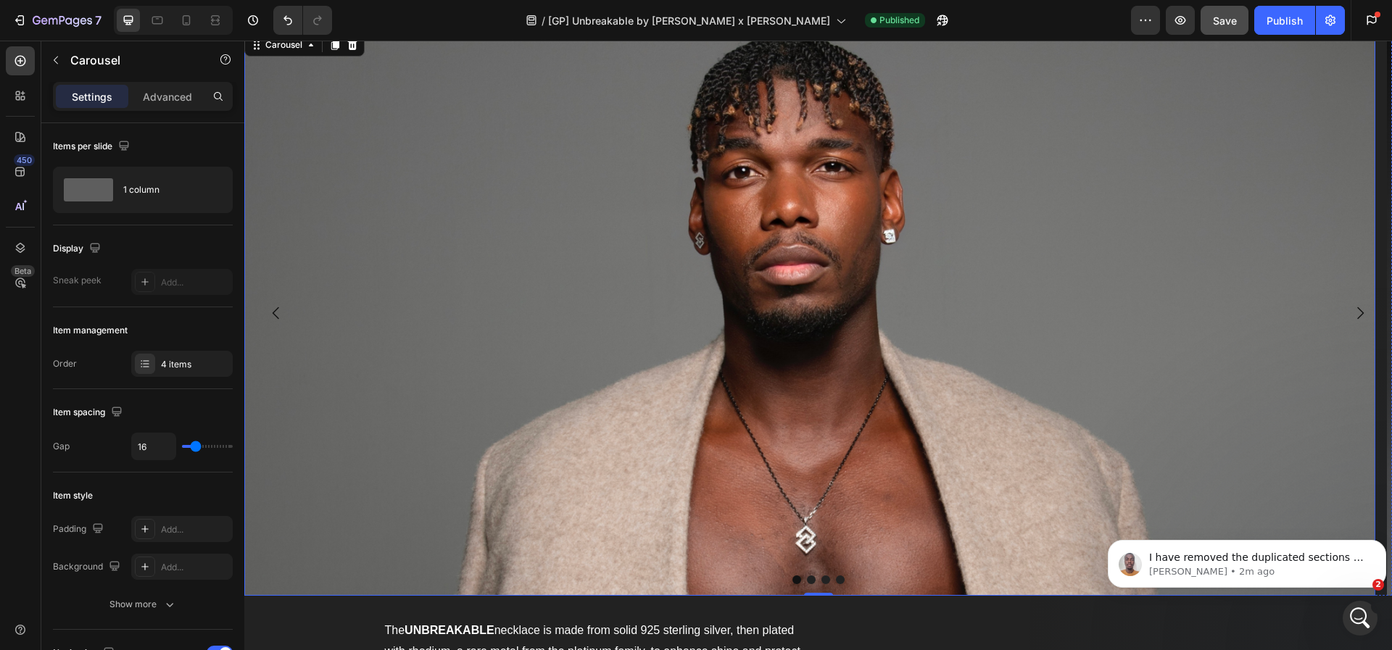
click at [709, 301] on img at bounding box center [809, 312] width 1131 height 565
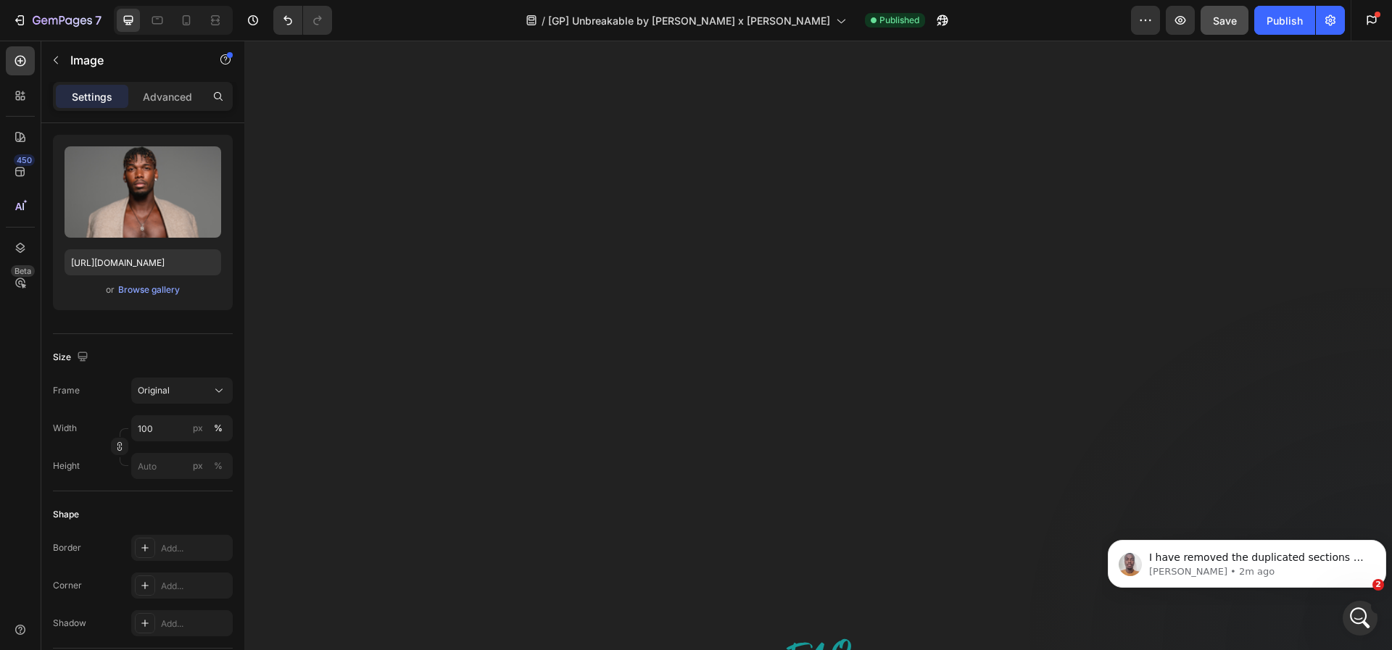
scroll to position [4874, 0]
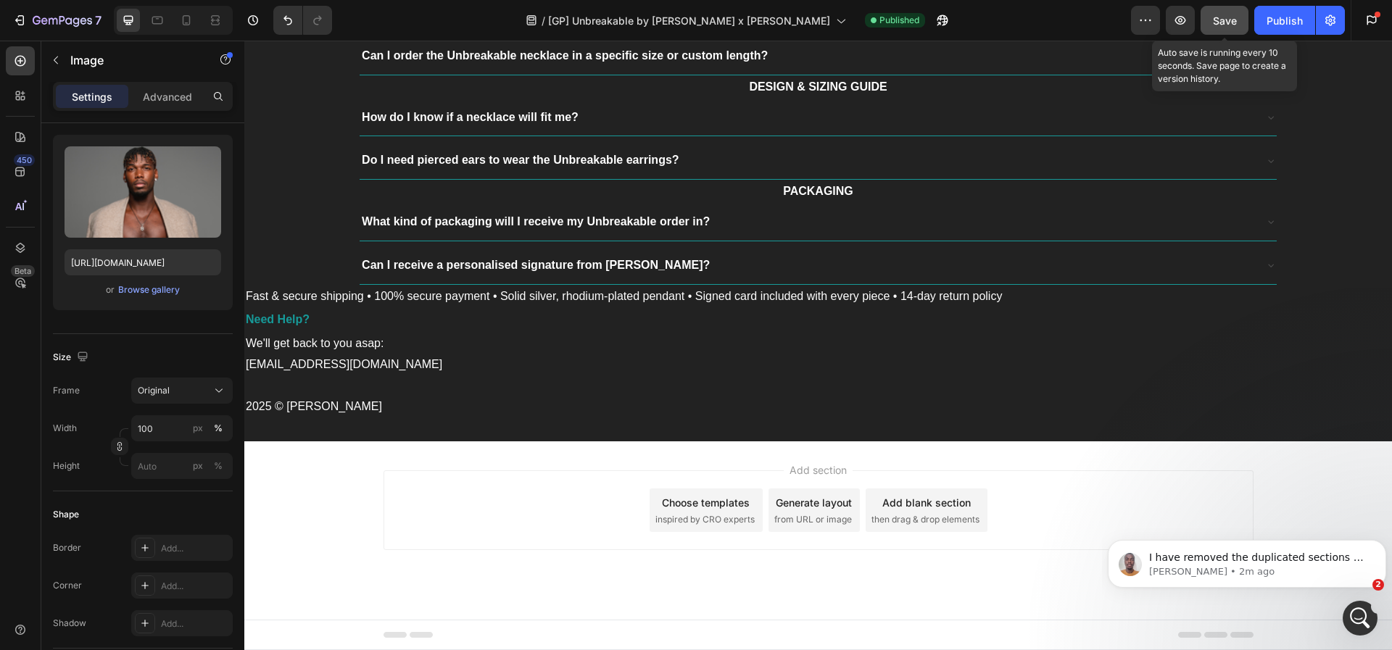
click at [1216, 20] on span "Save" at bounding box center [1225, 20] width 24 height 12
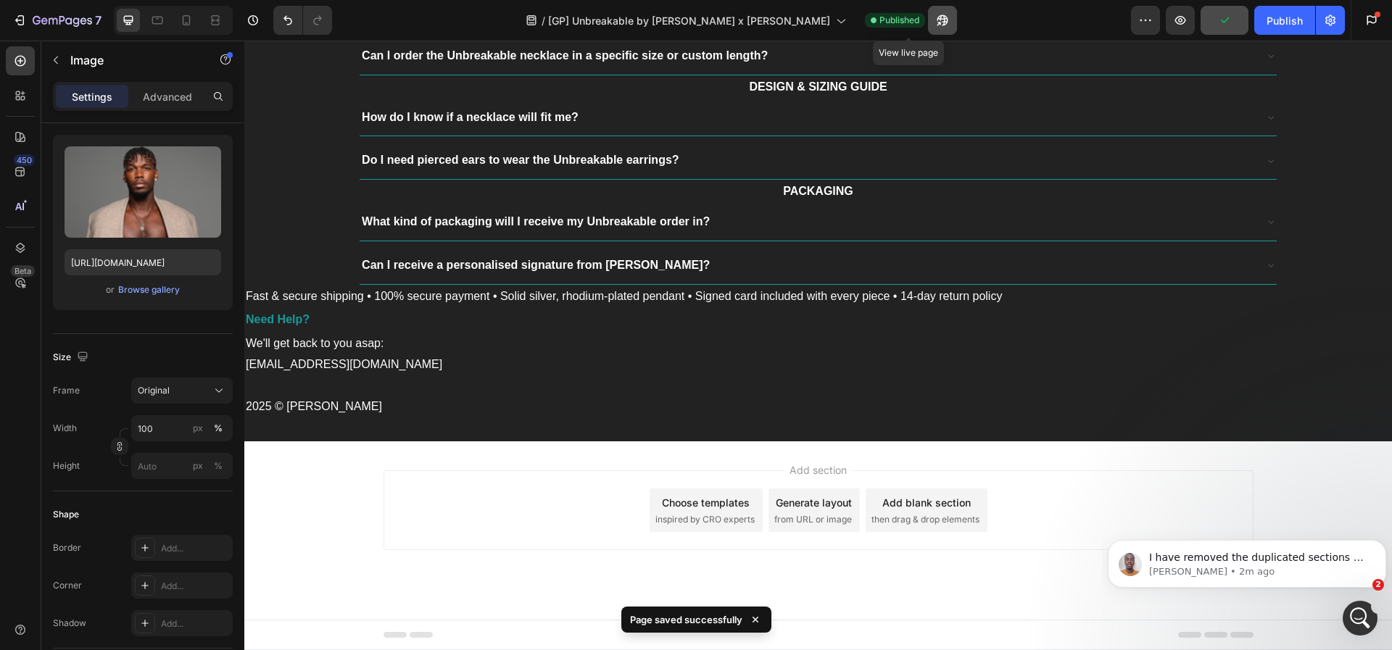
click at [928, 12] on button "button" at bounding box center [942, 20] width 29 height 29
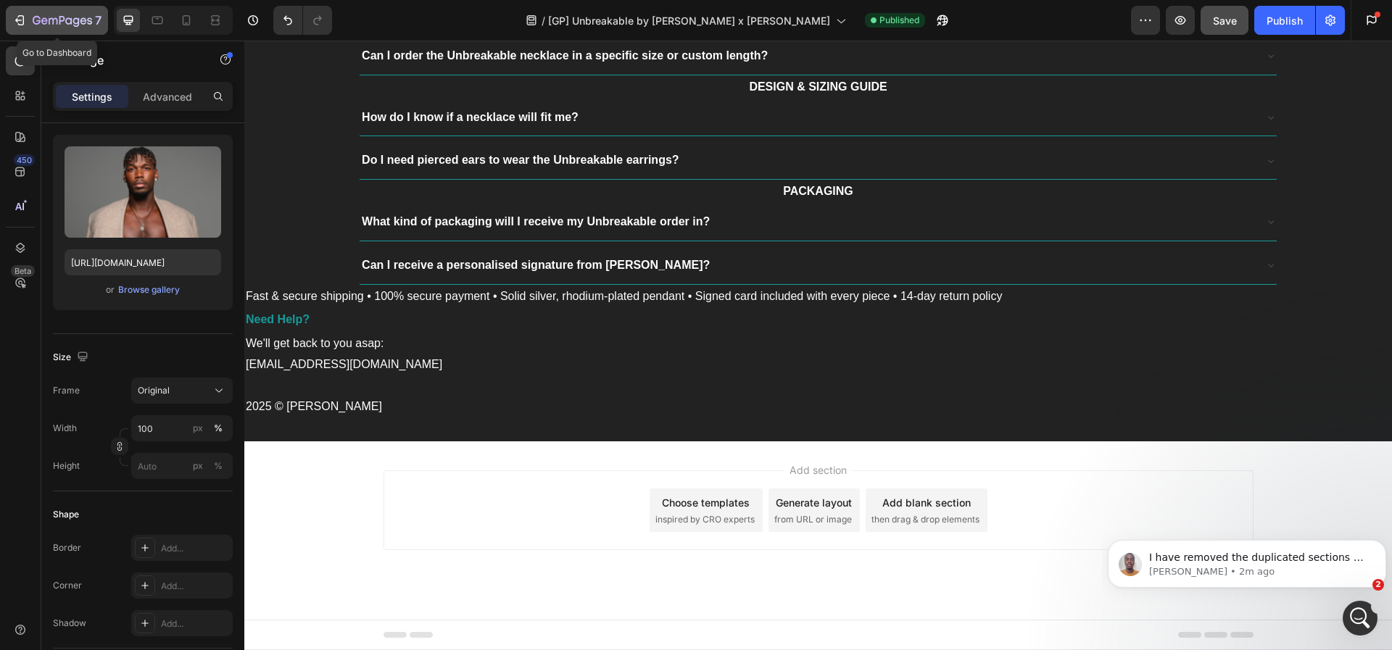
click at [22, 17] on icon "button" at bounding box center [19, 20] width 14 height 14
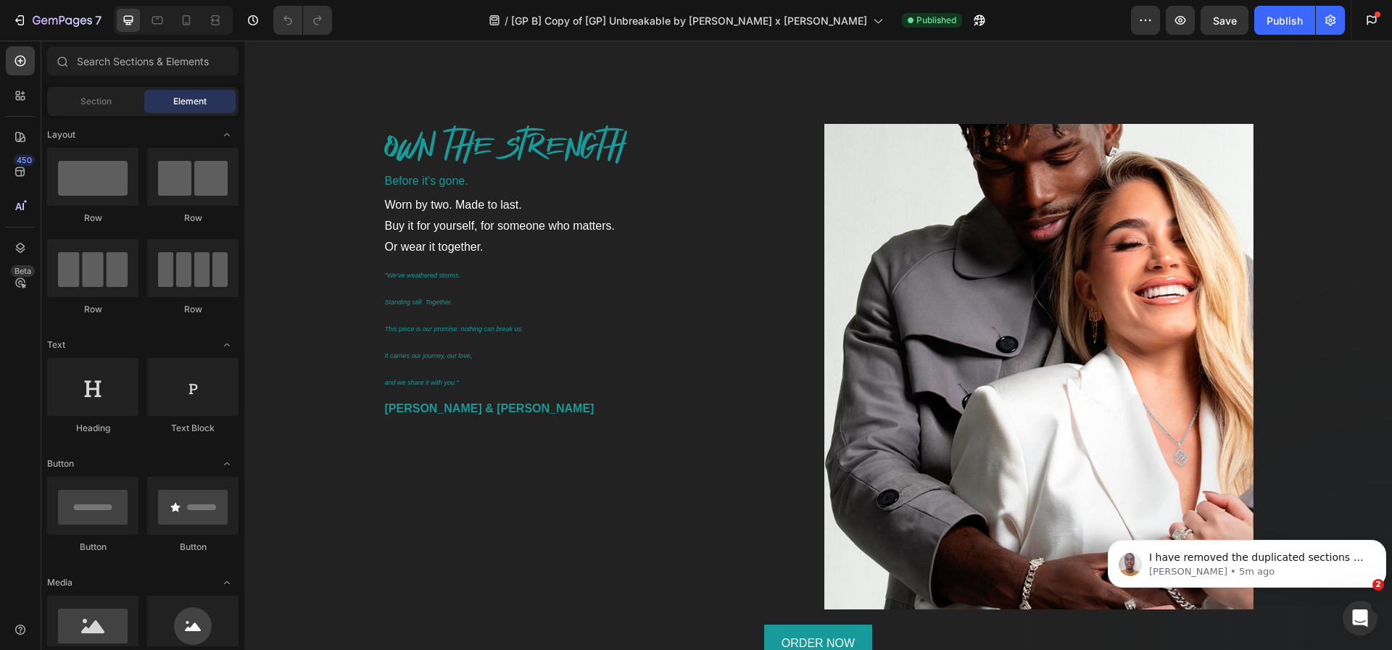
scroll to position [4874, 0]
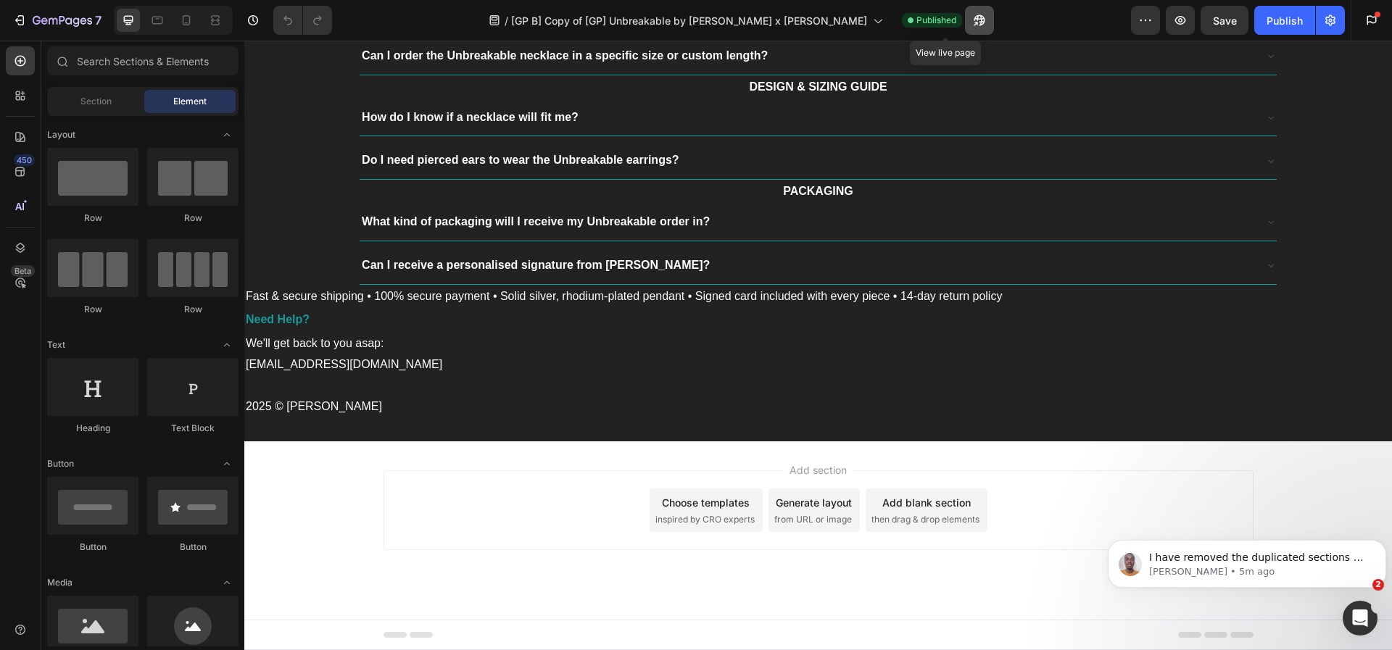
click at [972, 21] on icon "button" at bounding box center [979, 20] width 14 height 14
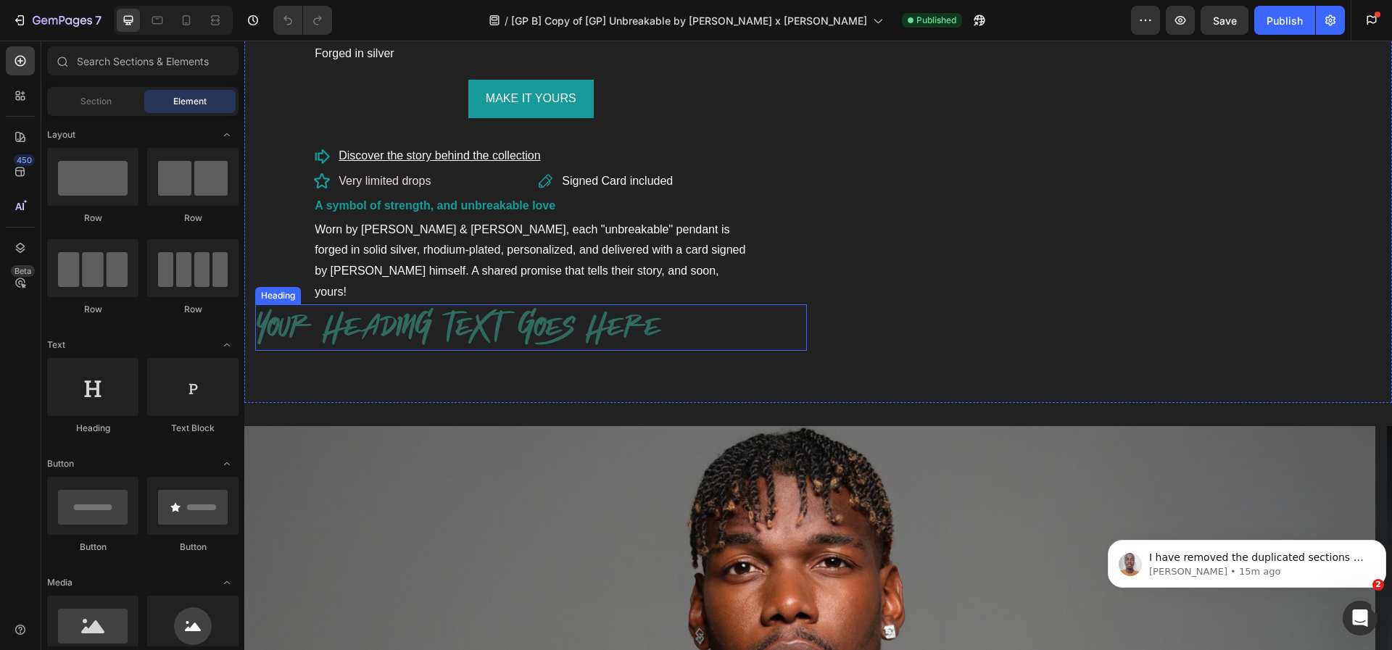
scroll to position [919, 0]
